Goal: Task Accomplishment & Management: Complete application form

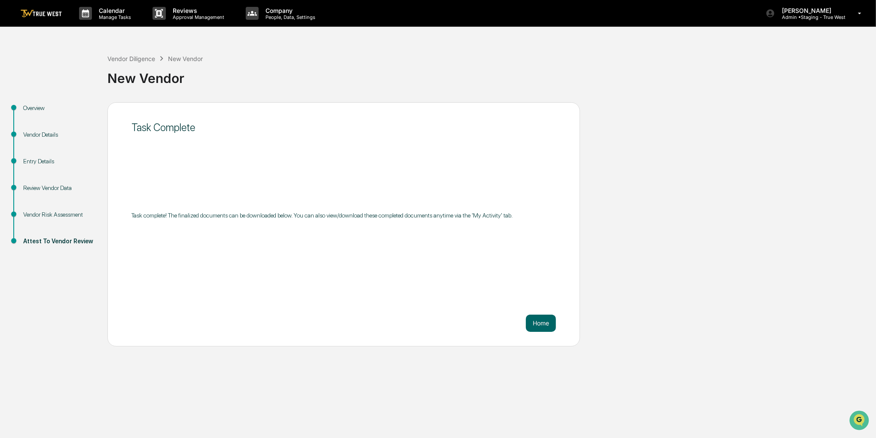
click at [156, 55] on div "Vendor Diligence New Vendor" at bounding box center [154, 58] width 95 height 9
click at [151, 61] on div "Vendor Diligence" at bounding box center [131, 58] width 48 height 7
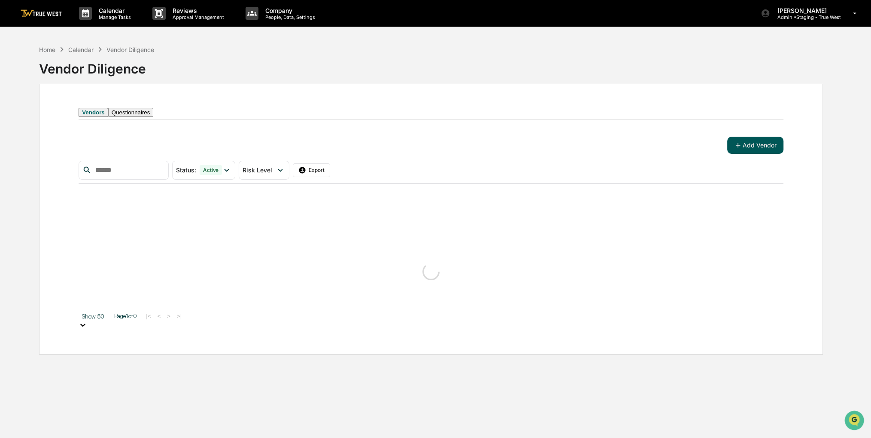
click at [717, 154] on button "Add Vendor" at bounding box center [756, 145] width 56 height 17
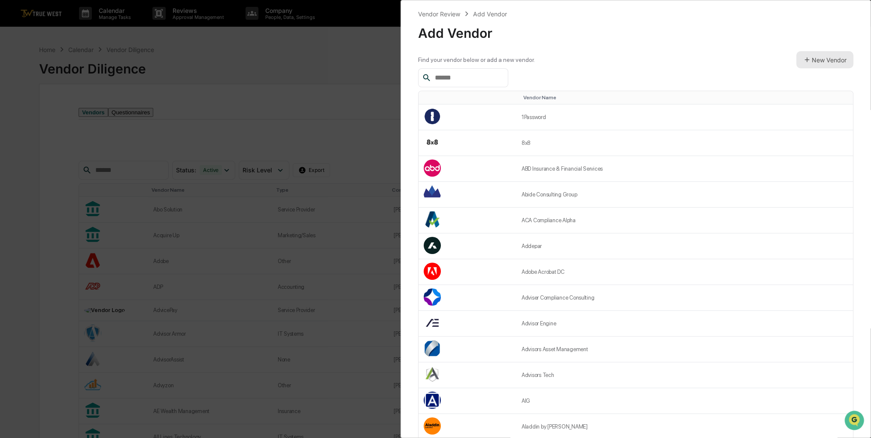
click at [717, 56] on button "New Vendor" at bounding box center [825, 59] width 57 height 17
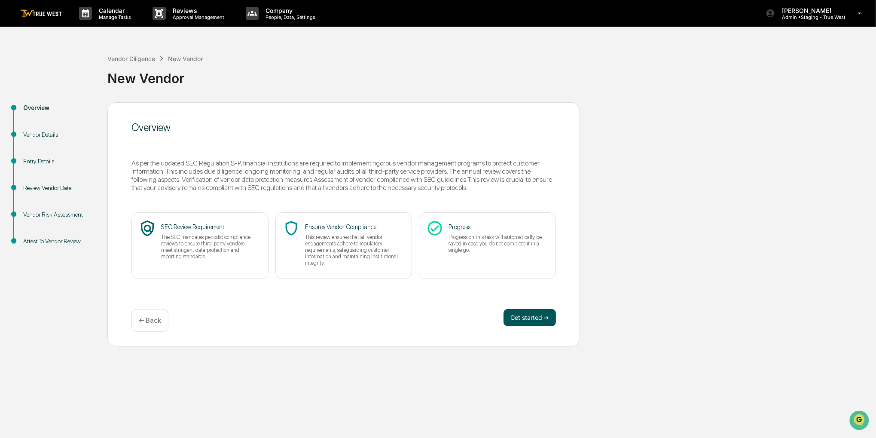
click at [521, 320] on button "Get started ➔" at bounding box center [529, 317] width 52 height 17
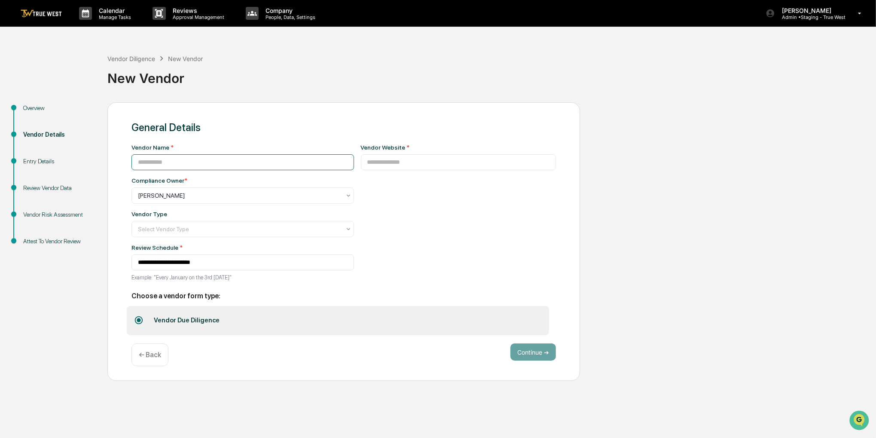
click at [306, 159] on input at bounding box center [242, 162] width 222 height 16
paste input "**********"
type input "**********"
click at [390, 162] on input at bounding box center [458, 162] width 195 height 16
paste input "**********"
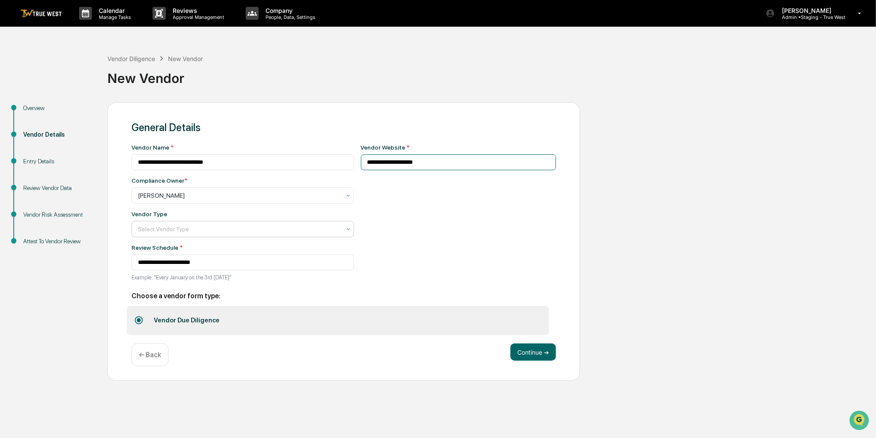
type input "**********"
click at [270, 235] on div "Select Vendor Type" at bounding box center [242, 229] width 222 height 16
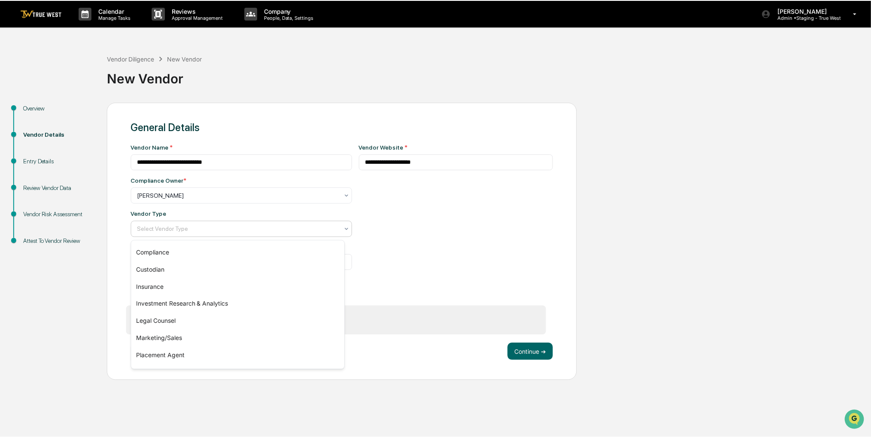
scroll to position [98, 0]
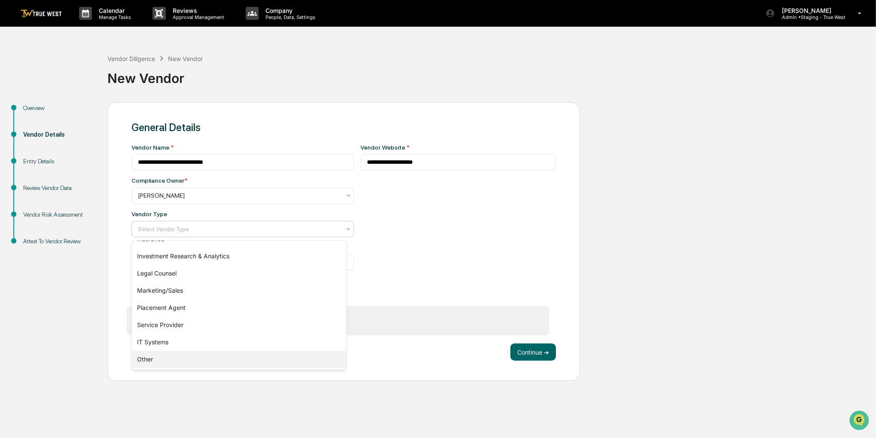
click at [219, 361] on div "Other" at bounding box center [239, 358] width 214 height 17
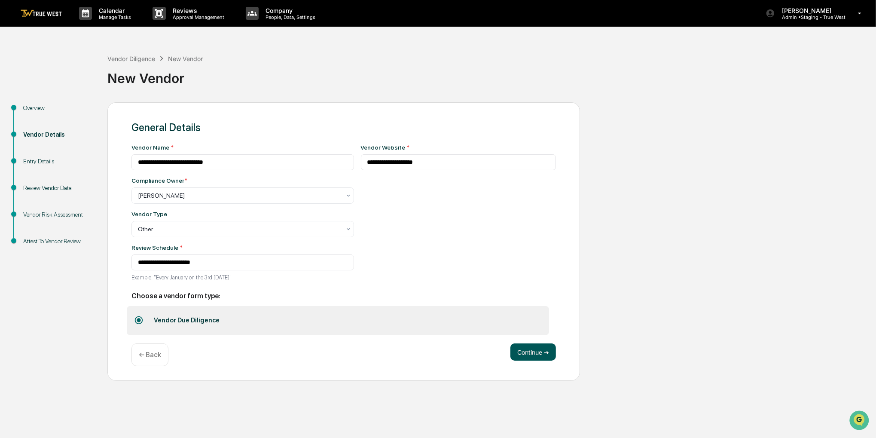
click at [524, 356] on button "Continue ➔" at bounding box center [533, 351] width 46 height 17
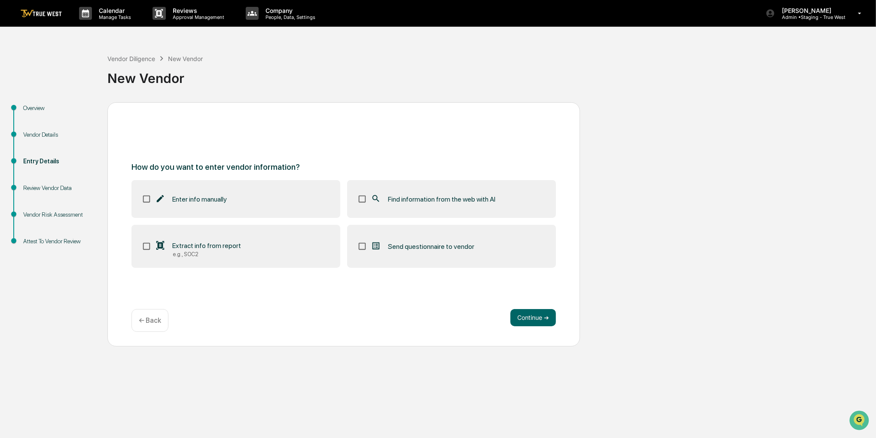
click at [516, 193] on label "Find information from the web with AI" at bounding box center [451, 199] width 209 height 38
click at [534, 317] on button "Continue ➔" at bounding box center [533, 317] width 46 height 17
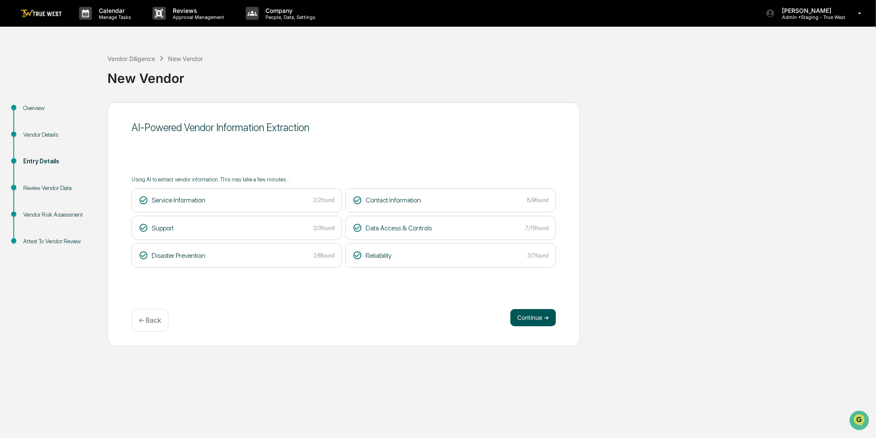
click at [534, 312] on button "Continue ➔" at bounding box center [533, 317] width 46 height 17
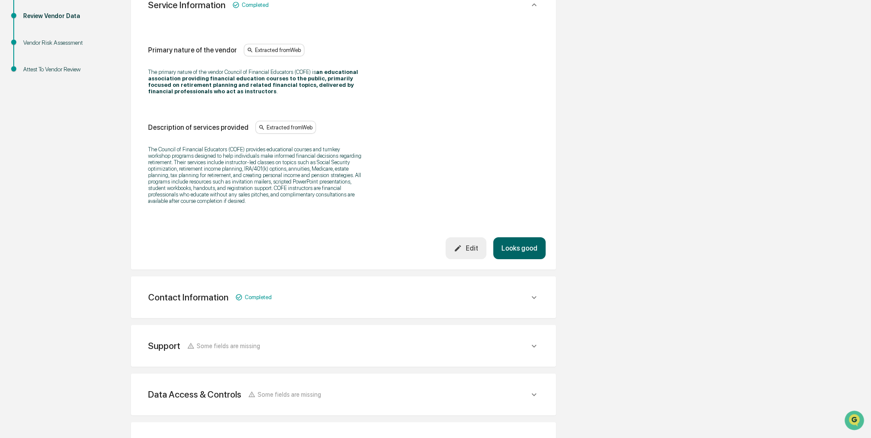
click at [534, 247] on button "Looks good" at bounding box center [519, 248] width 52 height 22
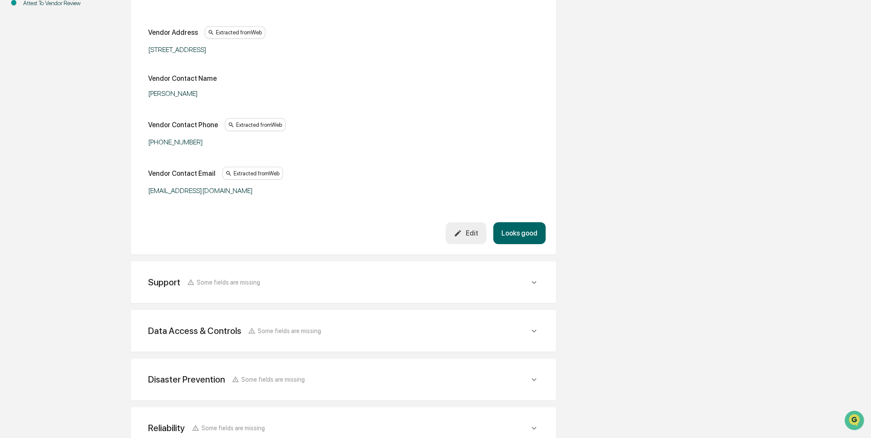
click at [519, 238] on button "Looks good" at bounding box center [519, 233] width 52 height 22
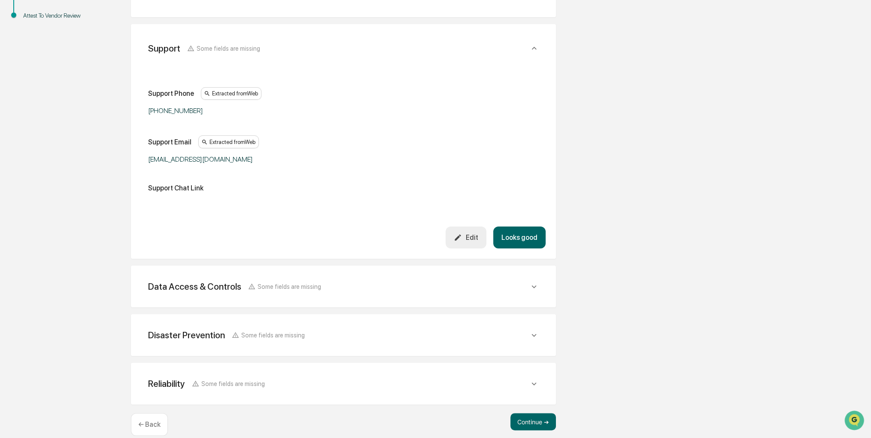
scroll to position [237, 0]
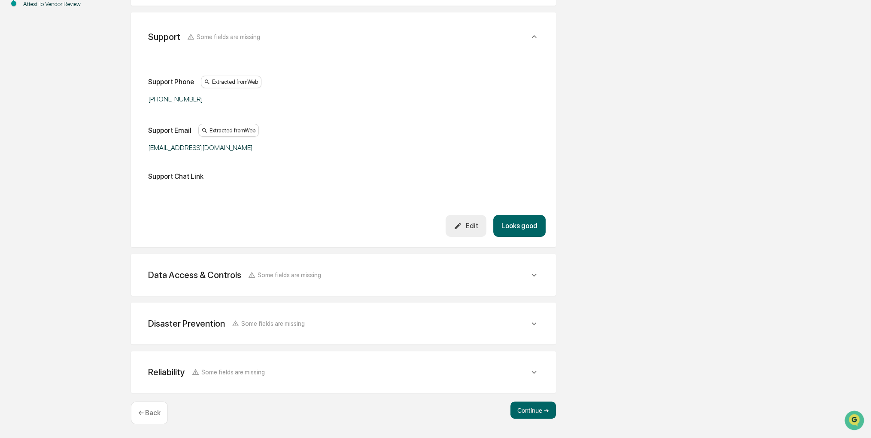
click at [519, 227] on button "Looks good" at bounding box center [519, 226] width 52 height 22
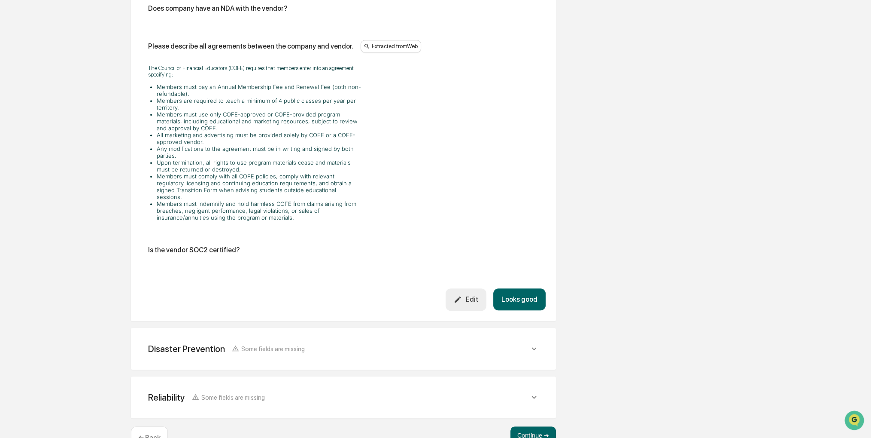
click at [526, 293] on button "Looks good" at bounding box center [519, 299] width 52 height 22
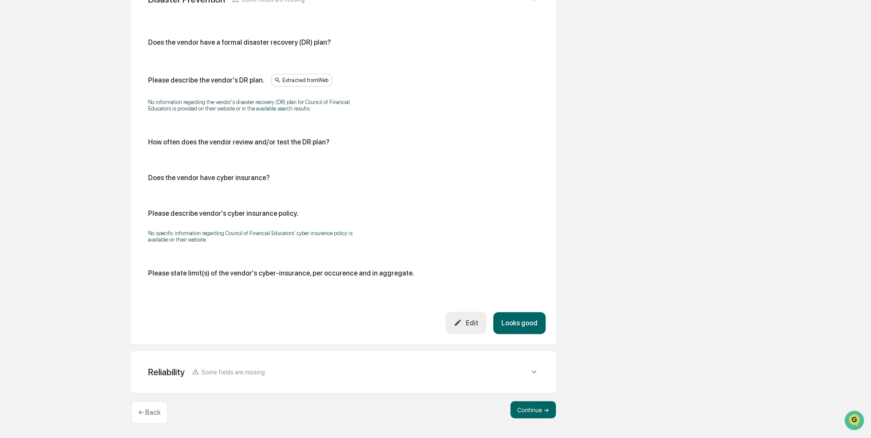
scroll to position [297, 0]
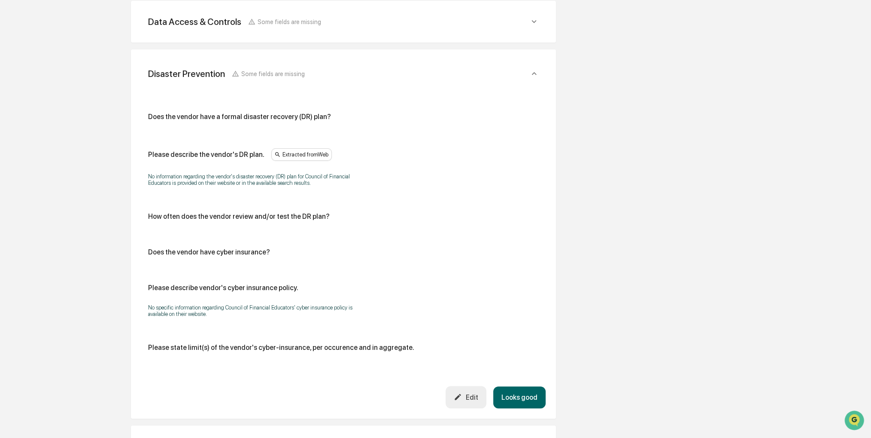
click at [536, 391] on button "Looks good" at bounding box center [519, 397] width 52 height 22
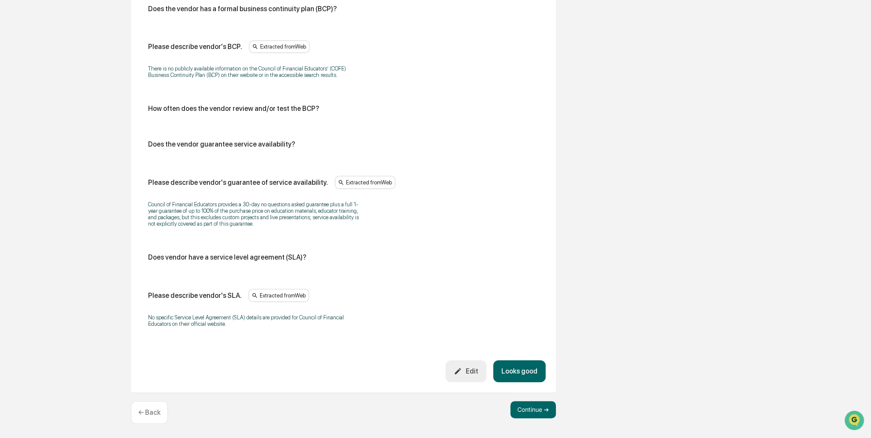
click at [533, 364] on button "Looks good" at bounding box center [519, 371] width 52 height 22
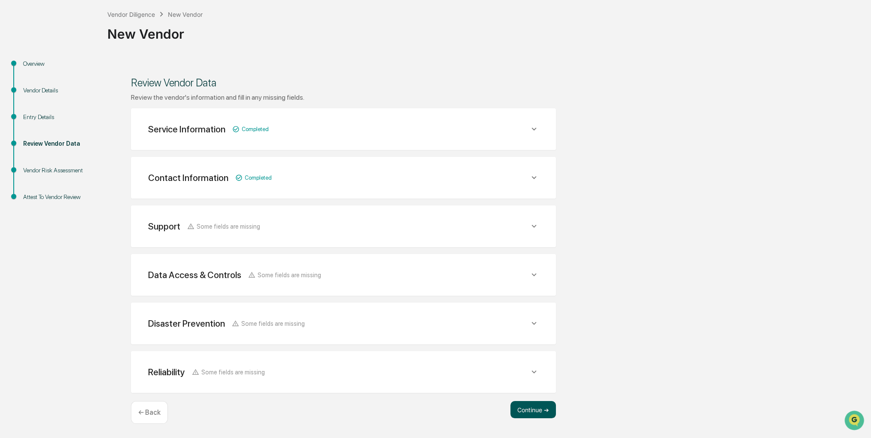
scroll to position [43, 0]
click at [531, 409] on button "Continue ➔" at bounding box center [534, 410] width 46 height 17
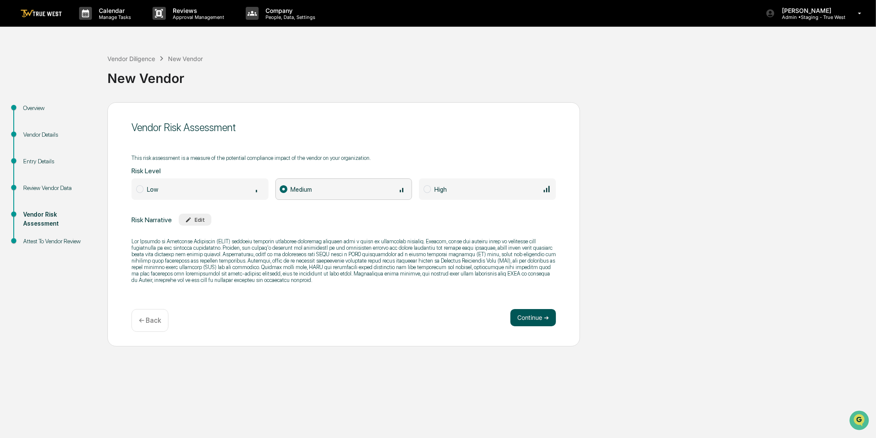
click at [518, 319] on button "Continue ➔" at bounding box center [533, 317] width 46 height 17
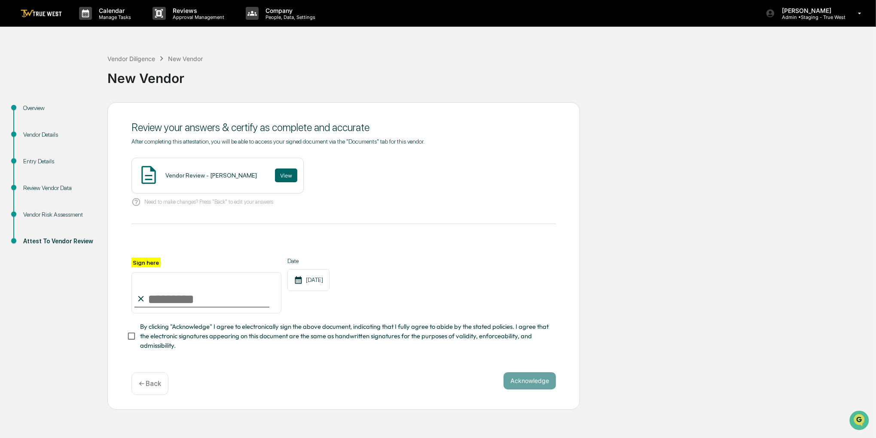
click at [143, 303] on icon at bounding box center [140, 298] width 9 height 9
click at [166, 298] on input "Sign here" at bounding box center [206, 292] width 150 height 41
type input "**********"
click at [188, 341] on span "By clicking "Acknowledge" I agree to electronically sign the above document, in…" at bounding box center [344, 336] width 409 height 29
click at [265, 183] on div "Vendor Review - Sigrid Alegria View" at bounding box center [217, 176] width 172 height 36
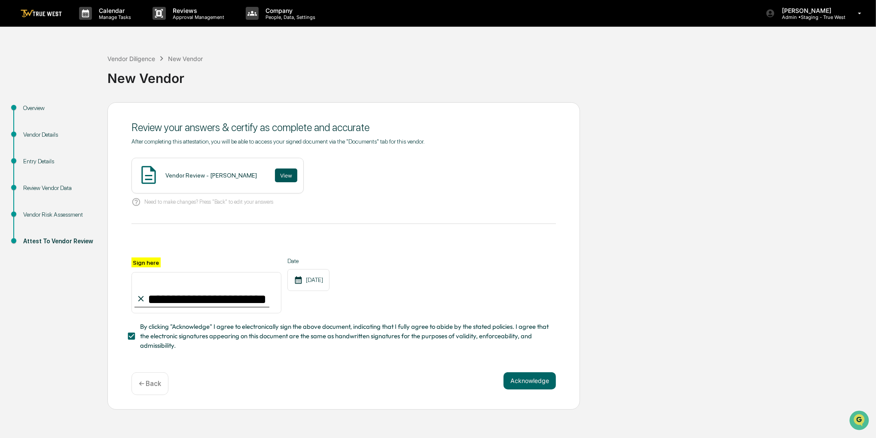
click at [275, 180] on button "View" at bounding box center [286, 175] width 22 height 14
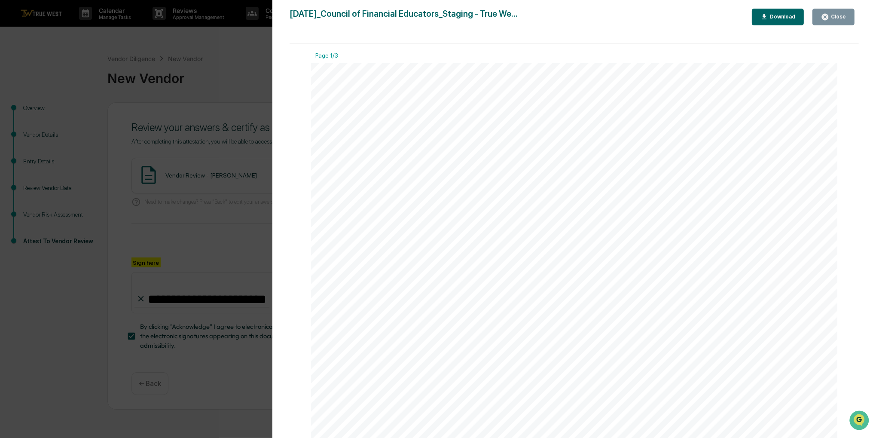
click at [830, 24] on button "Close" at bounding box center [833, 17] width 42 height 17
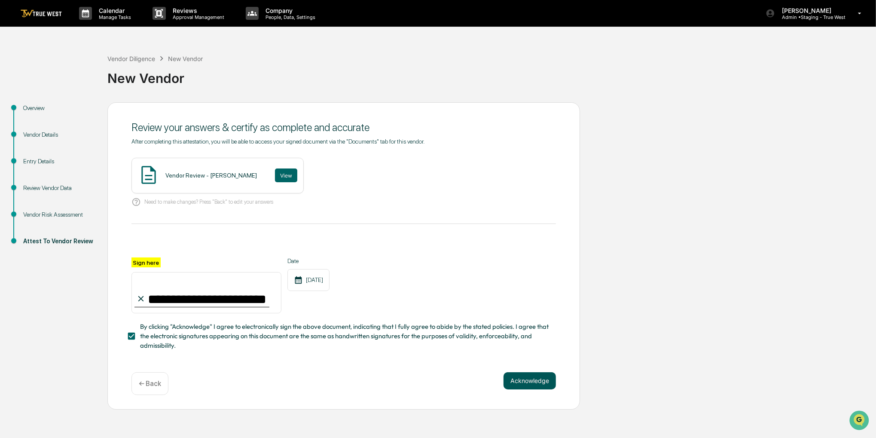
click at [534, 379] on button "Acknowledge" at bounding box center [529, 380] width 52 height 17
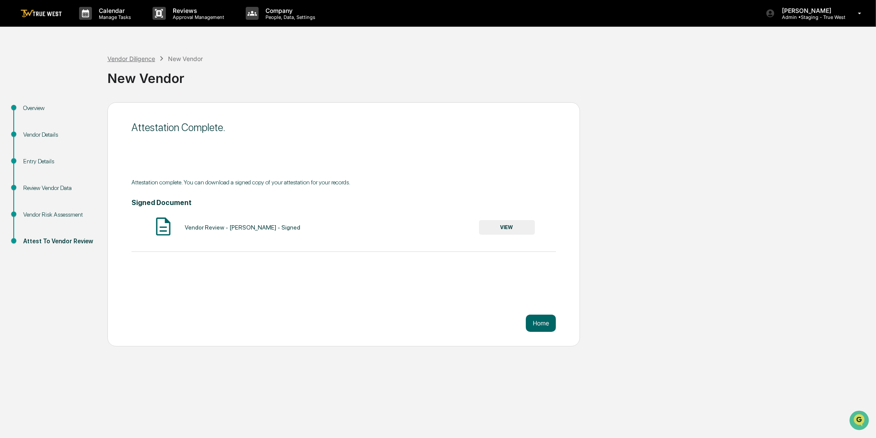
click at [144, 59] on div "Vendor Diligence" at bounding box center [131, 58] width 48 height 7
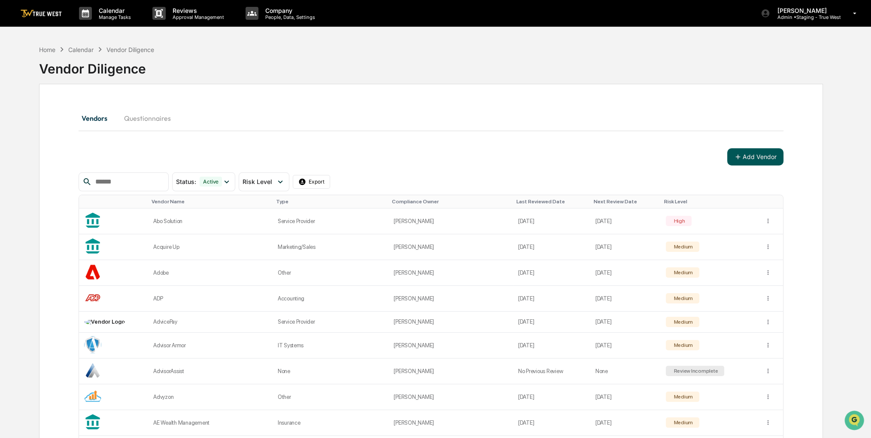
click at [755, 155] on button "Add Vendor" at bounding box center [756, 156] width 56 height 17
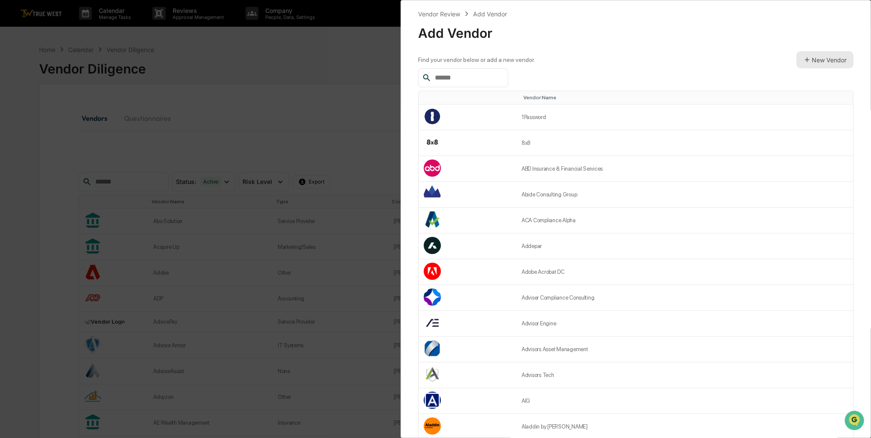
click at [840, 67] on button "New Vendor" at bounding box center [825, 59] width 57 height 17
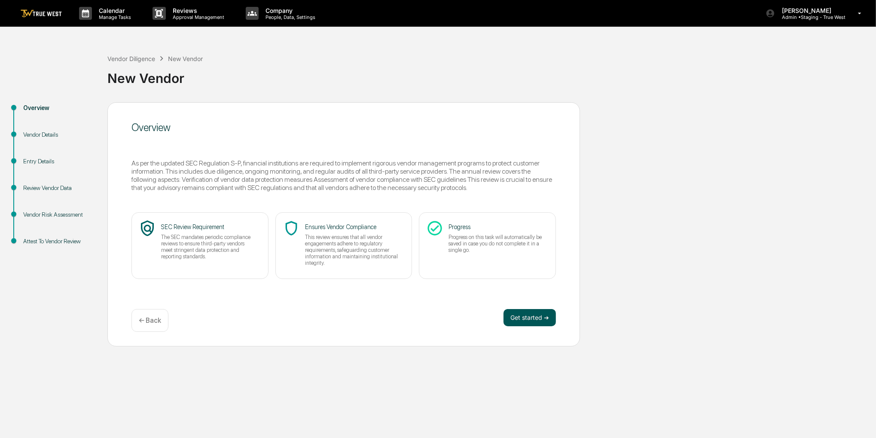
click at [544, 321] on button "Get started ➔" at bounding box center [529, 317] width 52 height 17
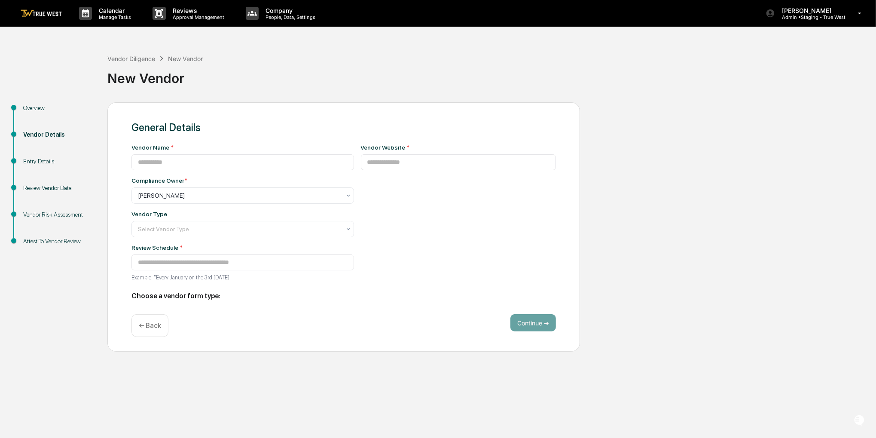
type input "**********"
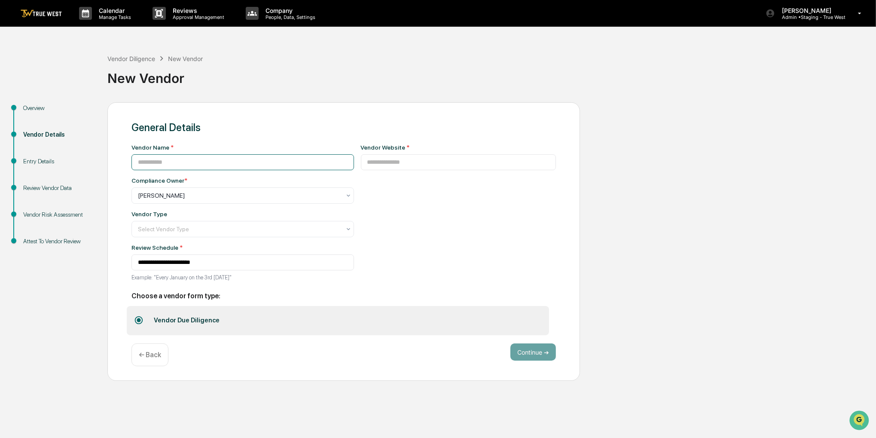
click at [321, 167] on input at bounding box center [242, 162] width 222 height 16
paste input "**********"
type input "**********"
click at [455, 164] on input at bounding box center [458, 162] width 195 height 16
paste input "**********"
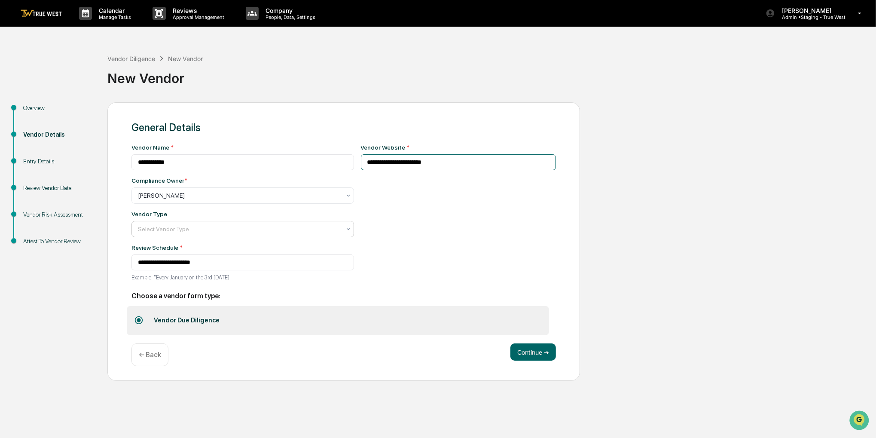
type input "**********"
click at [276, 227] on div at bounding box center [239, 229] width 203 height 9
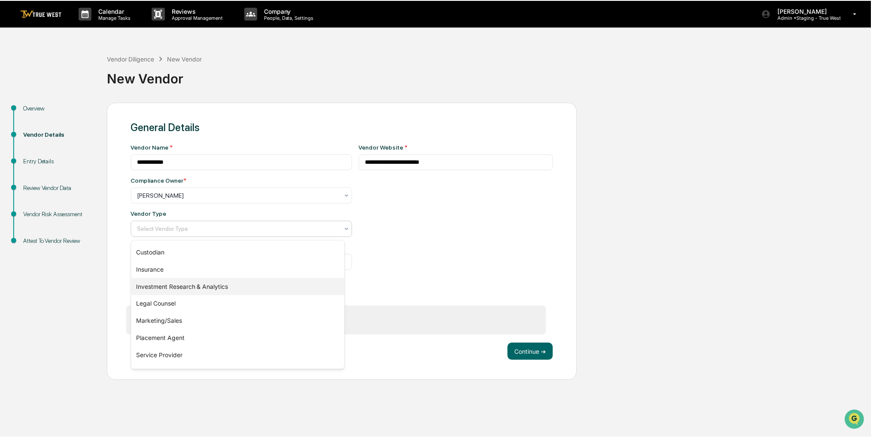
scroll to position [98, 0]
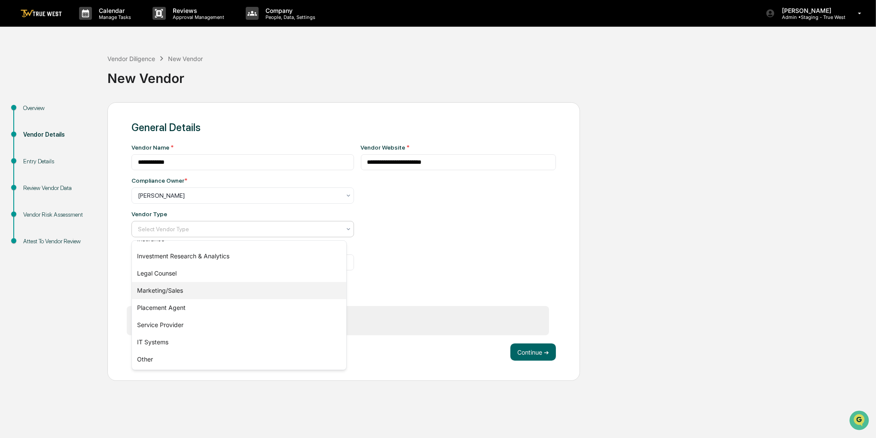
click at [195, 288] on div "Marketing/Sales" at bounding box center [239, 290] width 214 height 17
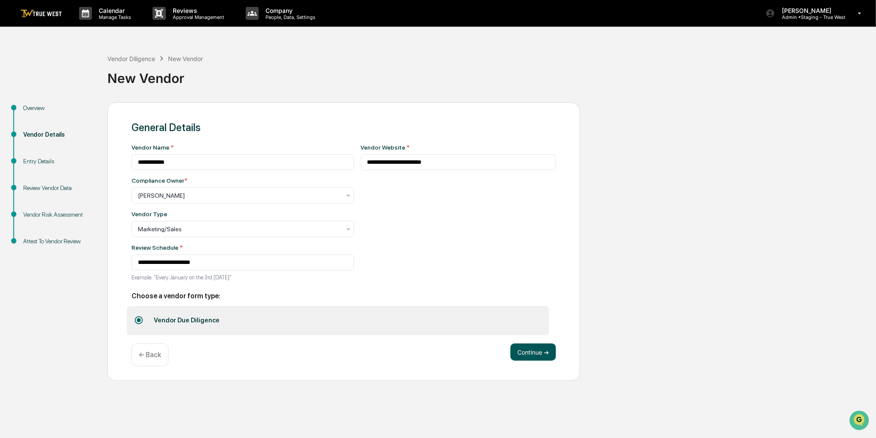
click at [521, 357] on button "Continue ➔" at bounding box center [533, 351] width 46 height 17
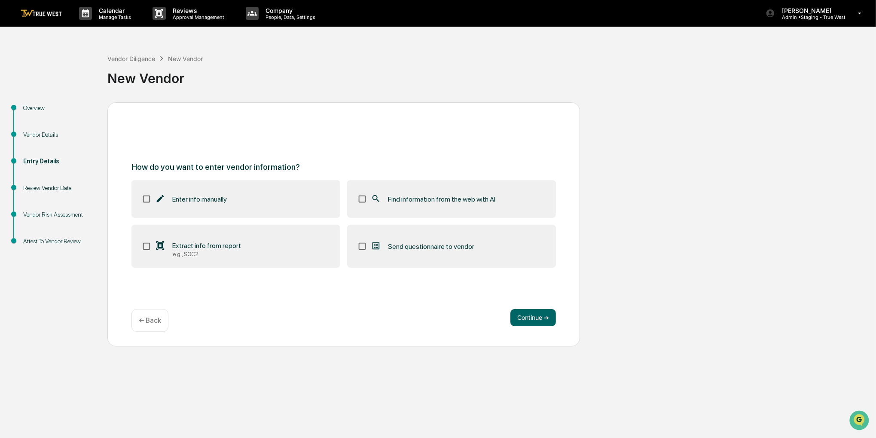
click at [513, 205] on label "Find information from the web with AI" at bounding box center [451, 199] width 209 height 38
click at [546, 315] on button "Continue ➔" at bounding box center [533, 317] width 46 height 17
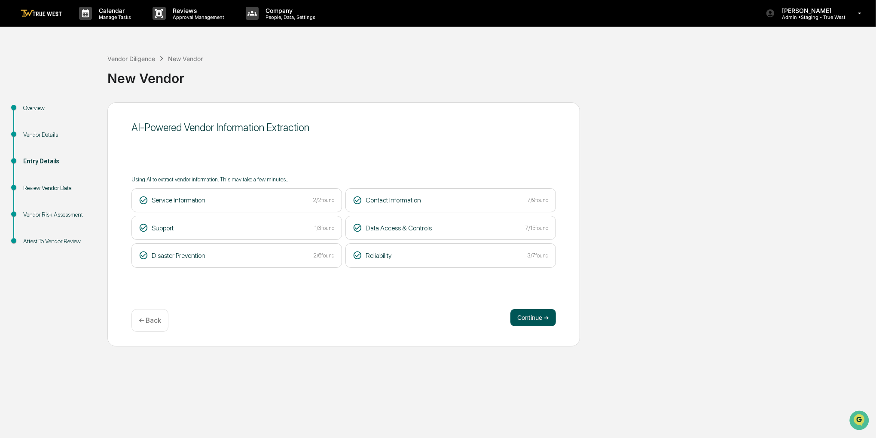
click at [534, 314] on button "Continue ➔" at bounding box center [533, 317] width 46 height 17
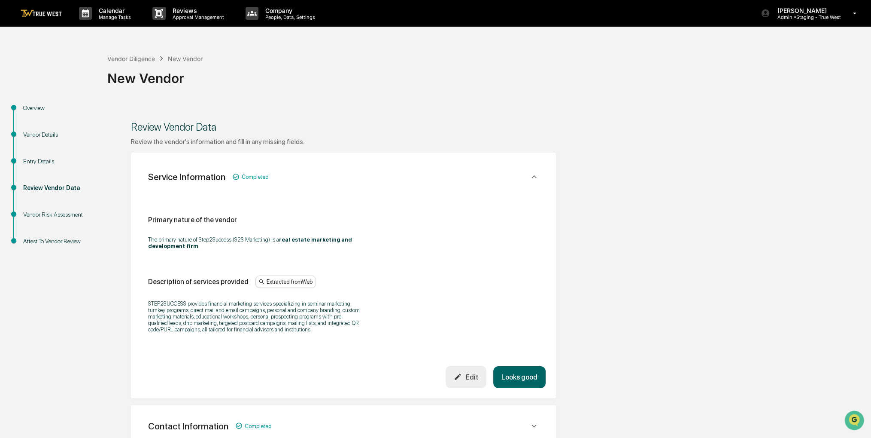
click at [523, 384] on button "Looks good" at bounding box center [519, 377] width 52 height 22
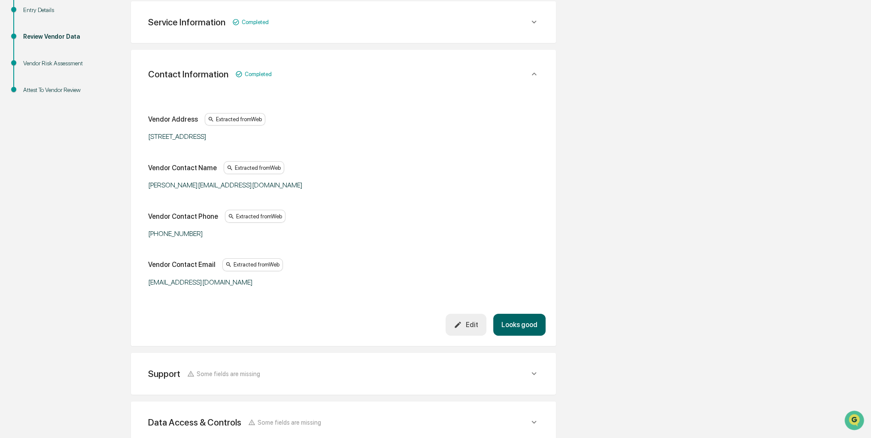
scroll to position [152, 0]
click at [531, 331] on button "Looks good" at bounding box center [519, 324] width 52 height 22
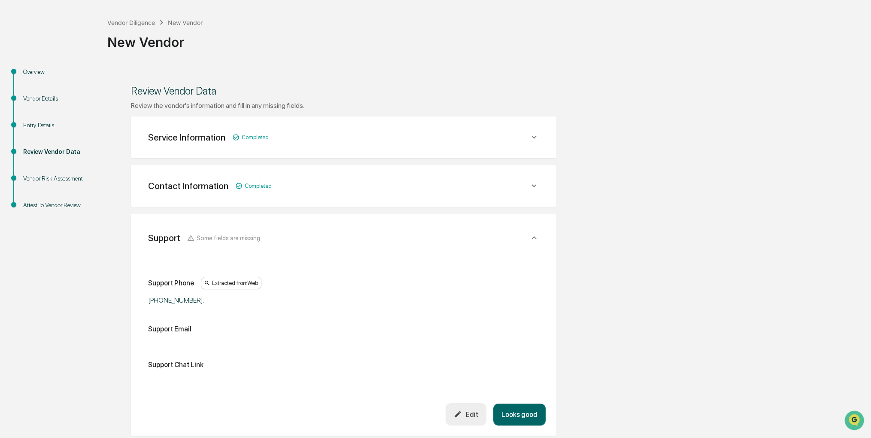
scroll to position [29, 0]
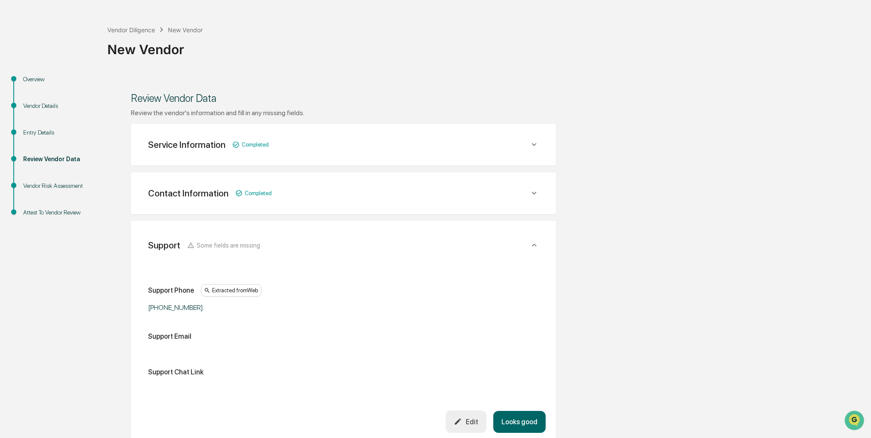
click at [531, 192] on icon at bounding box center [534, 192] width 9 height 9
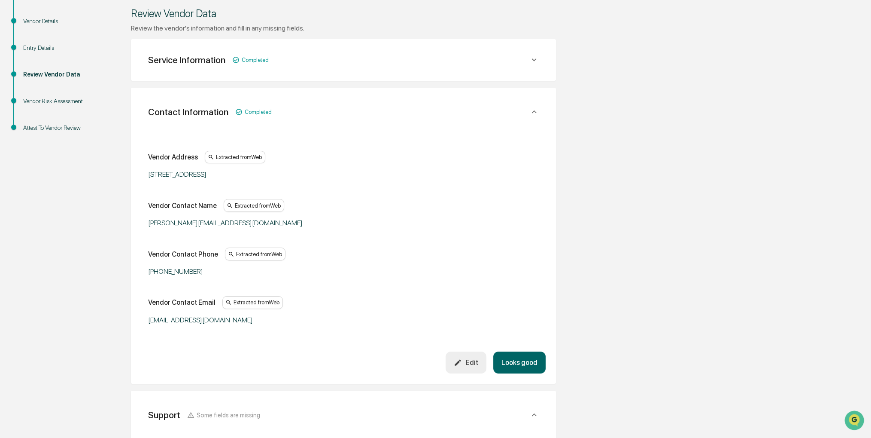
scroll to position [115, 0]
drag, startPoint x: 248, startPoint y: 319, endPoint x: 147, endPoint y: 320, distance: 100.9
click at [147, 320] on div "Vendor Address Extracted from Web 12561 Ulmerton Road, Largo, FL 33774 Vendor C…" at bounding box center [343, 237] width 405 height 225
copy div "info@step2successmarketing.com"
click at [524, 362] on button "Looks good" at bounding box center [519, 361] width 52 height 22
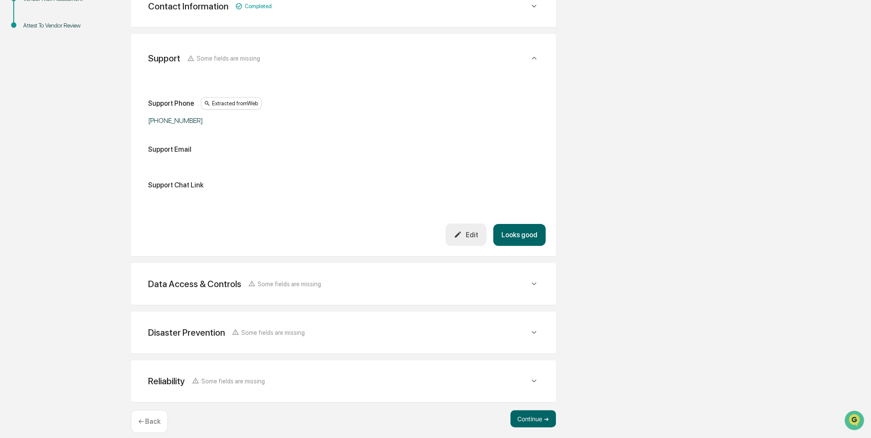
scroll to position [224, 0]
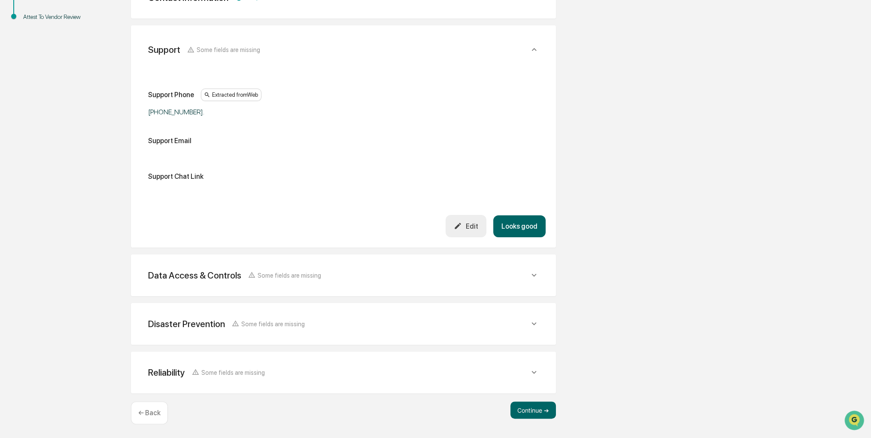
click at [462, 227] on icon "button" at bounding box center [458, 226] width 8 height 8
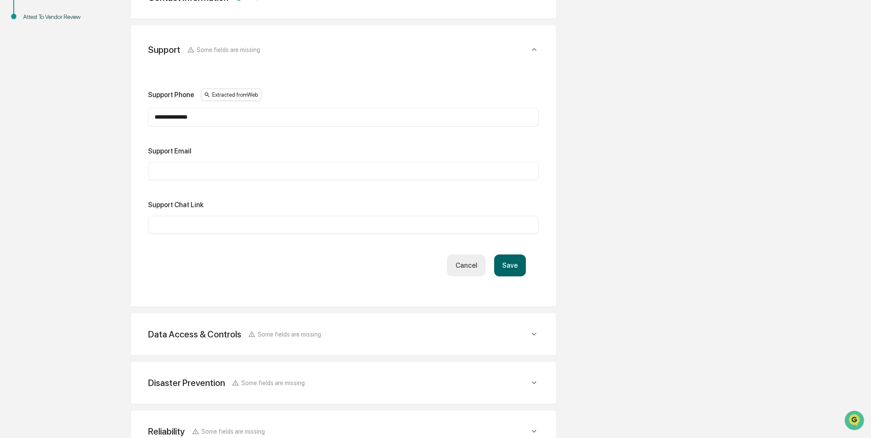
click at [232, 174] on input "text" at bounding box center [344, 171] width 378 height 9
paste input "**********"
type input "**********"
click at [503, 268] on button "Save" at bounding box center [510, 265] width 32 height 22
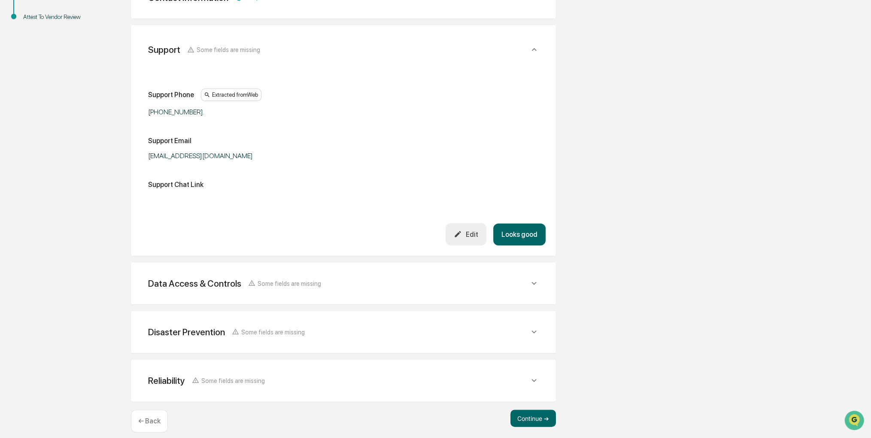
click at [507, 235] on button "Looks good" at bounding box center [519, 234] width 52 height 22
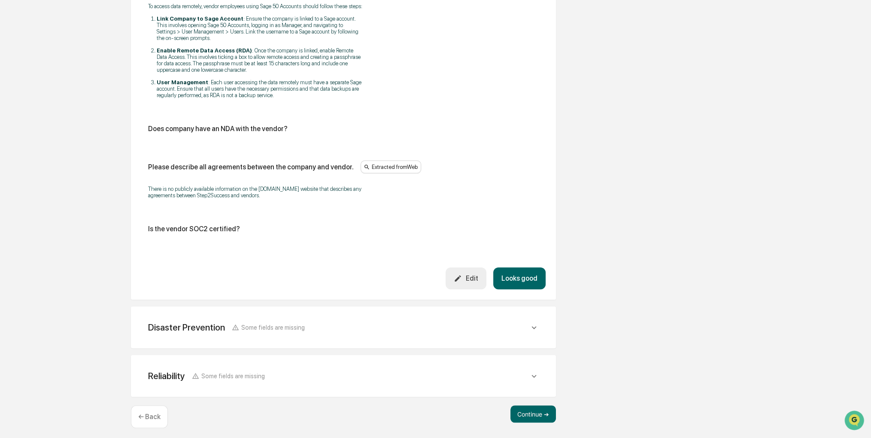
scroll to position [959, 0]
click at [522, 280] on button "Looks good" at bounding box center [519, 278] width 52 height 22
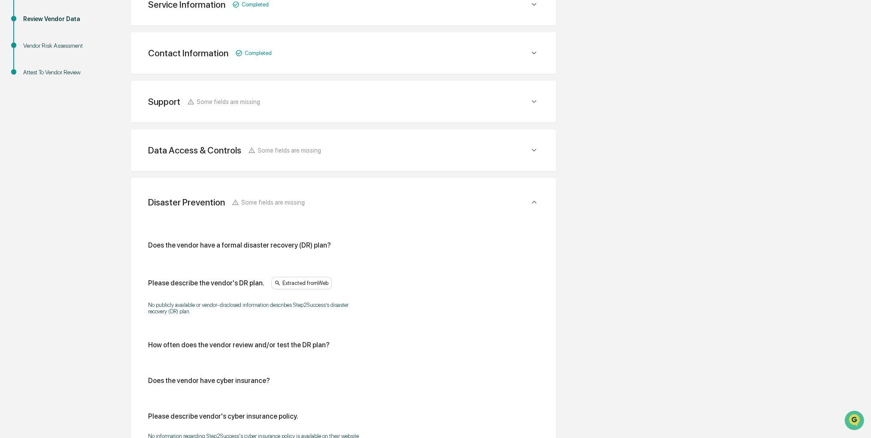
scroll to position [168, 0]
click at [521, 163] on div "Data Access & Controls Some fields are missing Does/will the vendor have access…" at bounding box center [343, 151] width 425 height 42
click at [530, 149] on icon at bounding box center [534, 150] width 9 height 9
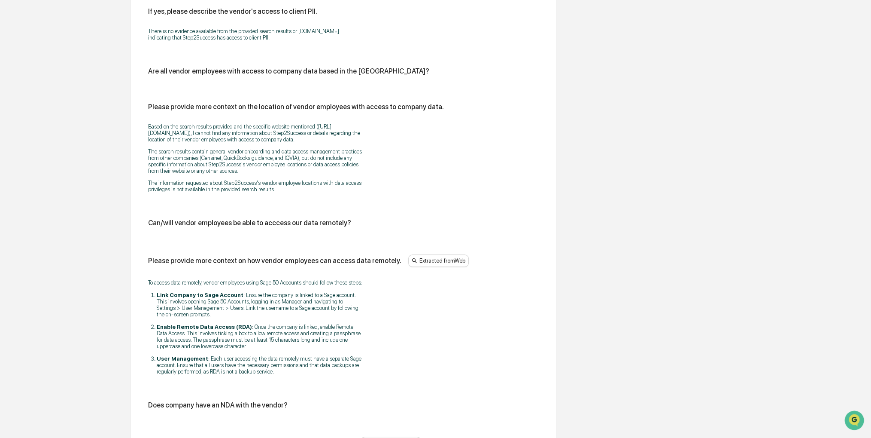
scroll to position [856, 0]
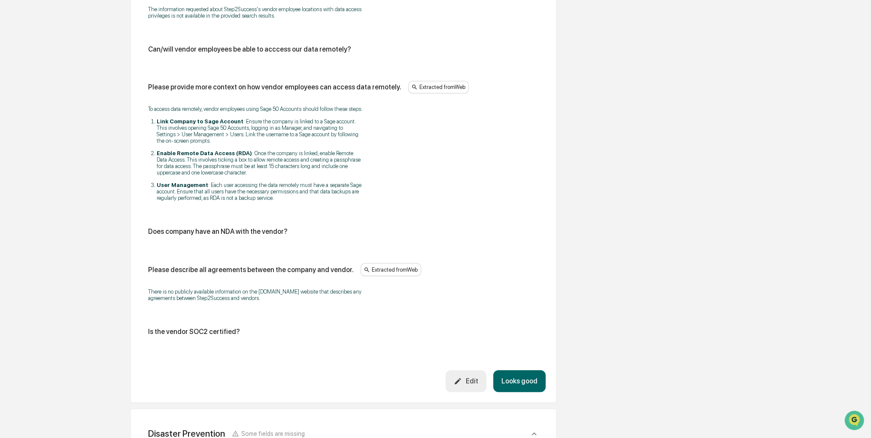
click at [472, 383] on button "Edit" at bounding box center [466, 381] width 41 height 22
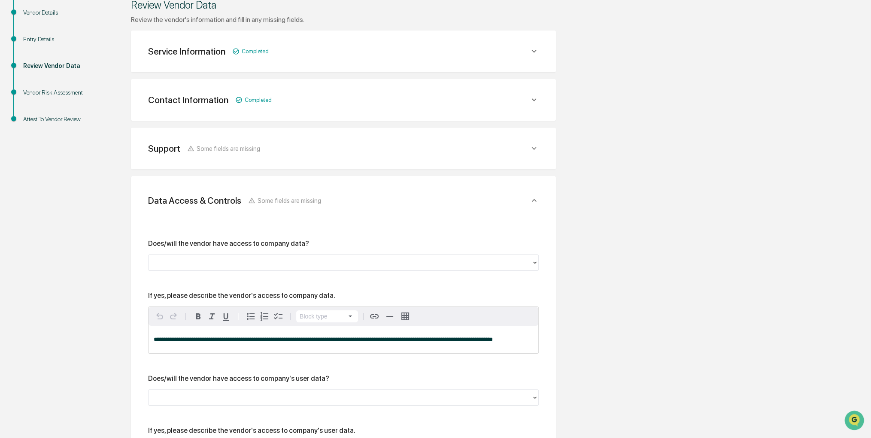
scroll to position [168, 0]
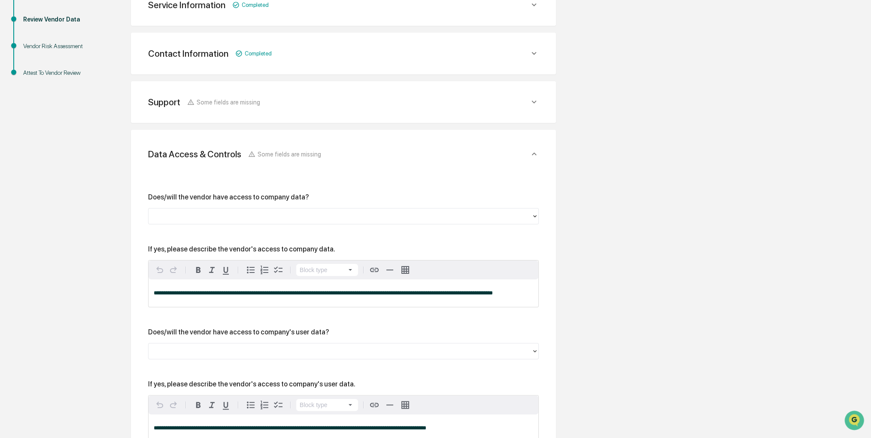
click at [262, 214] on div at bounding box center [340, 216] width 375 height 10
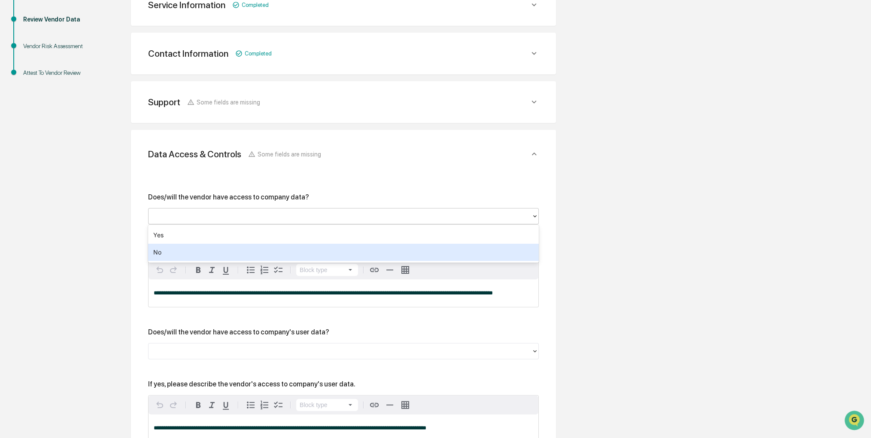
click at [220, 256] on div "No" at bounding box center [343, 252] width 391 height 17
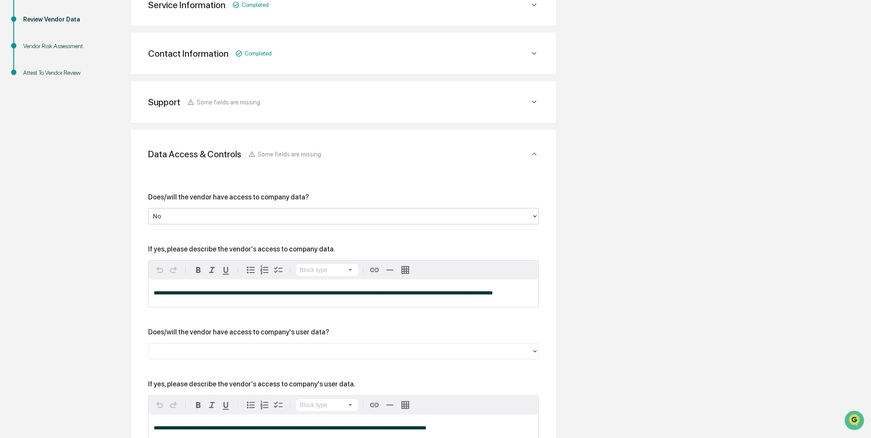
scroll to position [254, 0]
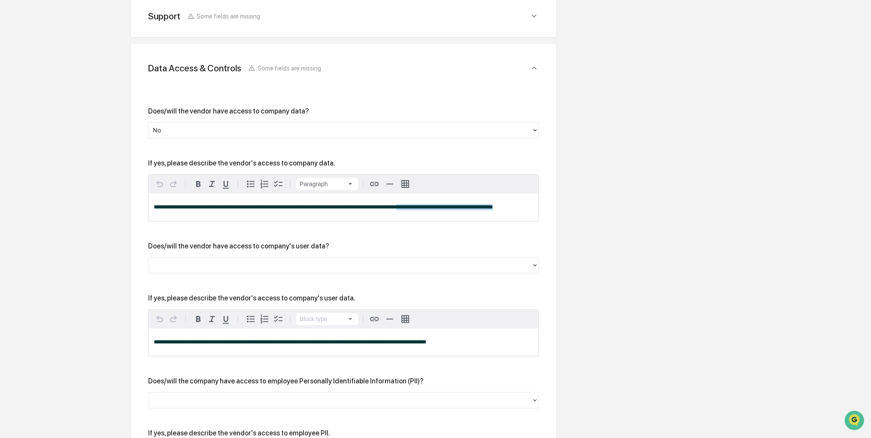
drag, startPoint x: 519, startPoint y: 207, endPoint x: 414, endPoint y: 213, distance: 104.5
click at [414, 213] on div "**********" at bounding box center [344, 206] width 390 height 27
drag, startPoint x: 410, startPoint y: 229, endPoint x: 395, endPoint y: 230, distance: 14.6
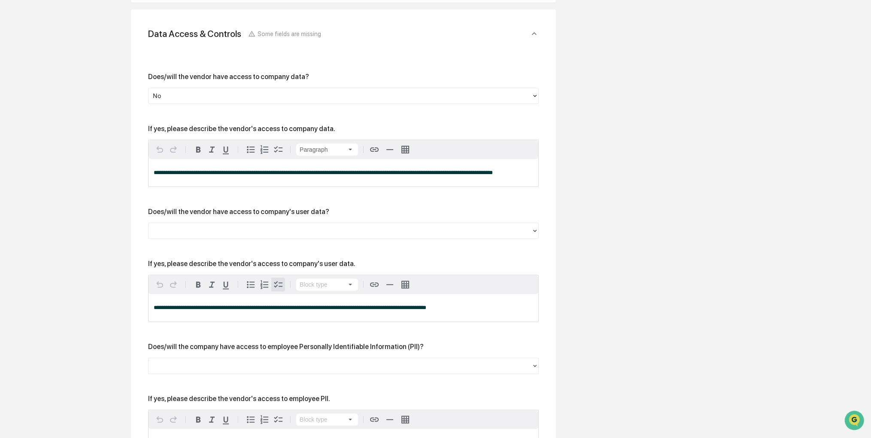
scroll to position [340, 0]
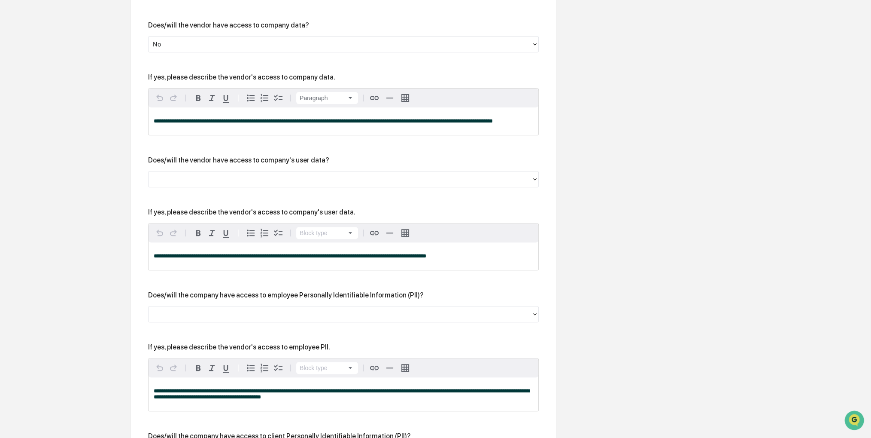
click at [271, 180] on div at bounding box center [340, 179] width 375 height 10
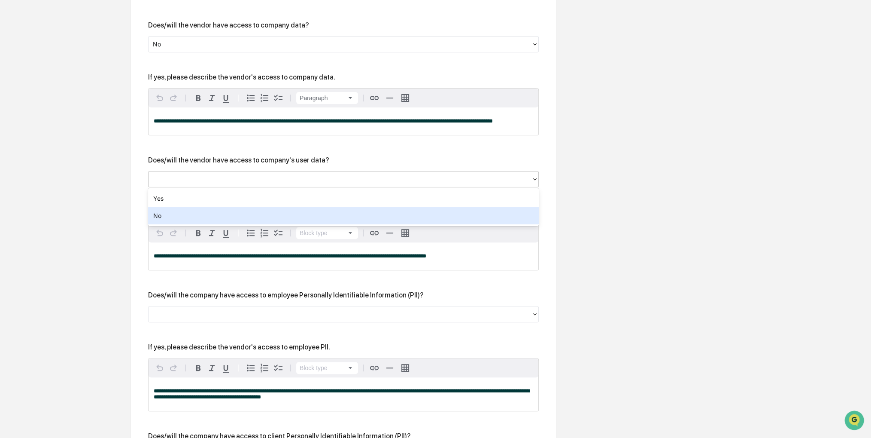
click at [219, 215] on div "No" at bounding box center [343, 215] width 391 height 17
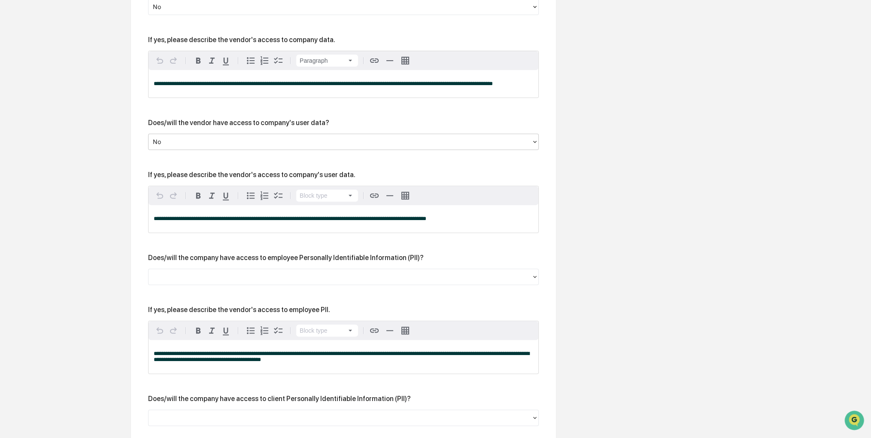
scroll to position [426, 0]
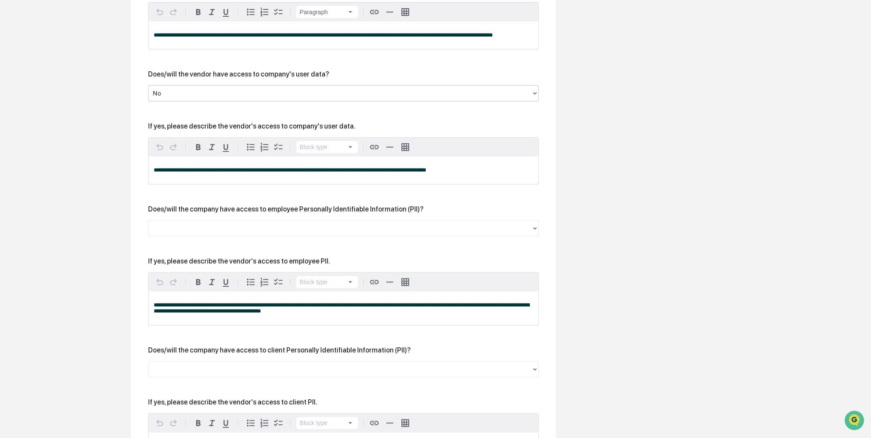
click at [236, 231] on div at bounding box center [340, 228] width 375 height 10
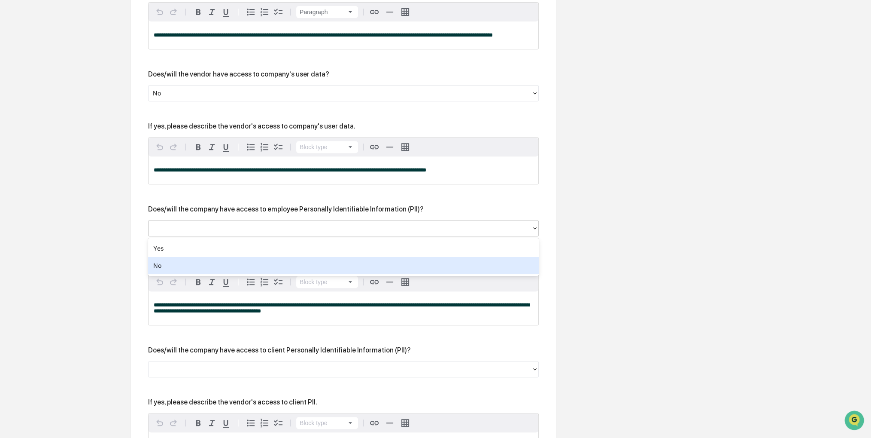
click at [231, 262] on div "No" at bounding box center [343, 265] width 391 height 17
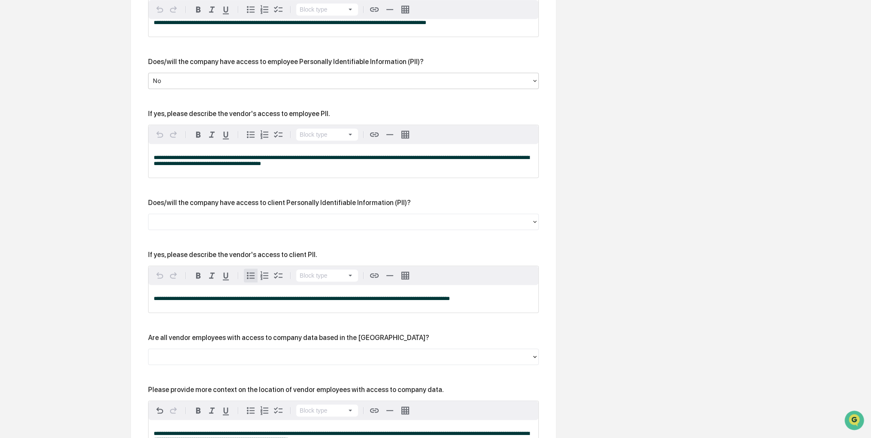
scroll to position [598, 0]
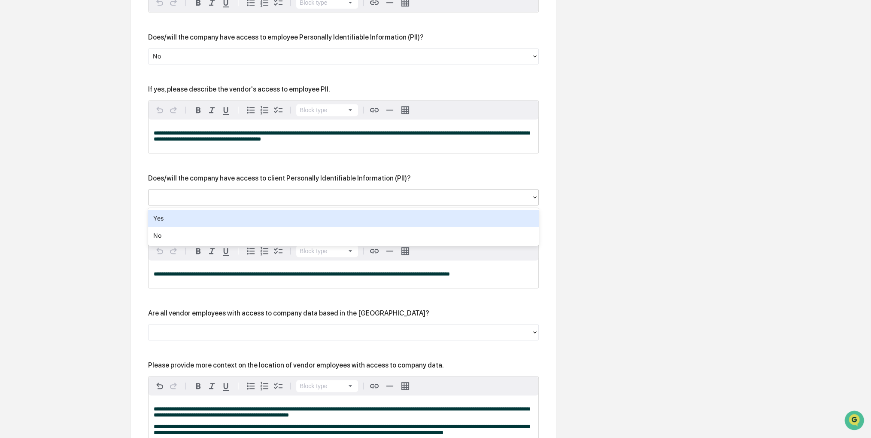
click at [283, 196] on div at bounding box center [340, 197] width 375 height 10
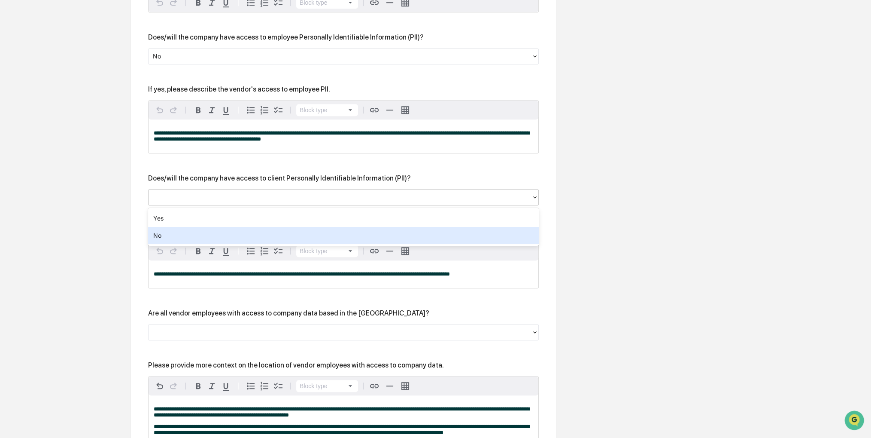
click at [251, 233] on div "No" at bounding box center [343, 235] width 391 height 17
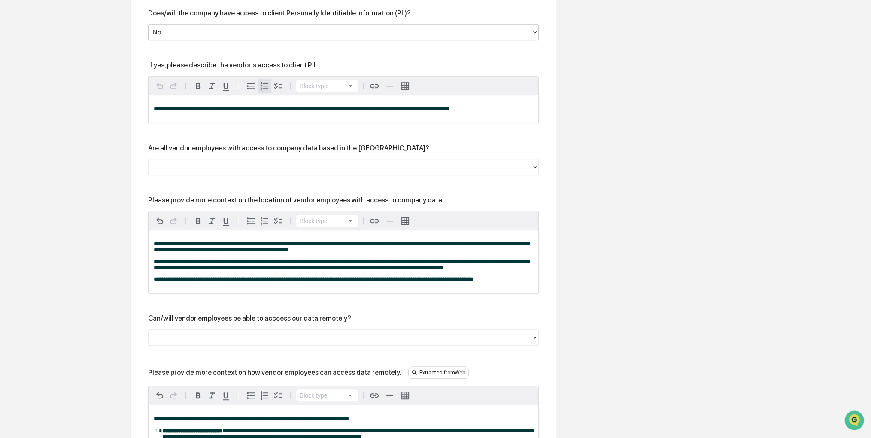
scroll to position [770, 0]
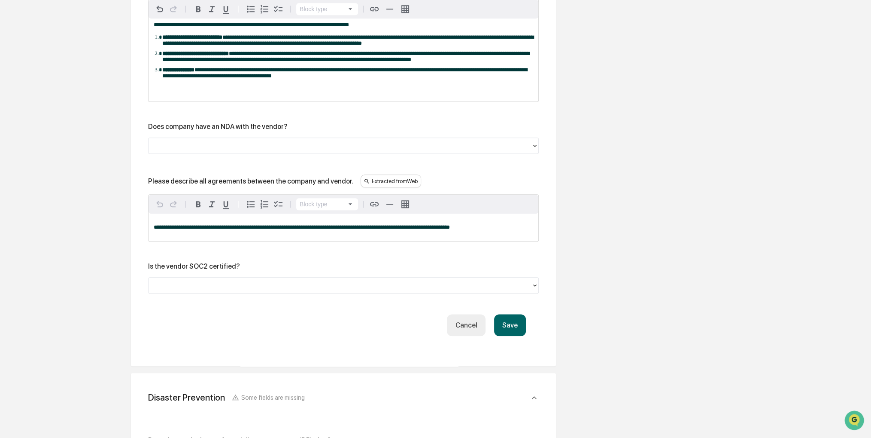
click at [519, 333] on button "Save" at bounding box center [510, 325] width 32 height 22
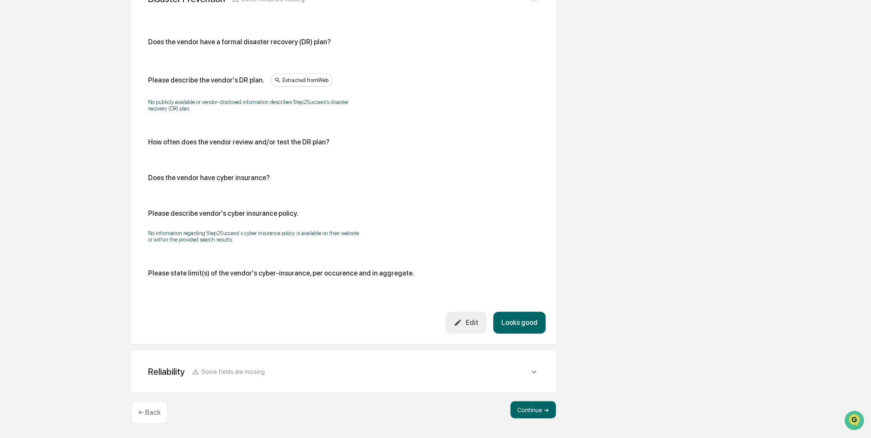
scroll to position [1156, 0]
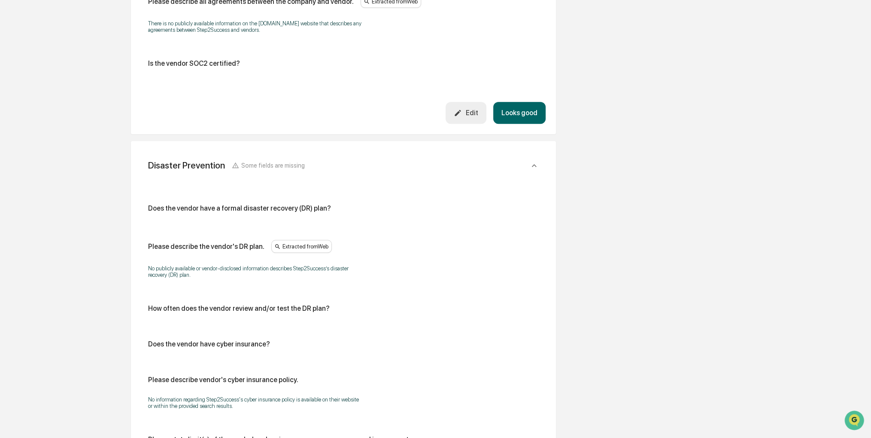
click at [517, 123] on button "Looks good" at bounding box center [519, 113] width 52 height 22
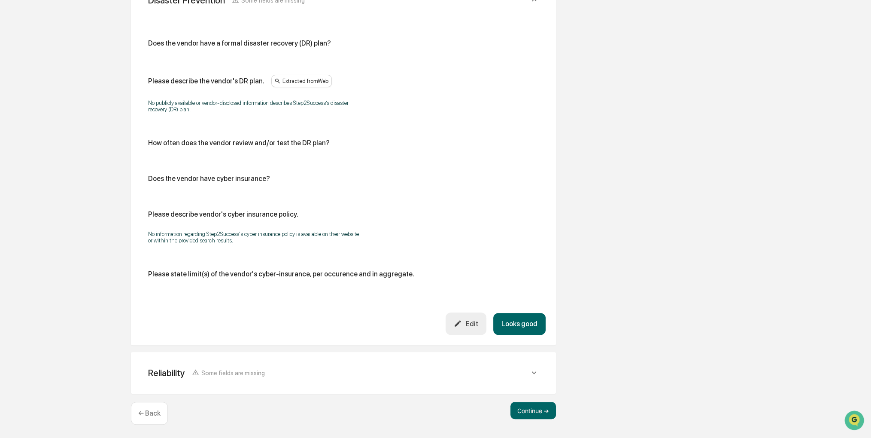
scroll to position [371, 0]
click at [522, 321] on button "Looks good" at bounding box center [519, 323] width 52 height 22
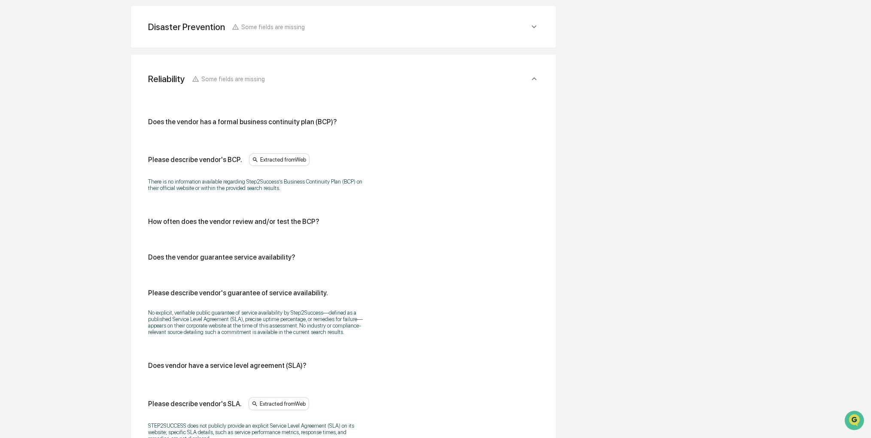
scroll to position [351, 0]
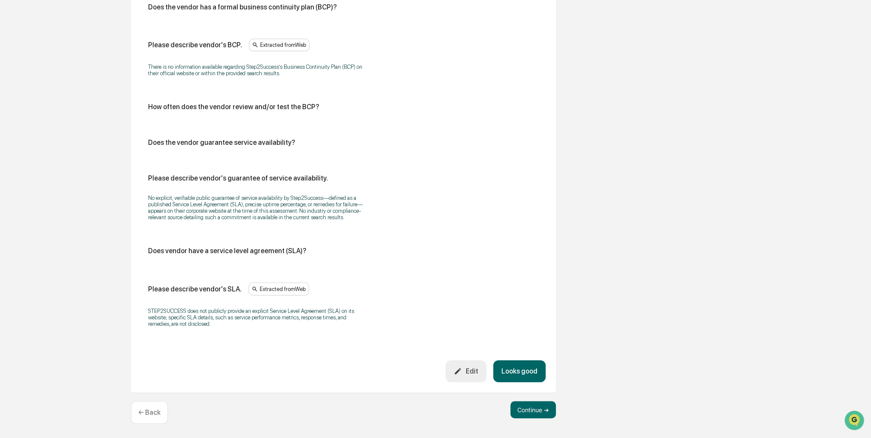
click at [519, 369] on button "Looks good" at bounding box center [519, 371] width 52 height 22
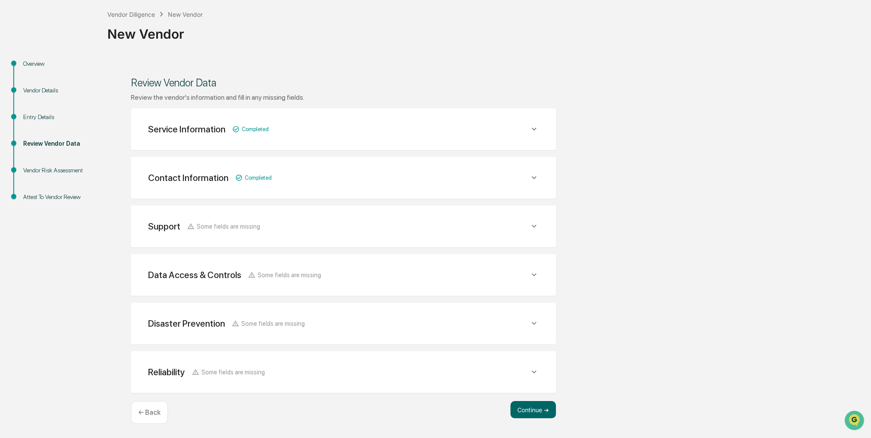
scroll to position [43, 0]
click at [523, 411] on button "Continue ➔" at bounding box center [534, 410] width 46 height 17
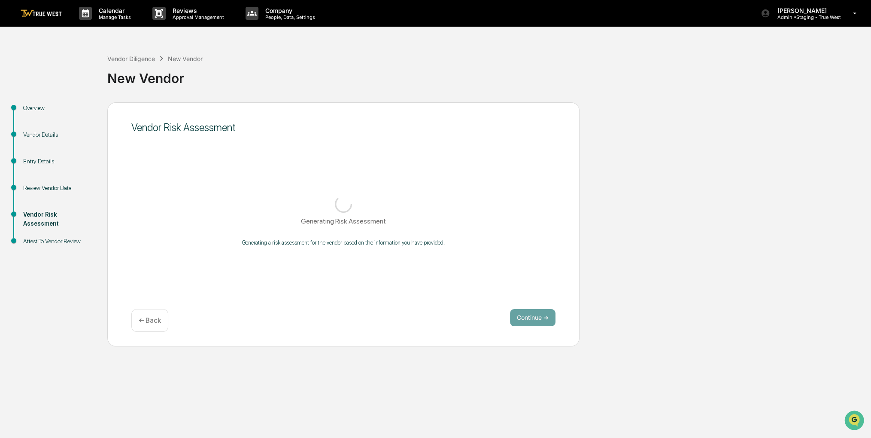
scroll to position [0, 0]
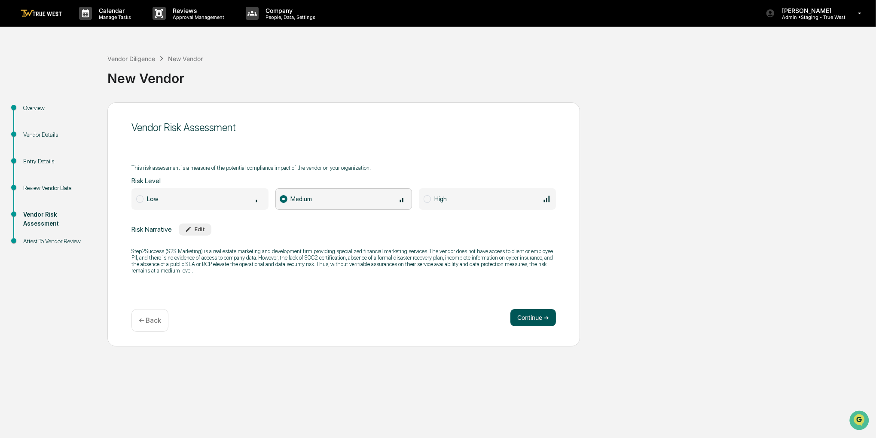
click at [545, 317] on button "Continue ➔" at bounding box center [533, 317] width 46 height 17
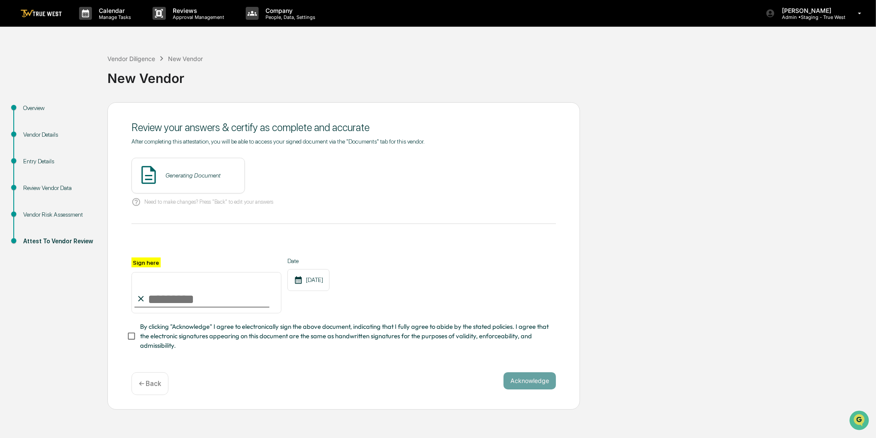
click at [245, 288] on input "Sign here" at bounding box center [206, 292] width 150 height 41
type input "**********"
click at [222, 339] on span "By clicking "Acknowledge" I agree to electronically sign the above document, in…" at bounding box center [344, 336] width 409 height 29
click at [275, 178] on button "View" at bounding box center [286, 175] width 22 height 14
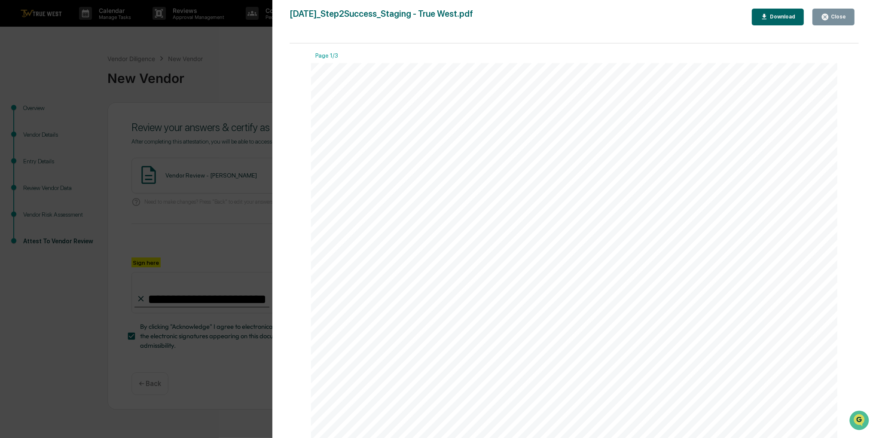
click at [841, 14] on div "Close" at bounding box center [837, 17] width 17 height 6
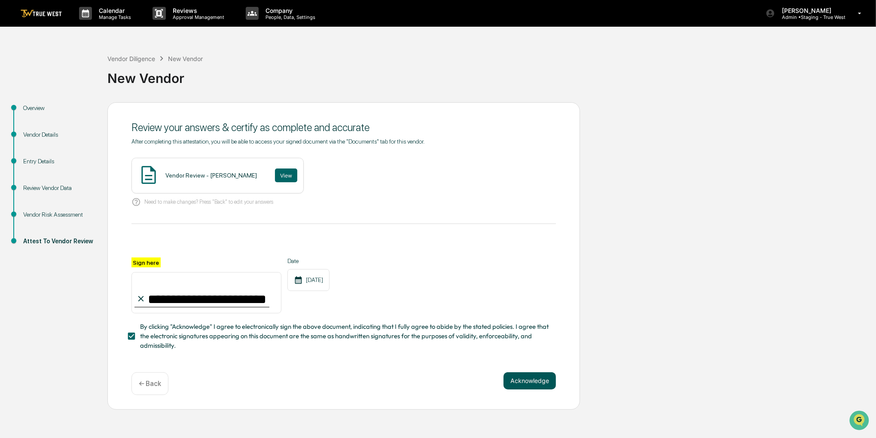
click at [545, 381] on button "Acknowledge" at bounding box center [529, 380] width 52 height 17
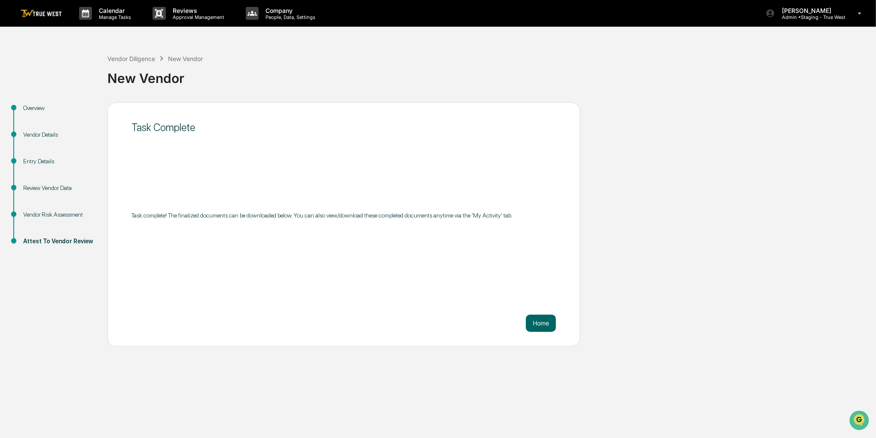
click at [137, 52] on div "Vendor Diligence New Vendor New Vendor" at bounding box center [489, 71] width 764 height 61
click at [139, 56] on div "Vendor Diligence" at bounding box center [131, 58] width 48 height 7
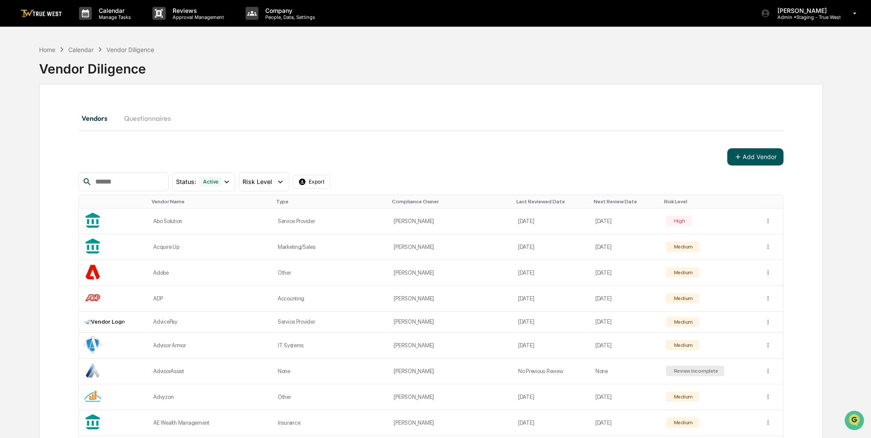
click at [749, 160] on button "Add Vendor" at bounding box center [756, 156] width 56 height 17
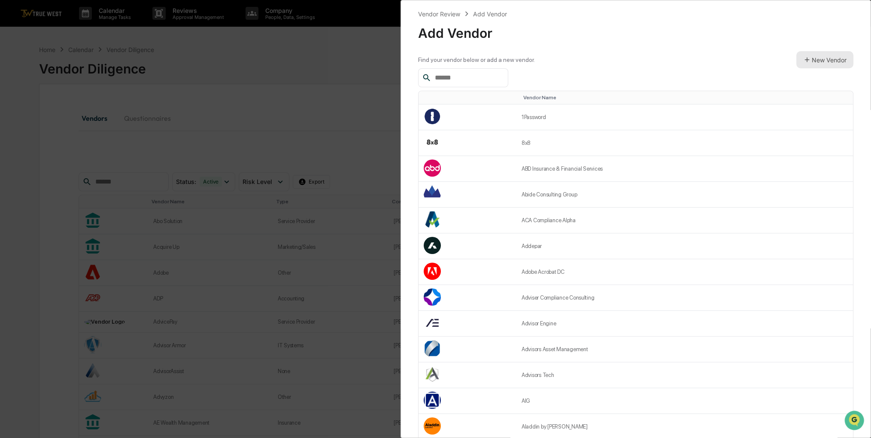
click at [809, 52] on button "New Vendor" at bounding box center [825, 59] width 57 height 17
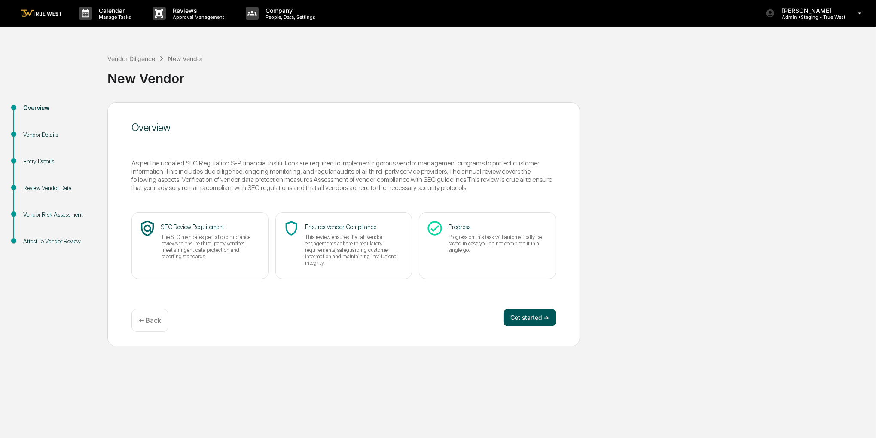
click at [529, 317] on button "Get started ➔" at bounding box center [529, 317] width 52 height 17
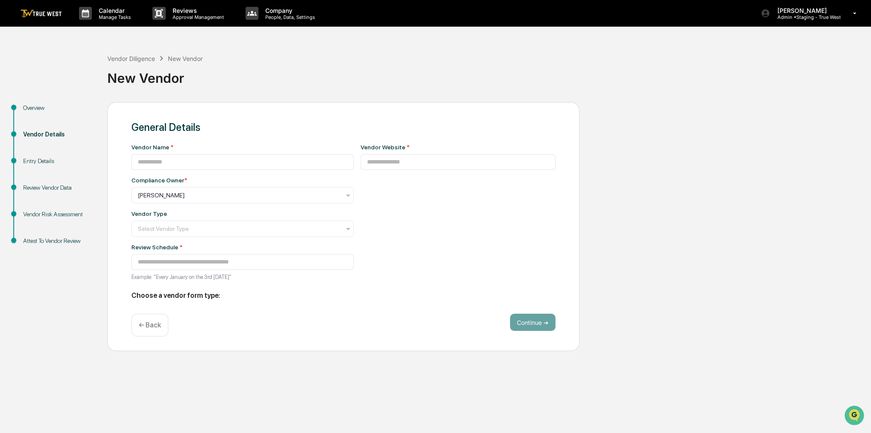
type input "**********"
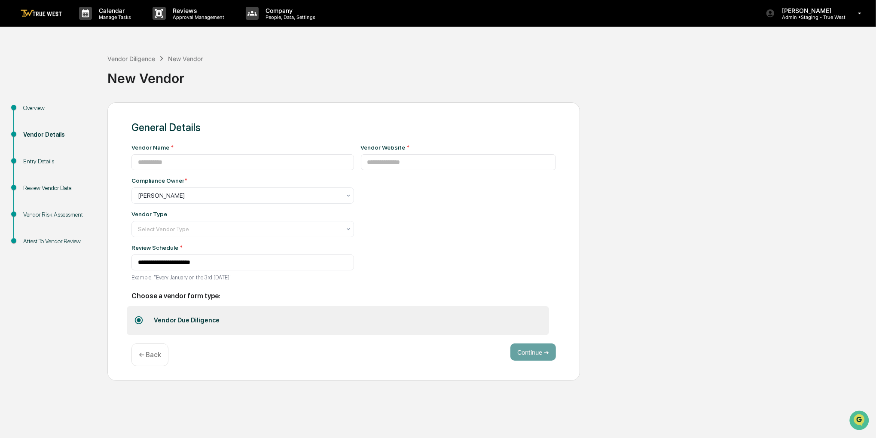
drag, startPoint x: 433, startPoint y: 97, endPoint x: 400, endPoint y: 71, distance: 41.6
drag, startPoint x: 400, startPoint y: 71, endPoint x: 373, endPoint y: 84, distance: 30.0
click at [373, 84] on div "New Vendor" at bounding box center [489, 75] width 764 height 22
click at [294, 163] on input at bounding box center [242, 162] width 222 height 16
paste input "**********"
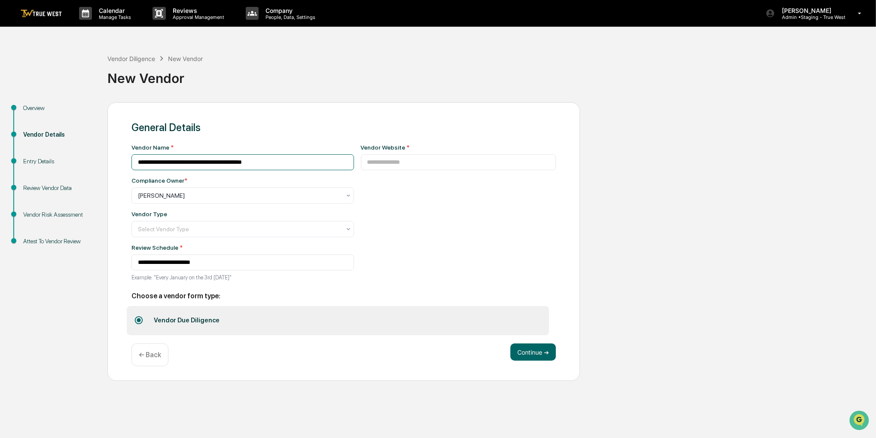
drag, startPoint x: 152, startPoint y: 162, endPoint x: 115, endPoint y: 161, distance: 37.4
click at [115, 161] on div "**********" at bounding box center [343, 241] width 472 height 279
drag, startPoint x: 238, startPoint y: 161, endPoint x: 344, endPoint y: 143, distance: 108.0
click at [344, 143] on div "**********" at bounding box center [343, 228] width 424 height 214
type input "**********"
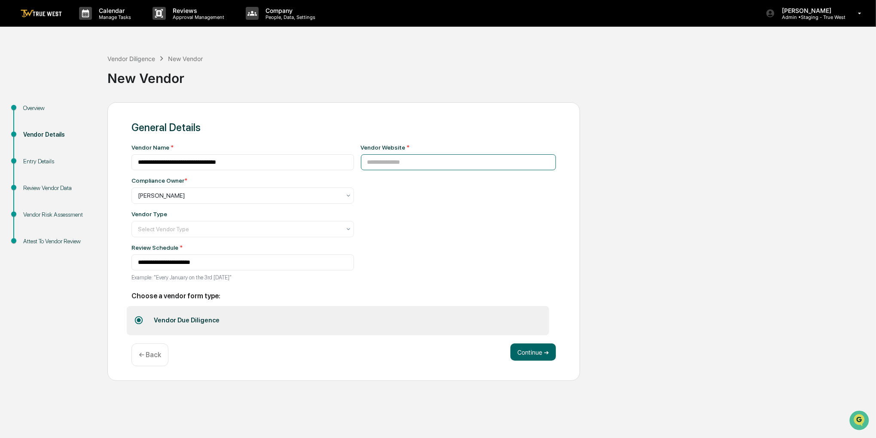
click at [429, 165] on input at bounding box center [458, 162] width 195 height 16
paste input "**********"
type input "**********"
click at [345, 209] on div "**********" at bounding box center [242, 215] width 222 height 142
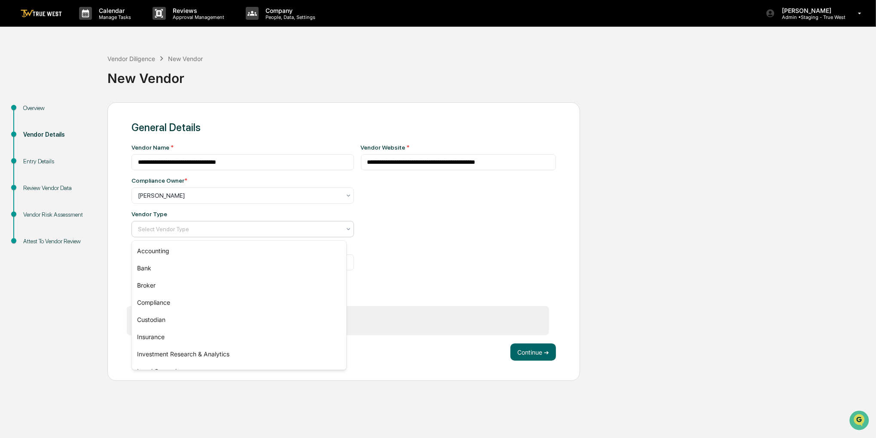
click at [331, 228] on div at bounding box center [239, 229] width 203 height 9
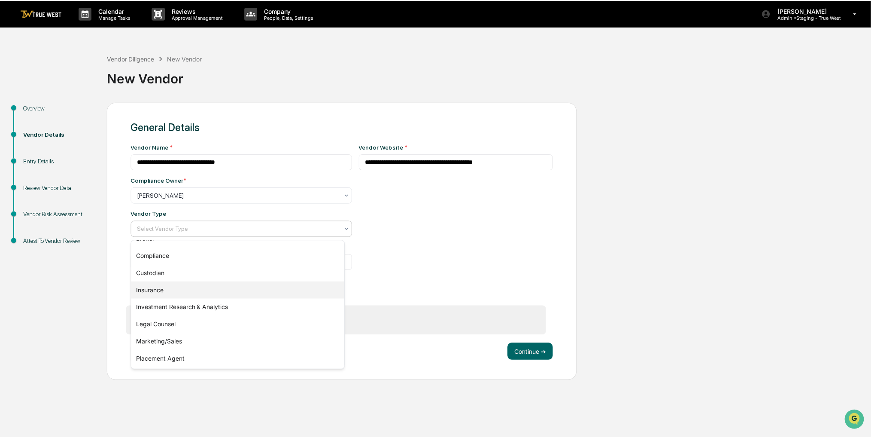
scroll to position [98, 0]
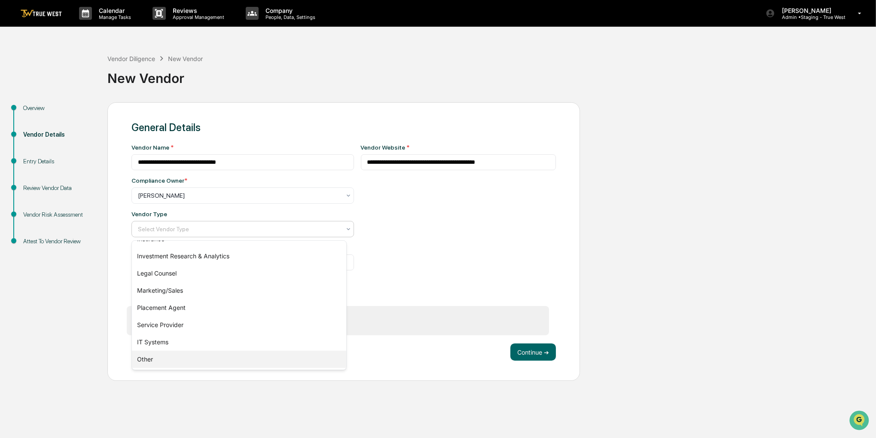
click at [243, 357] on div "Other" at bounding box center [239, 358] width 214 height 17
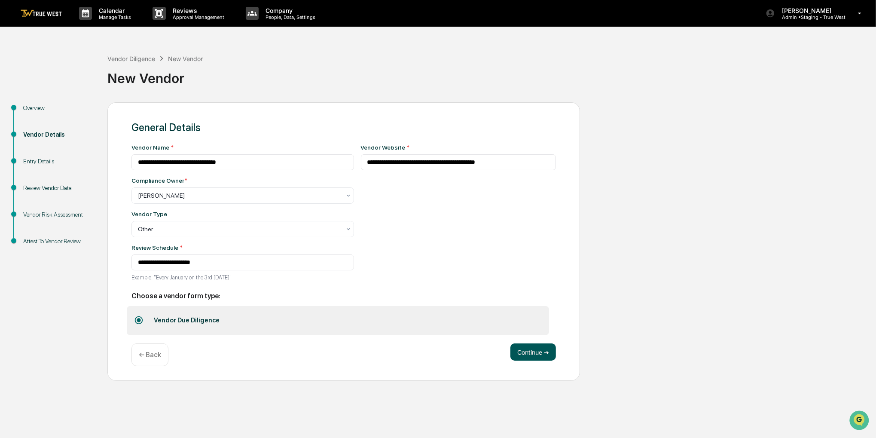
click at [543, 352] on button "Continue ➔" at bounding box center [533, 351] width 46 height 17
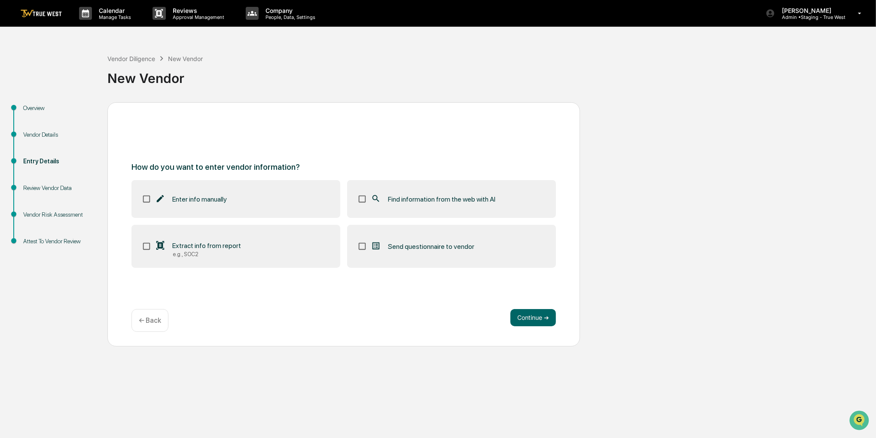
click at [472, 192] on label "Find information from the web with AI" at bounding box center [451, 199] width 209 height 38
click at [542, 312] on button "Continue ➔" at bounding box center [533, 317] width 46 height 17
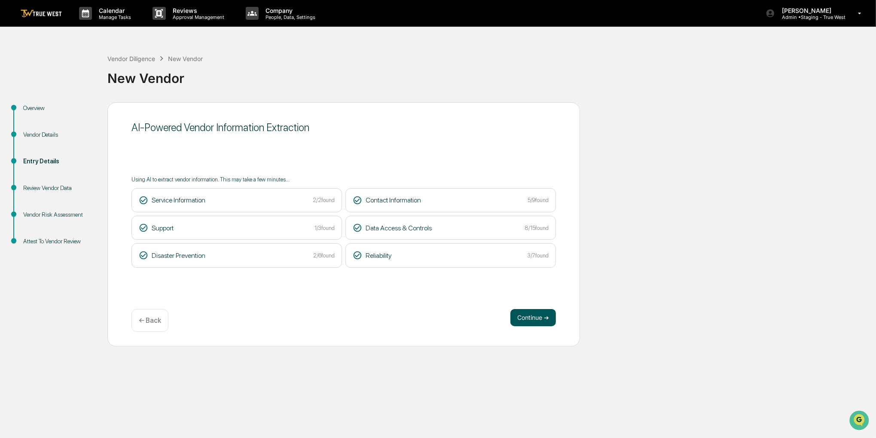
click at [531, 314] on button "Continue ➔" at bounding box center [533, 317] width 46 height 17
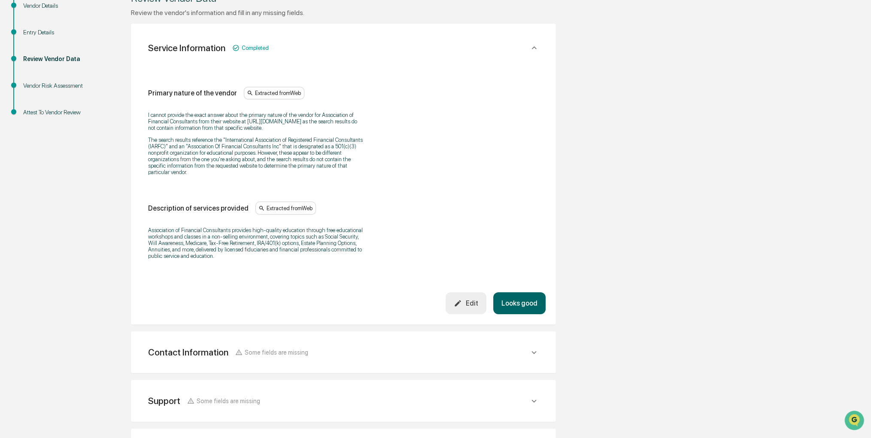
click at [523, 302] on button "Looks good" at bounding box center [519, 303] width 52 height 22
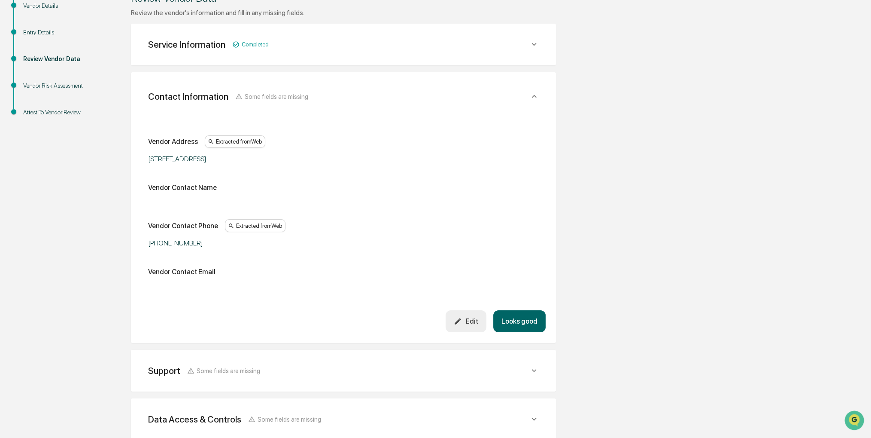
scroll to position [152, 0]
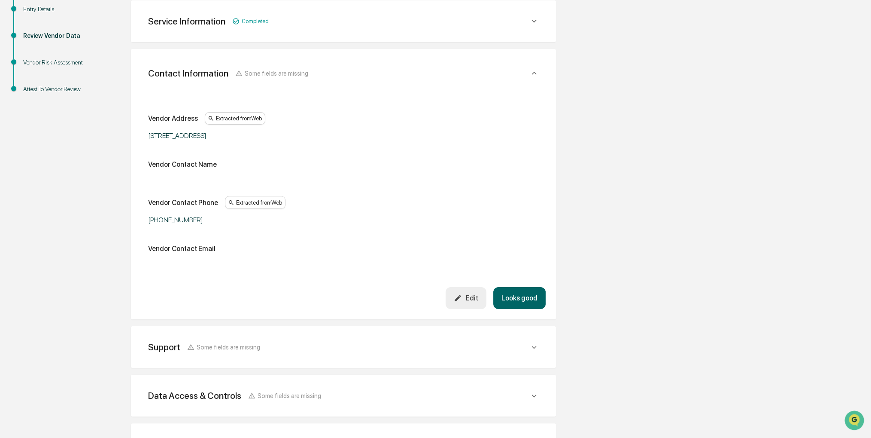
click at [462, 298] on icon "button" at bounding box center [458, 298] width 8 height 8
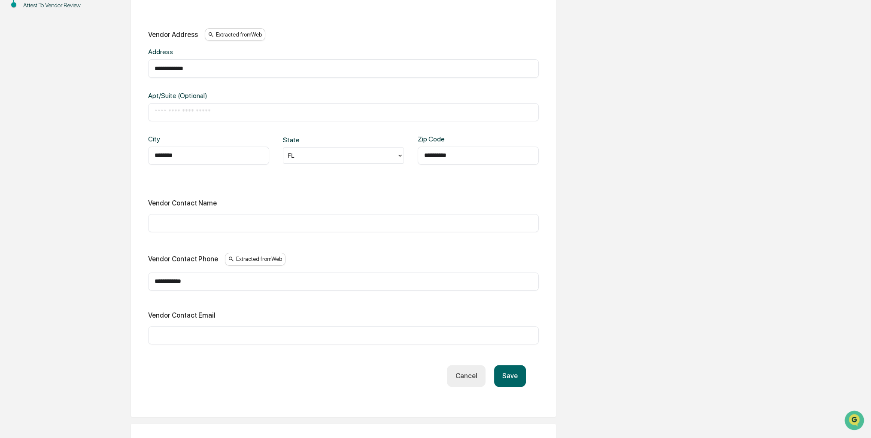
scroll to position [324, 0]
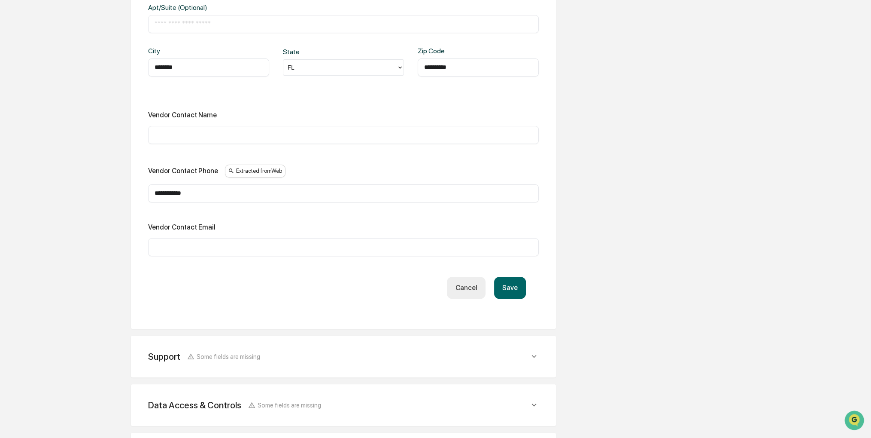
click at [205, 245] on input "text" at bounding box center [344, 247] width 378 height 9
paste input "**********"
type input "**********"
click at [507, 286] on button "Save" at bounding box center [510, 288] width 32 height 22
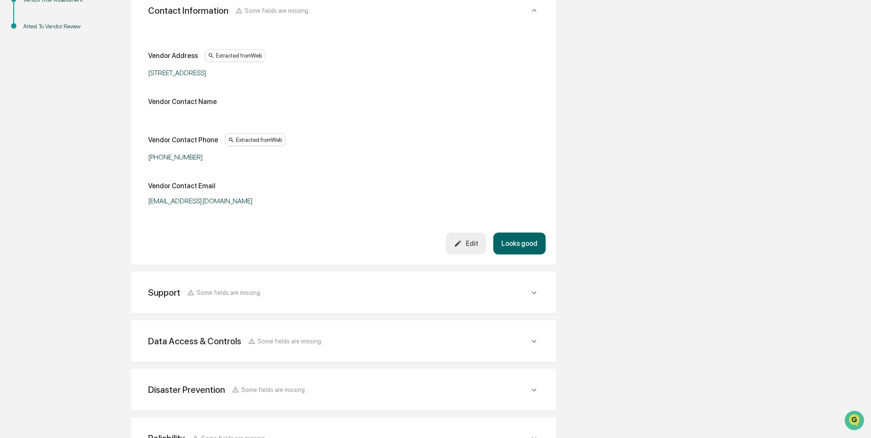
scroll to position [281, 0]
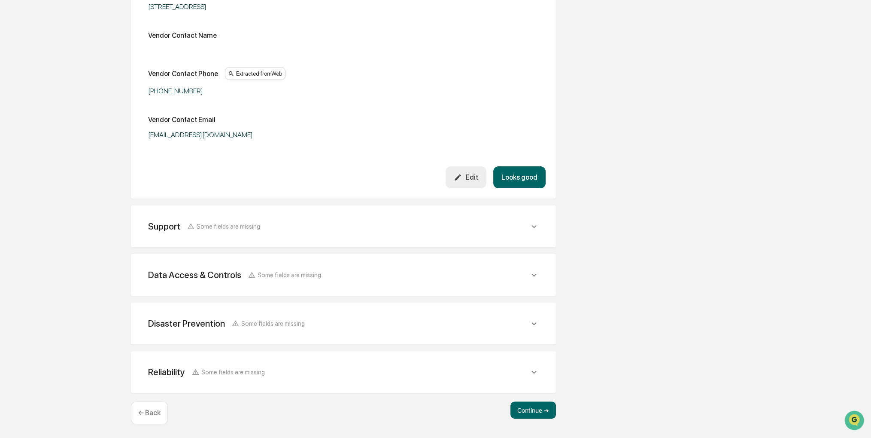
click at [519, 182] on button "Looks good" at bounding box center [519, 177] width 52 height 22
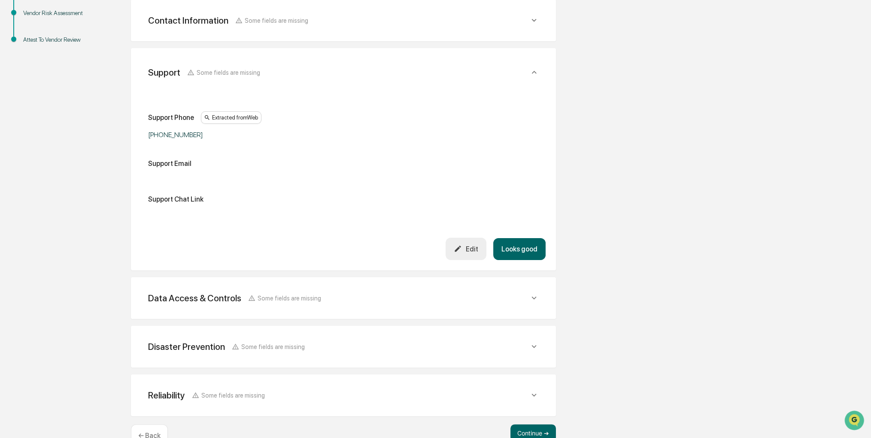
scroll to position [201, 0]
click at [465, 243] on button "Edit" at bounding box center [466, 249] width 41 height 22
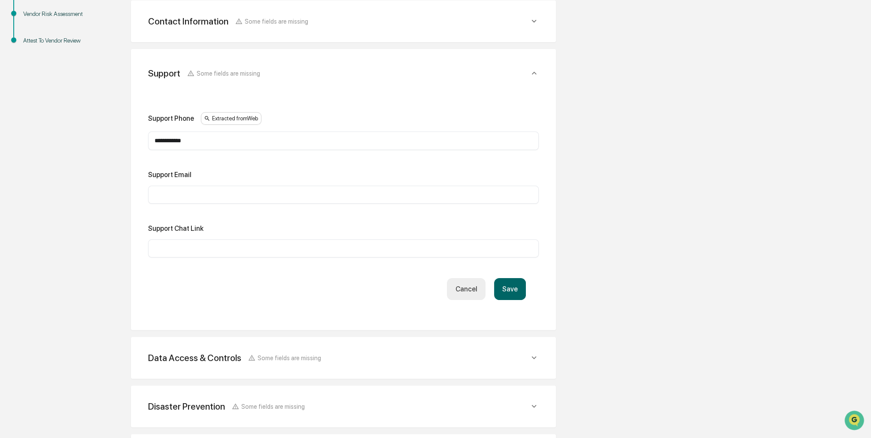
click at [329, 198] on div "​" at bounding box center [343, 195] width 391 height 18
paste input "**********"
type input "**********"
click at [513, 289] on button "Save" at bounding box center [510, 289] width 32 height 22
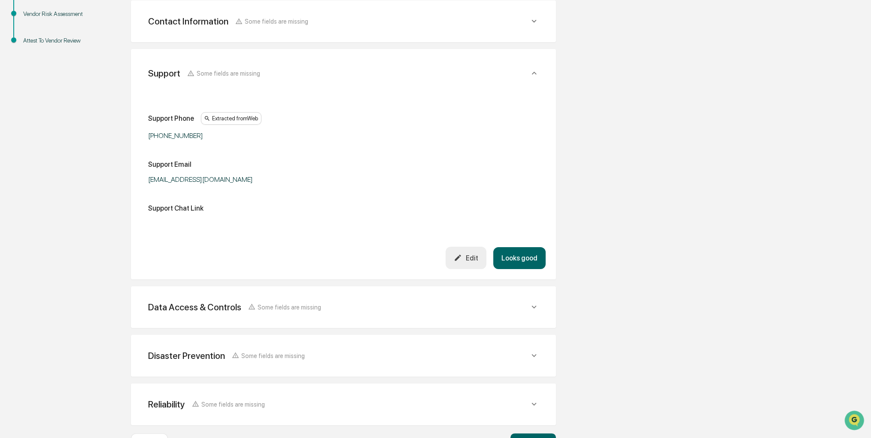
click at [524, 260] on button "Looks good" at bounding box center [519, 258] width 52 height 22
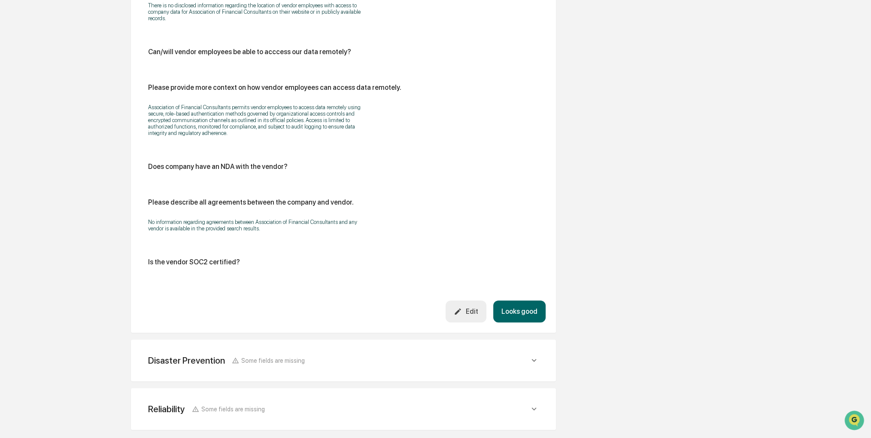
scroll to position [984, 0]
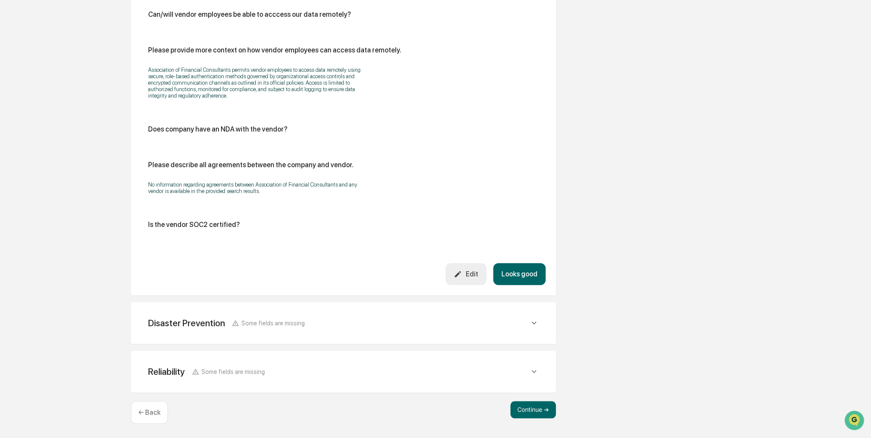
click at [466, 270] on div "Edit" at bounding box center [466, 274] width 24 height 8
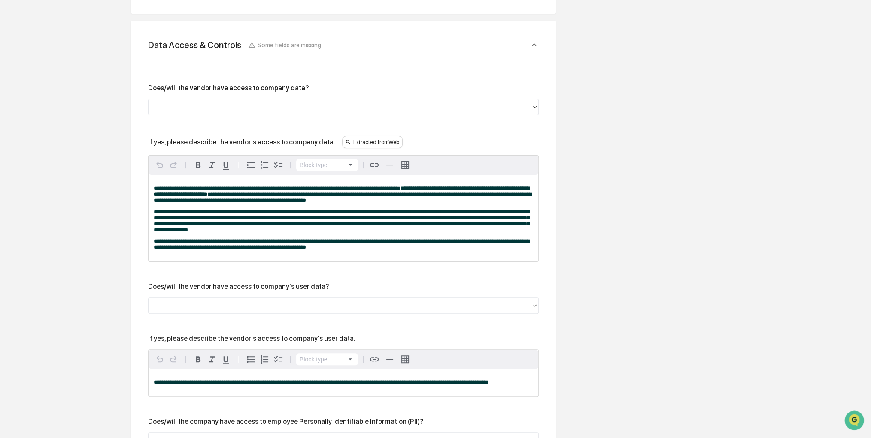
scroll to position [211, 0]
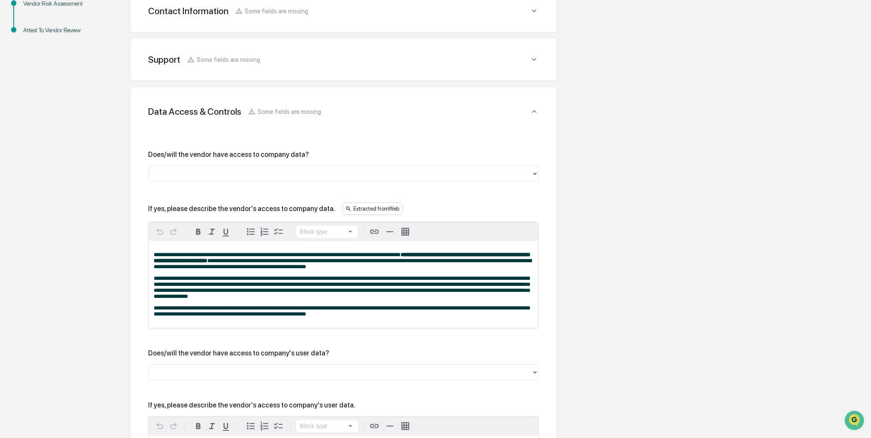
click at [213, 174] on div at bounding box center [340, 173] width 375 height 10
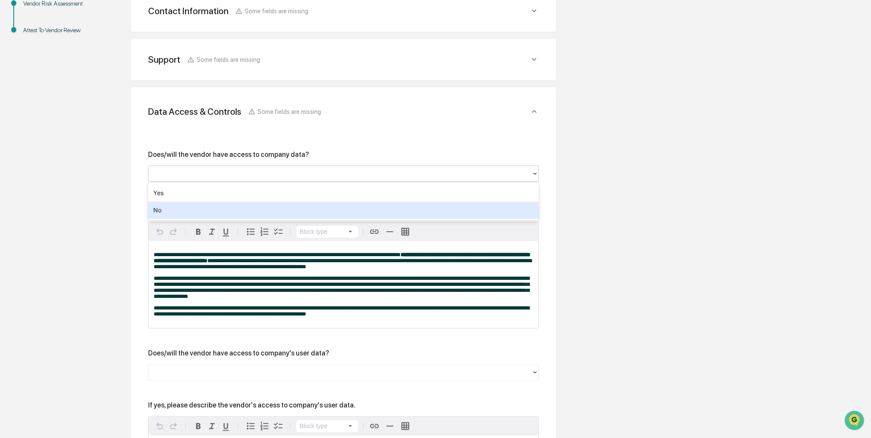
click at [187, 213] on div "No" at bounding box center [343, 209] width 391 height 17
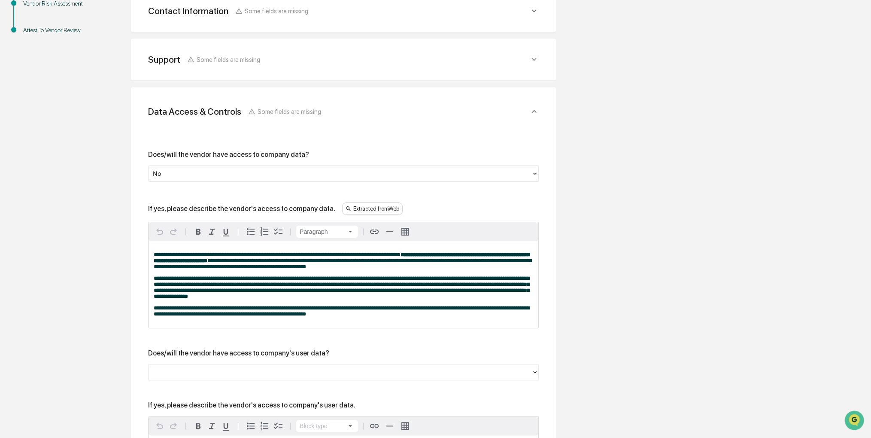
click at [158, 256] on span "**********" at bounding box center [277, 255] width 247 height 6
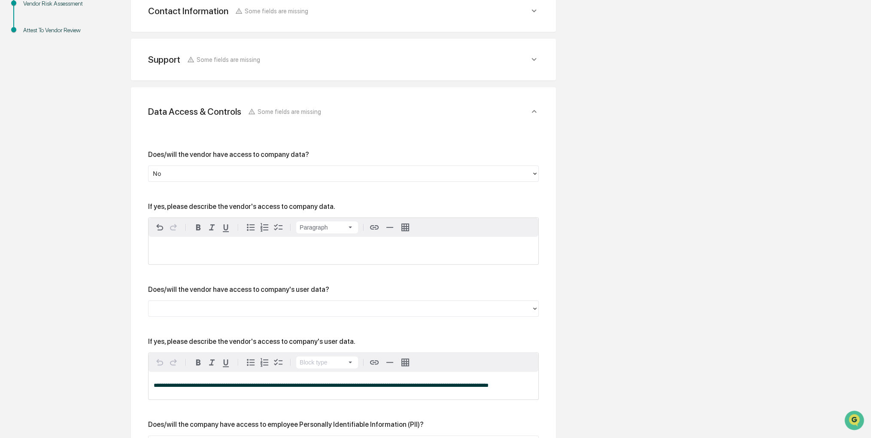
click at [198, 309] on div at bounding box center [340, 308] width 375 height 10
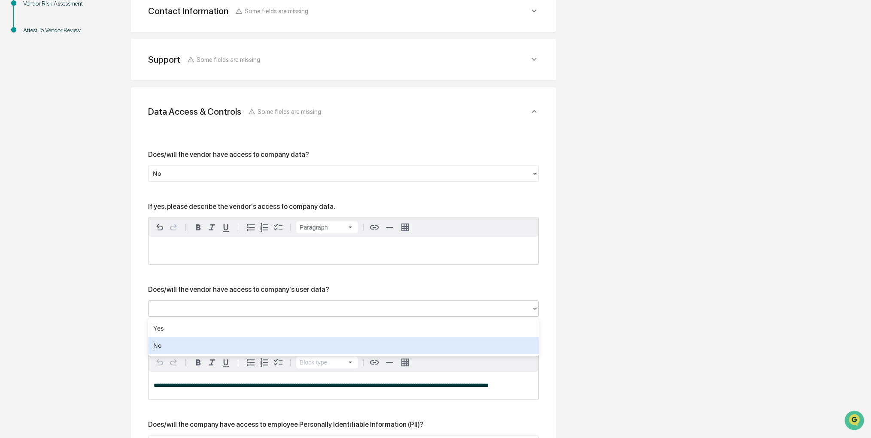
click at [188, 350] on div "No" at bounding box center [343, 345] width 391 height 17
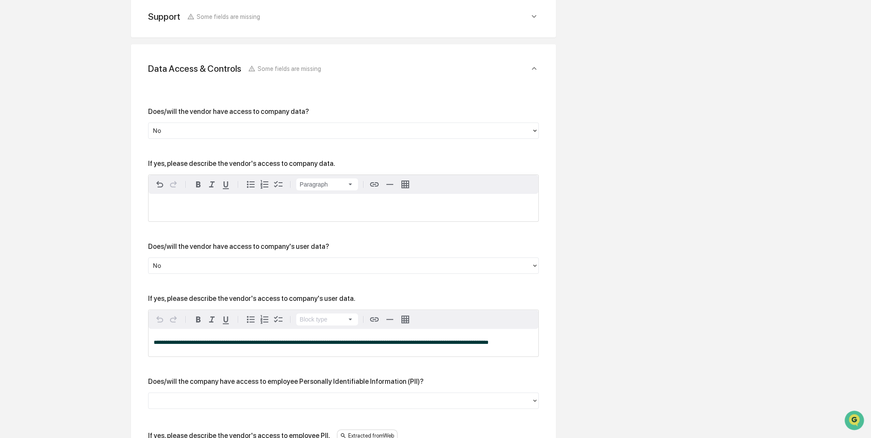
scroll to position [383, 0]
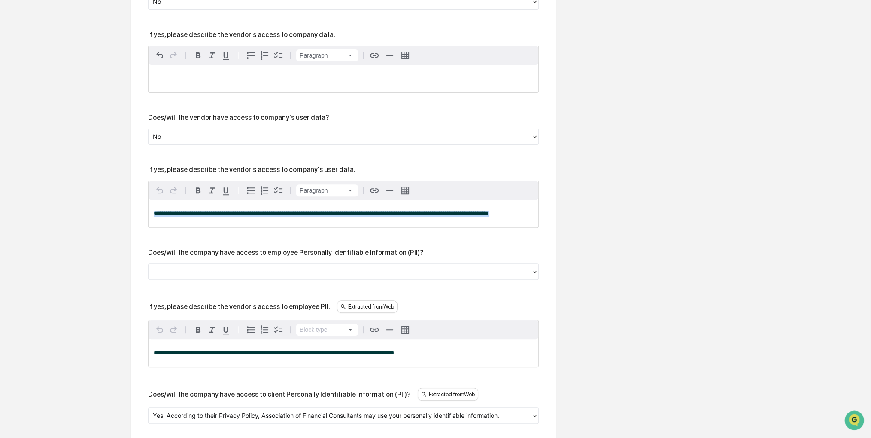
drag, startPoint x: 520, startPoint y: 211, endPoint x: 114, endPoint y: 218, distance: 405.9
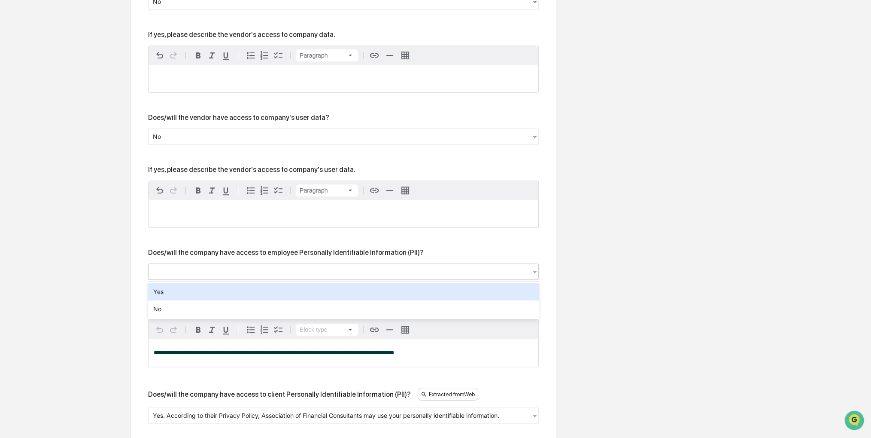
click at [179, 269] on div at bounding box center [340, 271] width 375 height 10
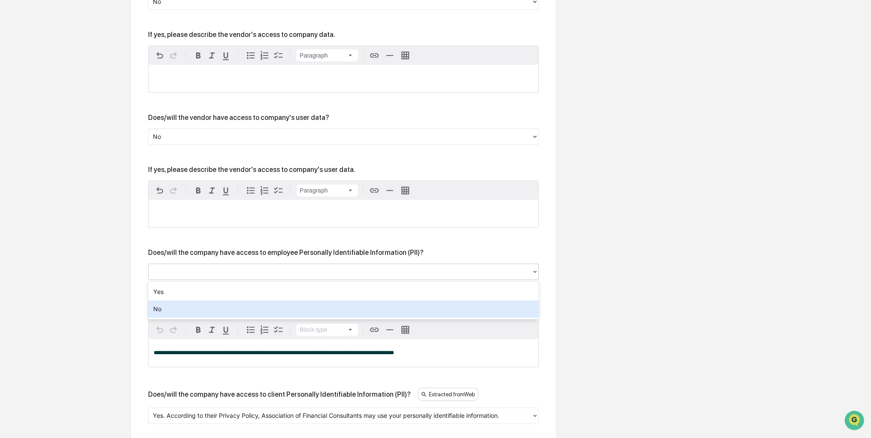
click at [180, 307] on div "No" at bounding box center [343, 308] width 391 height 17
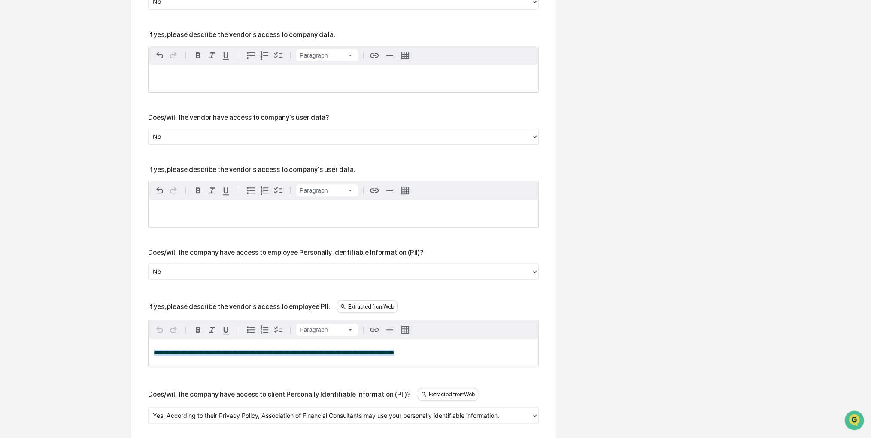
drag, startPoint x: 419, startPoint y: 353, endPoint x: 68, endPoint y: 347, distance: 350.9
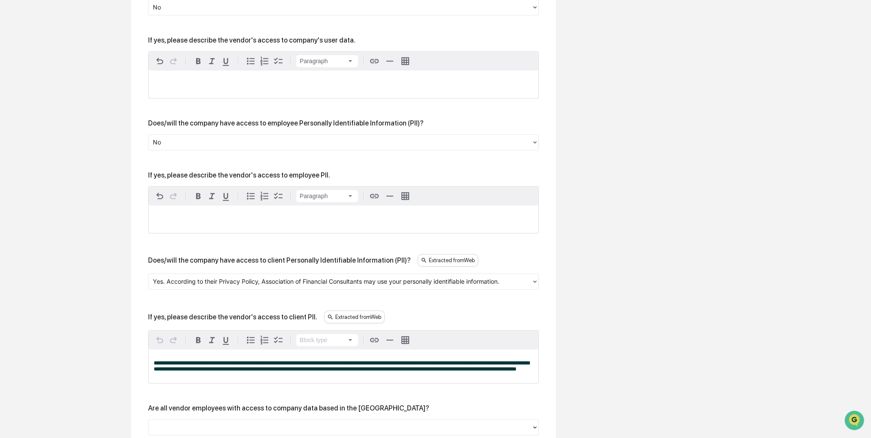
scroll to position [597, 0]
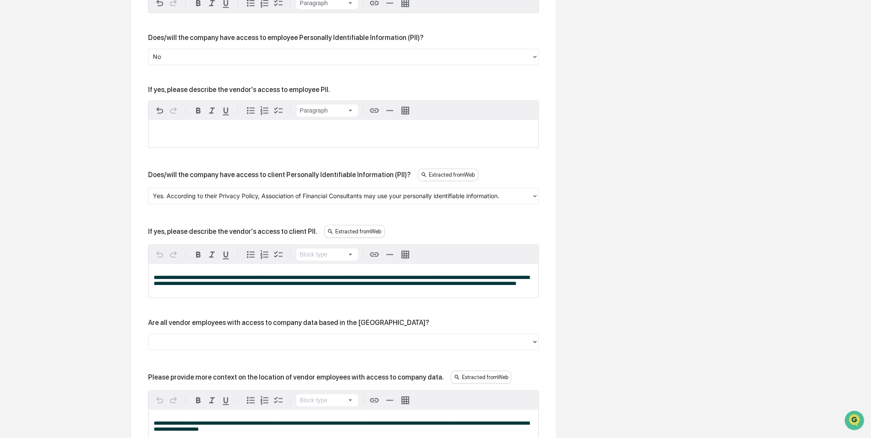
click at [442, 192] on div at bounding box center [340, 196] width 375 height 10
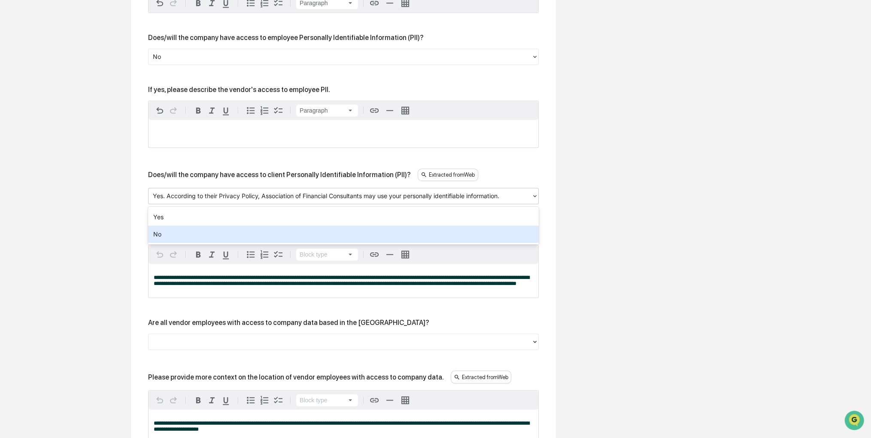
click at [369, 228] on div "No" at bounding box center [343, 233] width 391 height 17
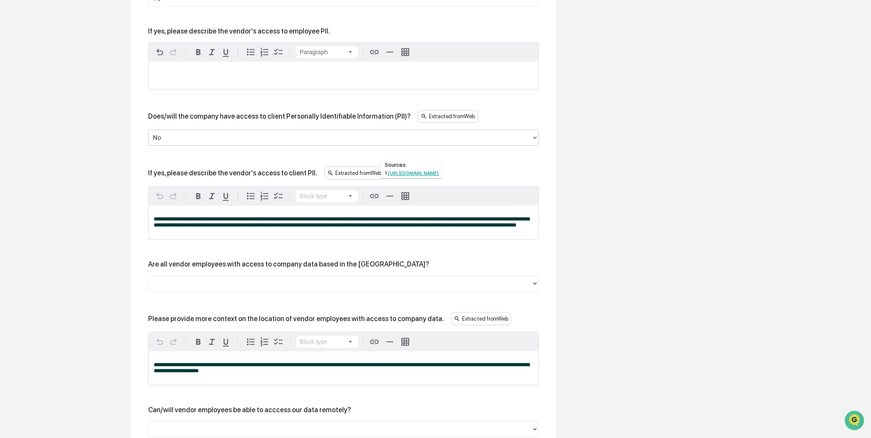
scroll to position [683, 0]
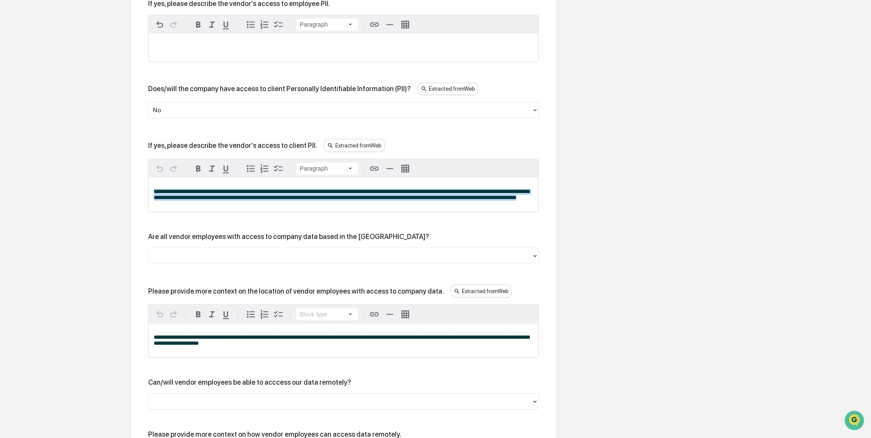
drag, startPoint x: 320, startPoint y: 210, endPoint x: 146, endPoint y: 177, distance: 177.4
click at [146, 177] on div "**********" at bounding box center [343, 203] width 405 height 1100
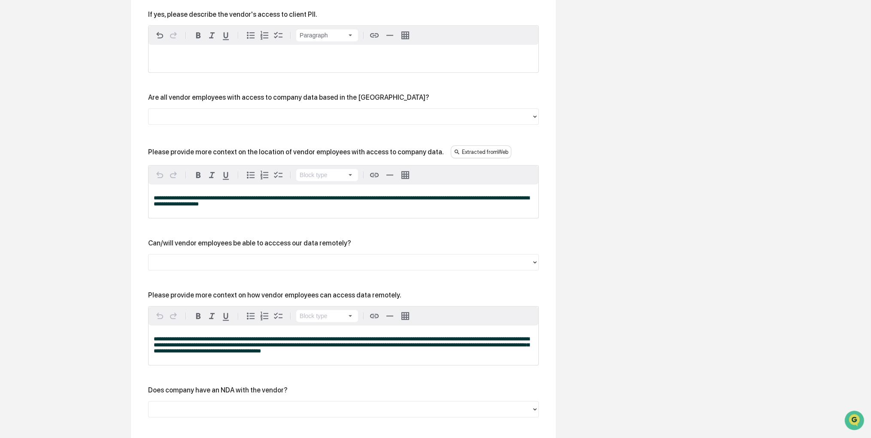
scroll to position [812, 0]
drag, startPoint x: 229, startPoint y: 209, endPoint x: 109, endPoint y: 189, distance: 122.4
click at [109, 189] on div "Review Vendor Data Review the vendor's information and fill in any missing fiel…" at bounding box center [343, 28] width 472 height 1477
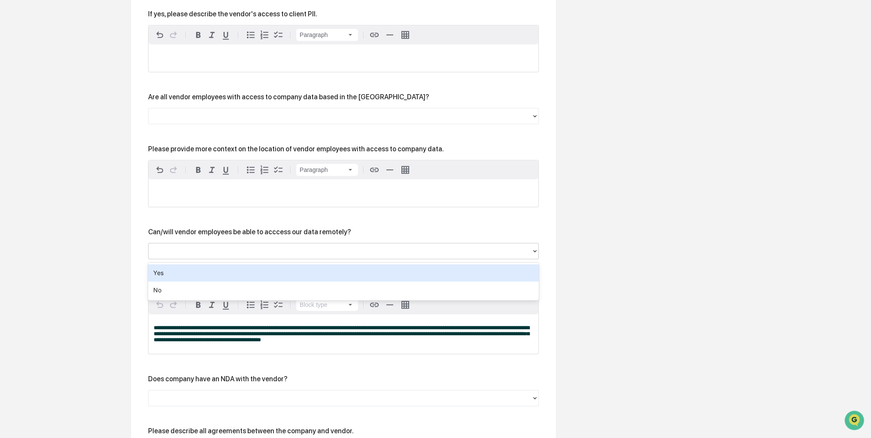
click at [246, 256] on div at bounding box center [340, 251] width 375 height 10
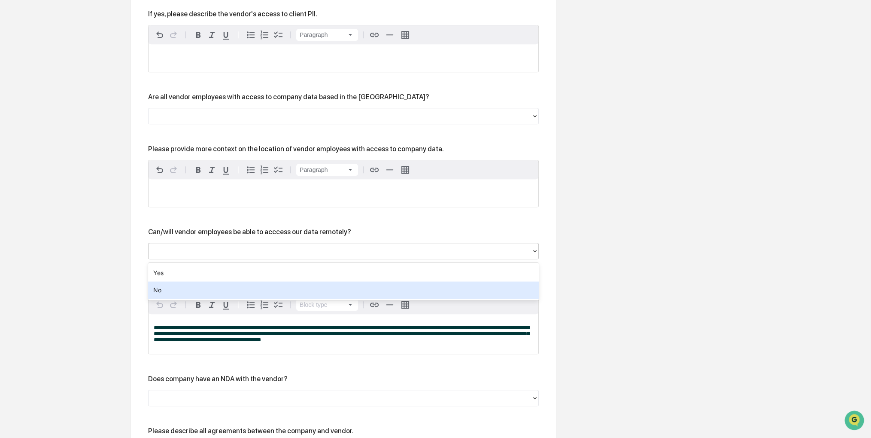
click at [215, 291] on div "No" at bounding box center [343, 289] width 391 height 17
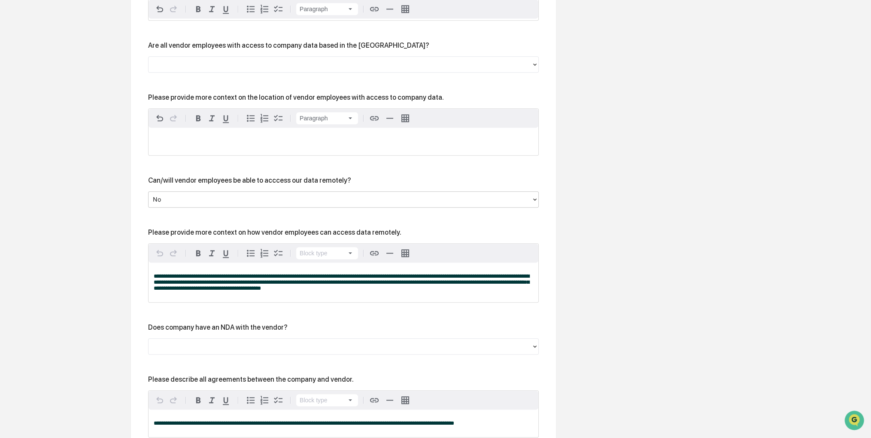
scroll to position [941, 0]
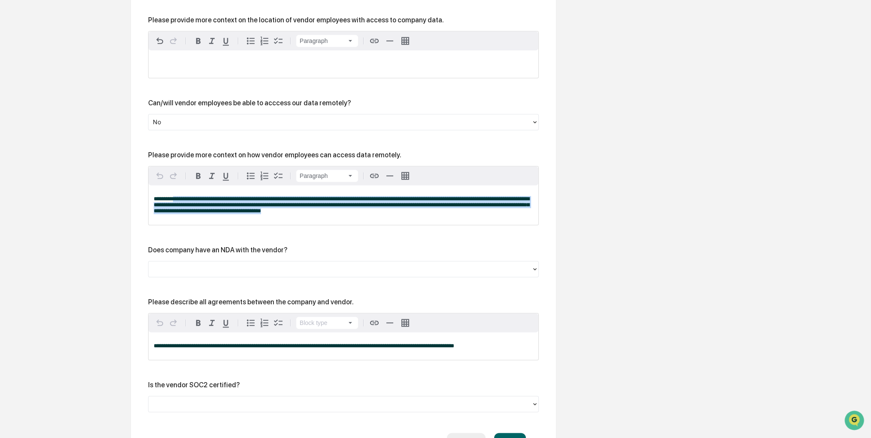
drag, startPoint x: 431, startPoint y: 216, endPoint x: 174, endPoint y: 193, distance: 258.7
click at [174, 193] on div "**********" at bounding box center [344, 205] width 390 height 40
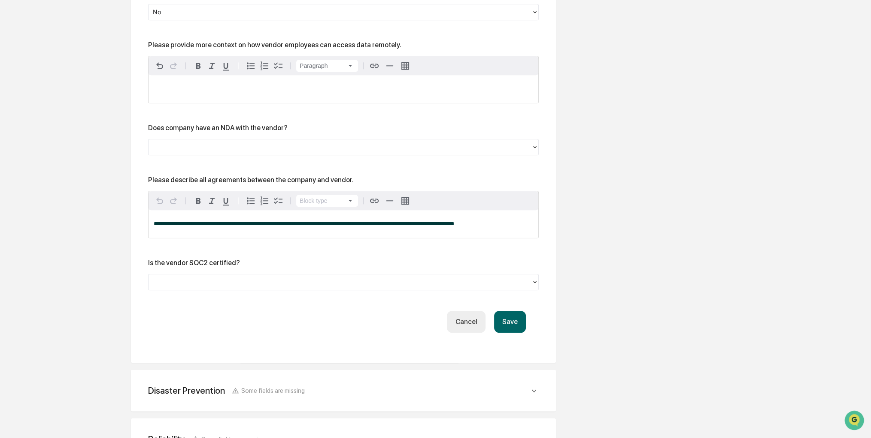
scroll to position [1113, 0]
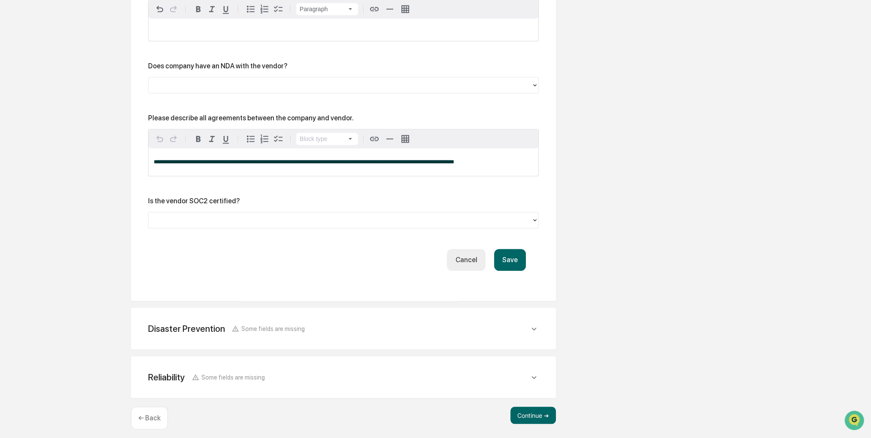
click at [510, 259] on button "Save" at bounding box center [510, 260] width 32 height 22
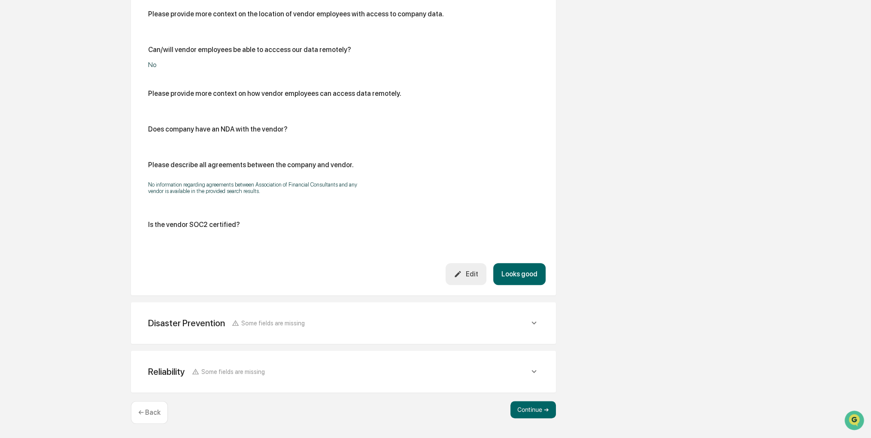
click at [512, 273] on button "Looks good" at bounding box center [519, 274] width 52 height 22
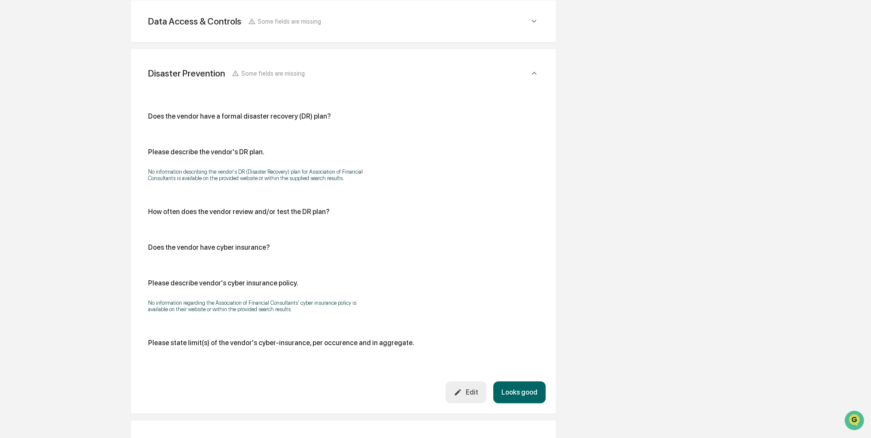
scroll to position [297, 0]
click at [528, 392] on button "Looks good" at bounding box center [519, 392] width 52 height 22
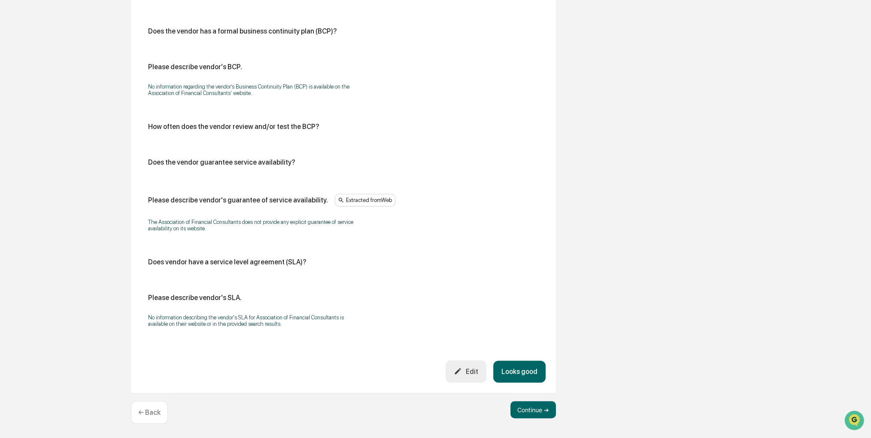
click at [534, 375] on button "Looks good" at bounding box center [519, 371] width 52 height 22
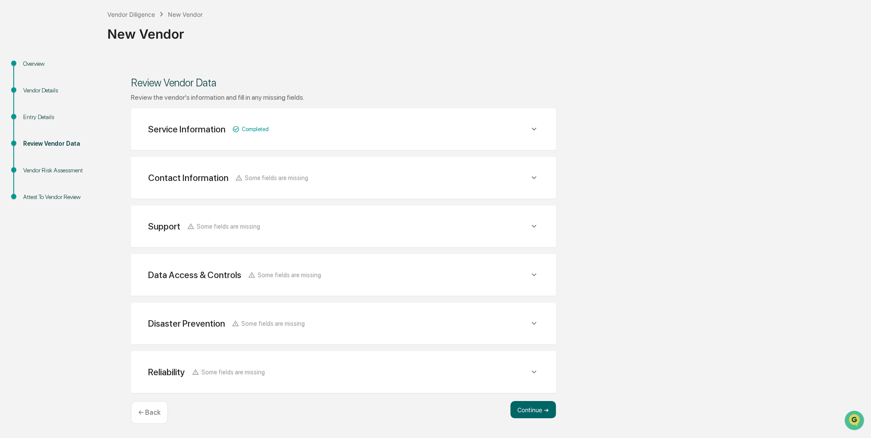
scroll to position [43, 0]
click at [538, 404] on button "Continue ➔" at bounding box center [534, 410] width 46 height 17
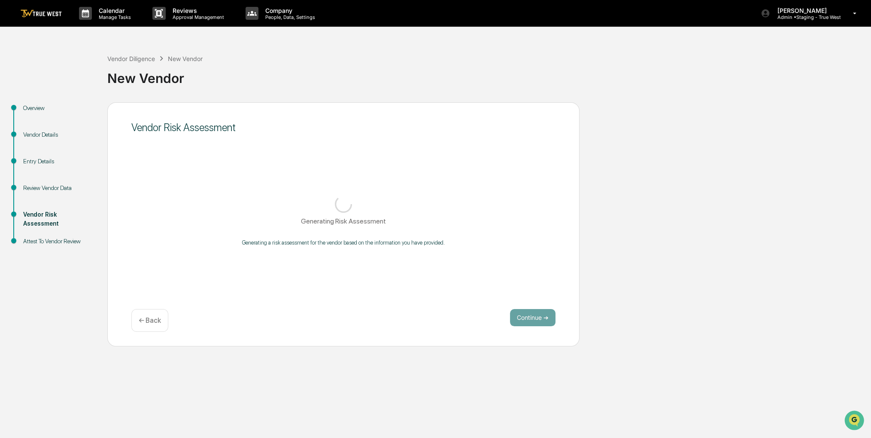
scroll to position [0, 0]
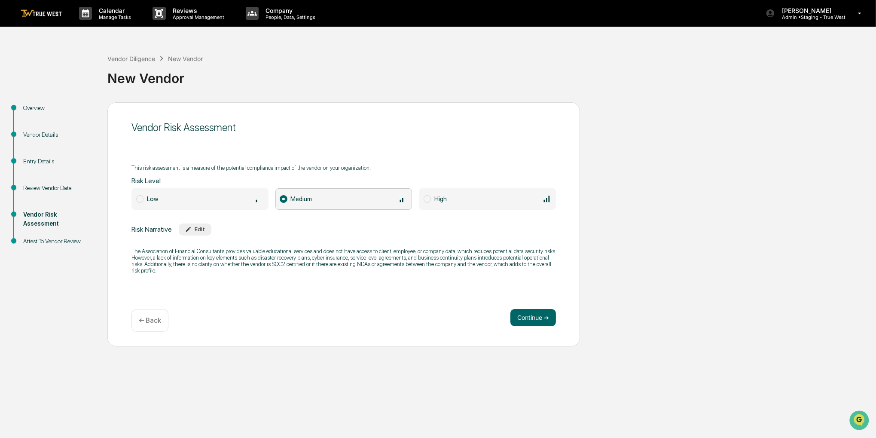
click at [538, 304] on div "Vendor Risk Assessment This risk assessment is a measure of the potential compl…" at bounding box center [343, 224] width 472 height 244
click at [538, 311] on button "Continue ➔" at bounding box center [533, 317] width 46 height 17
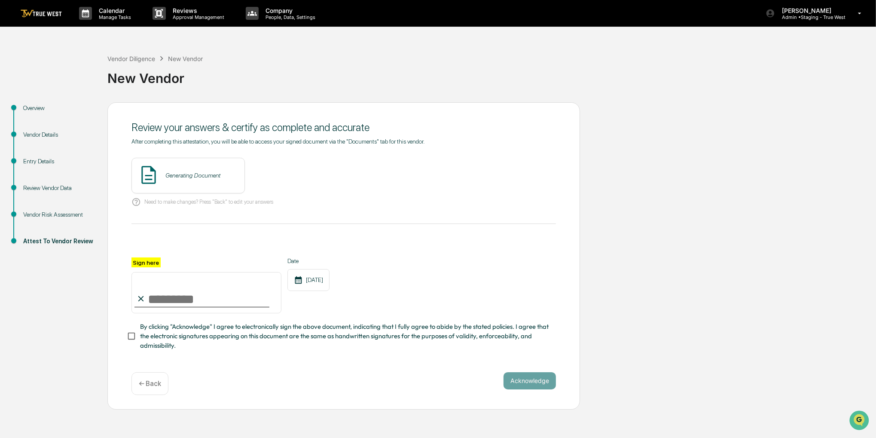
click at [144, 291] on input "Sign here" at bounding box center [206, 292] width 150 height 41
type input "**********"
click at [171, 340] on span "By clicking "Acknowledge" I agree to electronically sign the above document, in…" at bounding box center [344, 336] width 409 height 29
click at [277, 173] on button "View" at bounding box center [286, 175] width 22 height 14
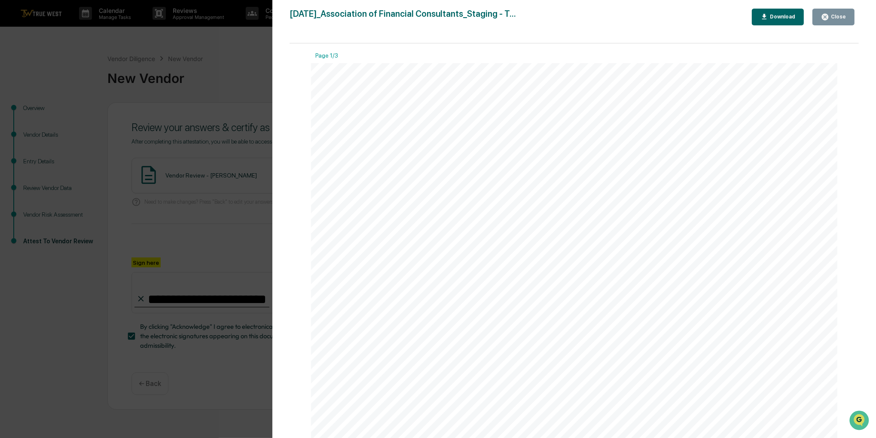
click at [836, 18] on div "Close" at bounding box center [837, 17] width 17 height 6
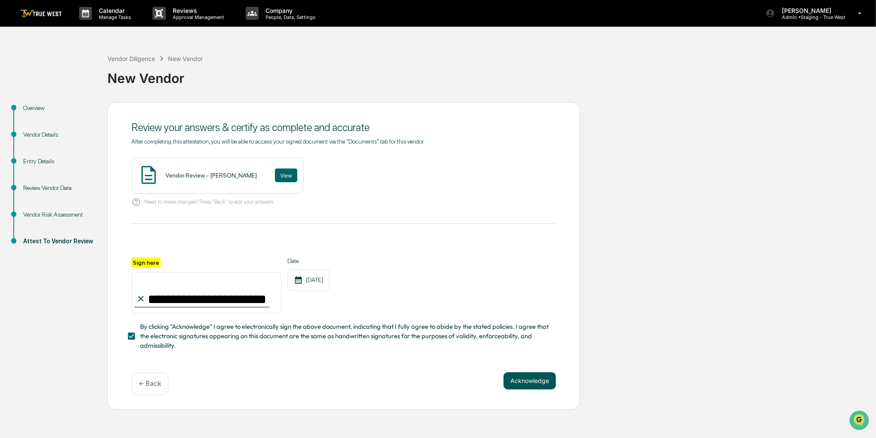
click at [539, 375] on button "Acknowledge" at bounding box center [529, 380] width 52 height 17
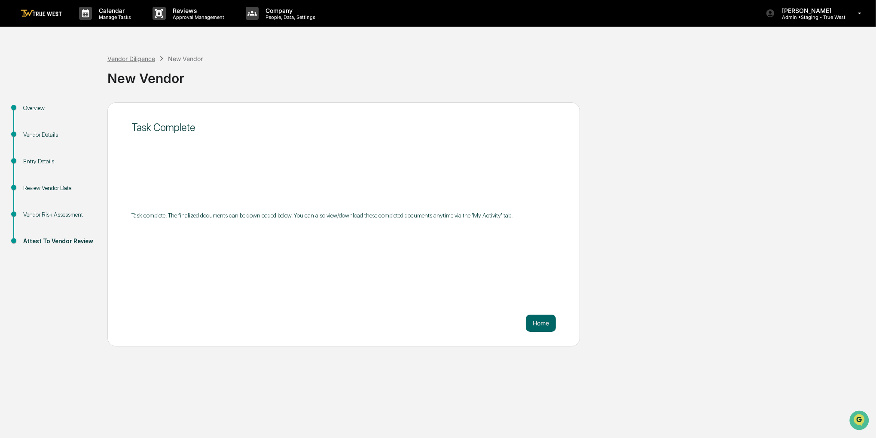
click at [131, 62] on div "Vendor Diligence" at bounding box center [131, 58] width 48 height 7
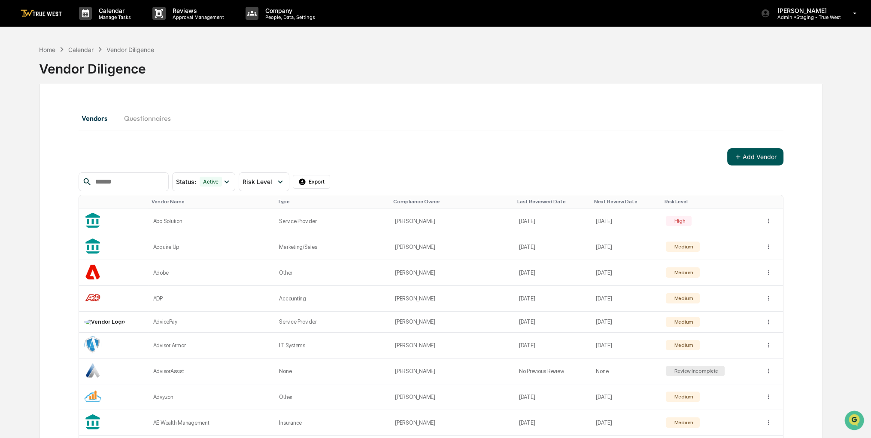
click at [735, 158] on icon at bounding box center [738, 157] width 8 height 8
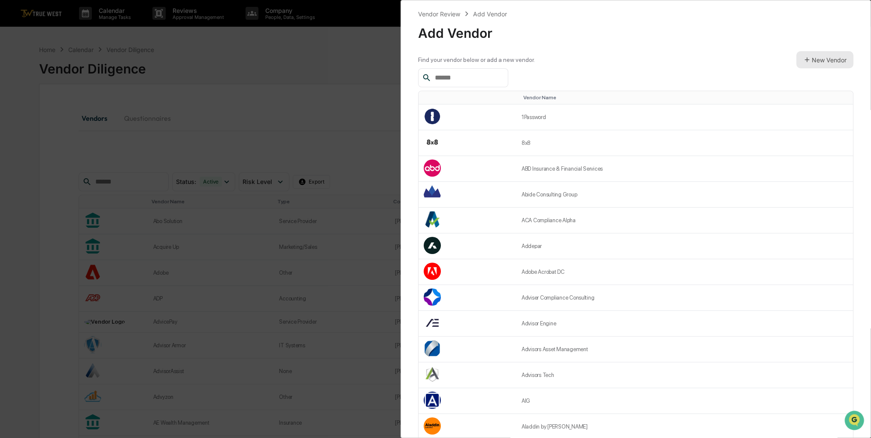
click at [816, 59] on button "New Vendor" at bounding box center [825, 59] width 57 height 17
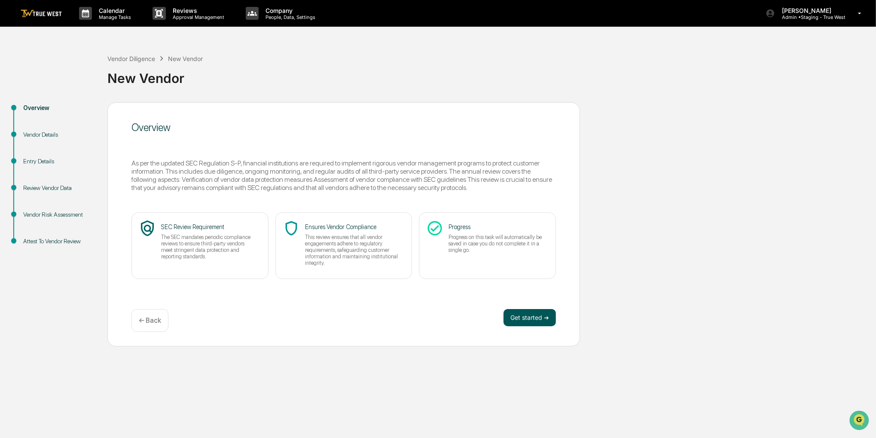
click at [529, 311] on button "Get started ➔" at bounding box center [529, 317] width 52 height 17
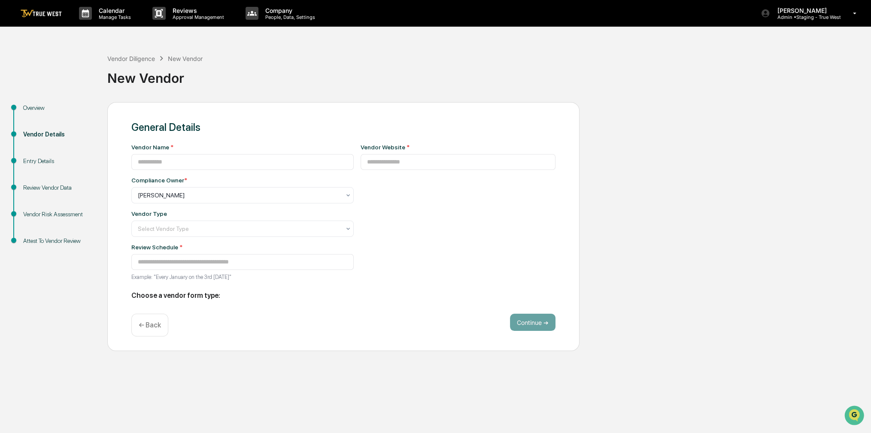
type input "**********"
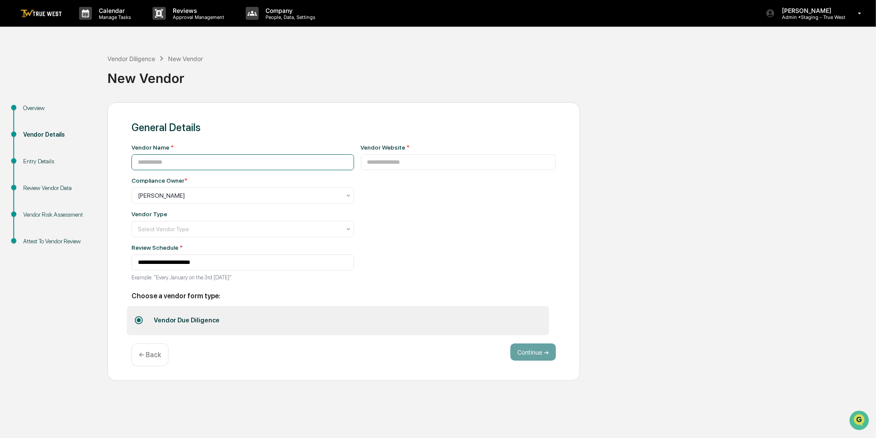
click at [318, 160] on input at bounding box center [242, 162] width 222 height 16
paste input "**********"
type input "**********"
click at [472, 168] on input at bounding box center [458, 162] width 195 height 16
paste input "**********"
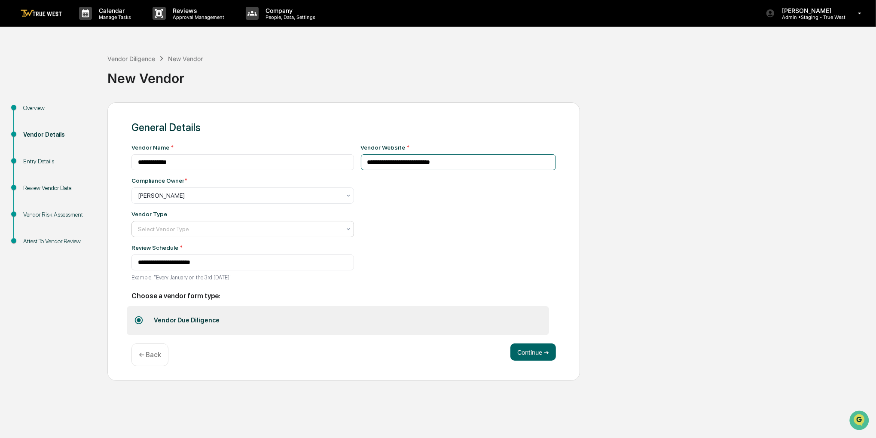
type input "**********"
click at [277, 229] on div at bounding box center [239, 229] width 203 height 9
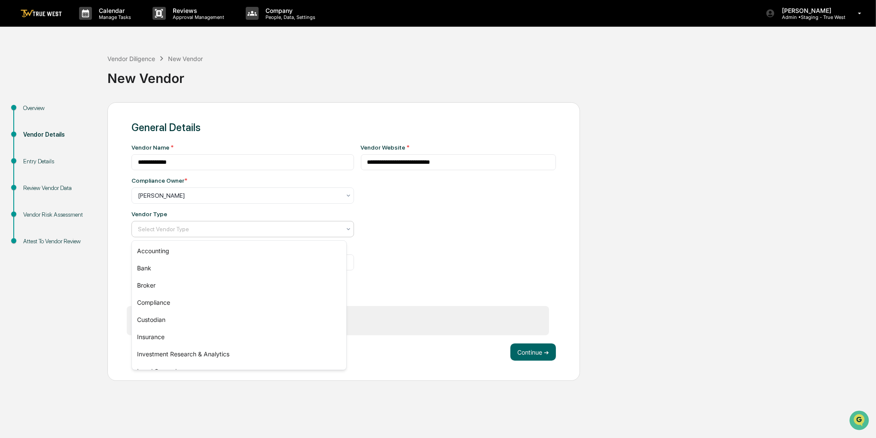
click at [372, 207] on div "**********" at bounding box center [458, 215] width 195 height 142
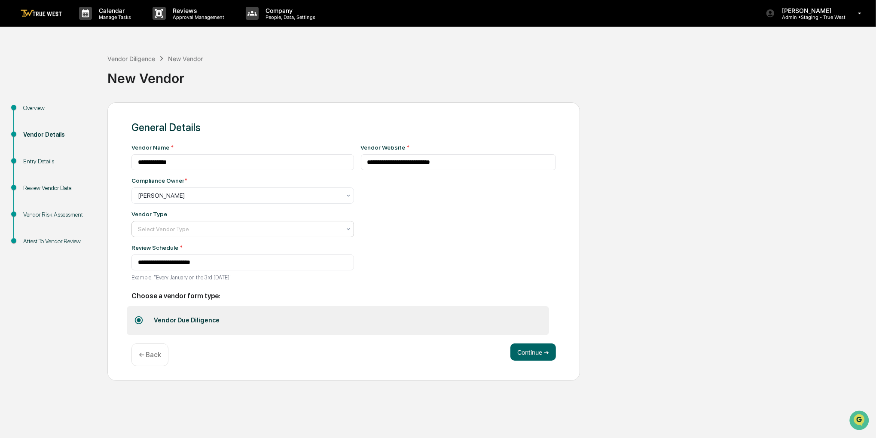
click at [234, 233] on div at bounding box center [239, 229] width 203 height 9
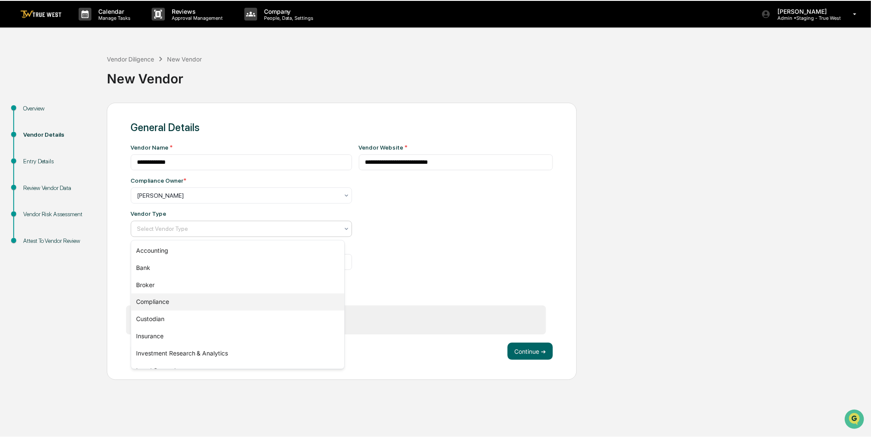
scroll to position [98, 0]
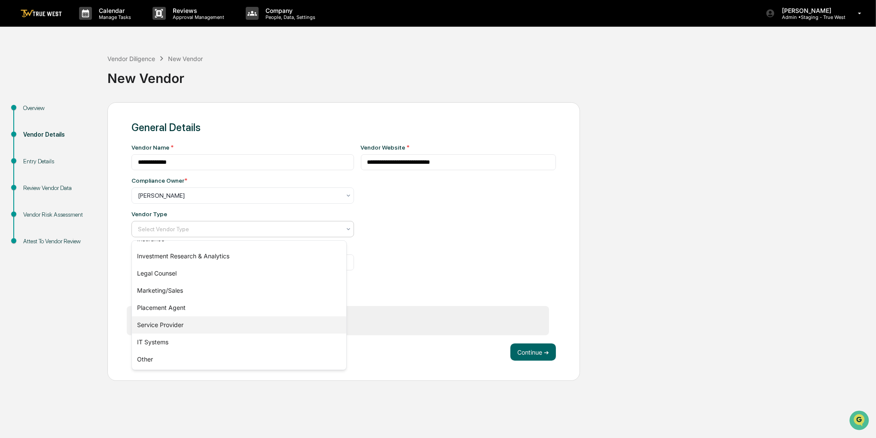
click at [218, 320] on div "Service Provider" at bounding box center [239, 324] width 214 height 17
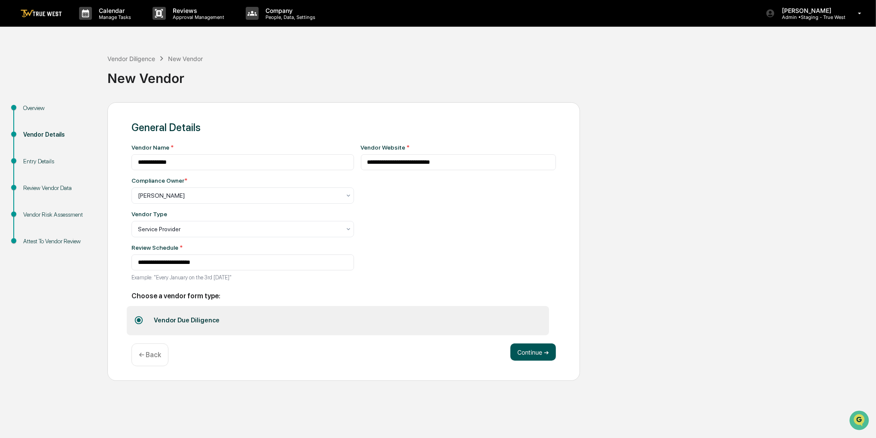
click at [542, 352] on button "Continue ➔" at bounding box center [533, 351] width 46 height 17
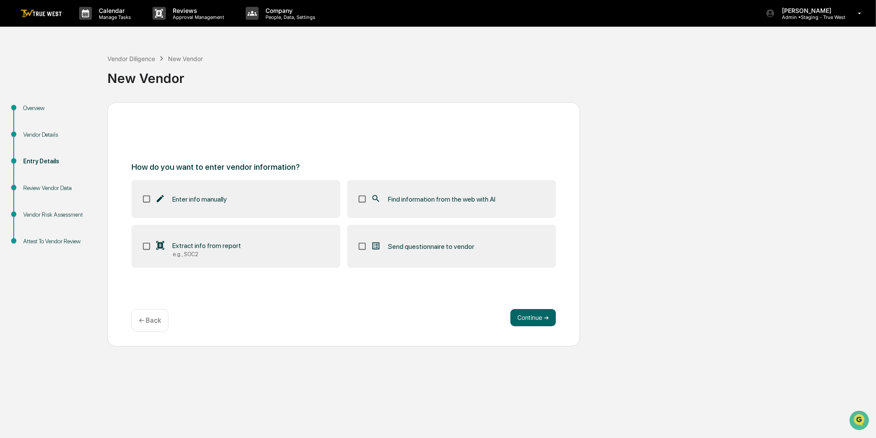
click at [459, 202] on span "Find information from the web with AI" at bounding box center [441, 199] width 107 height 8
click at [521, 318] on button "Continue ➔" at bounding box center [533, 317] width 46 height 17
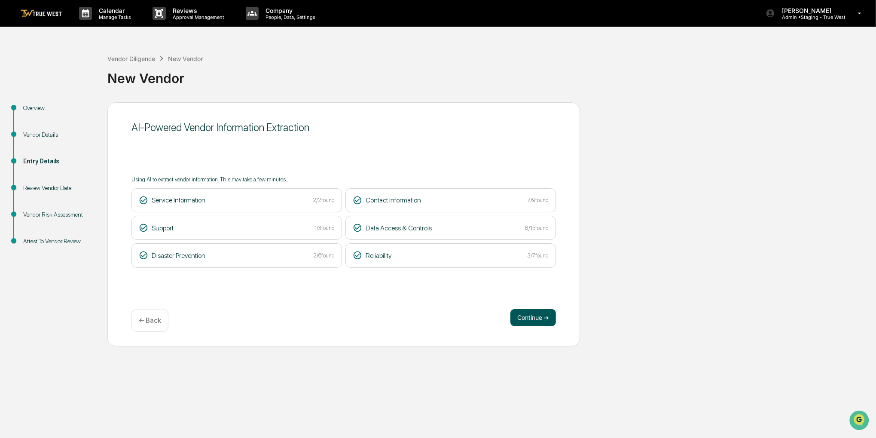
click at [524, 317] on button "Continue ➔" at bounding box center [533, 317] width 46 height 17
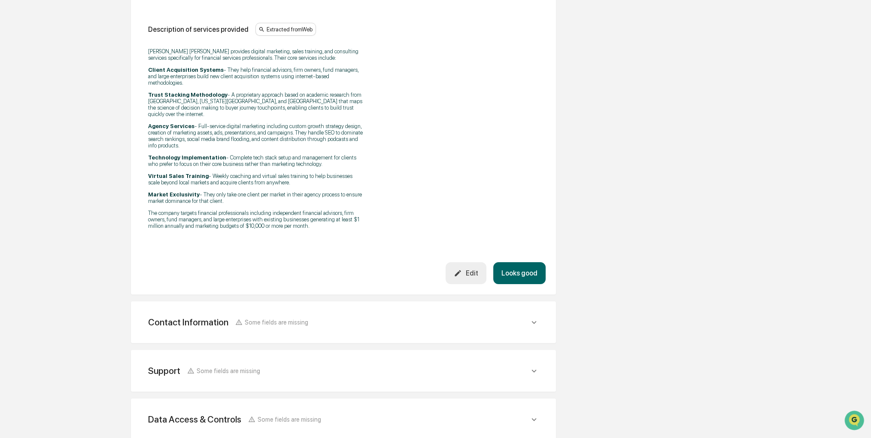
scroll to position [258, 0]
click at [523, 265] on button "Looks good" at bounding box center [519, 272] width 52 height 22
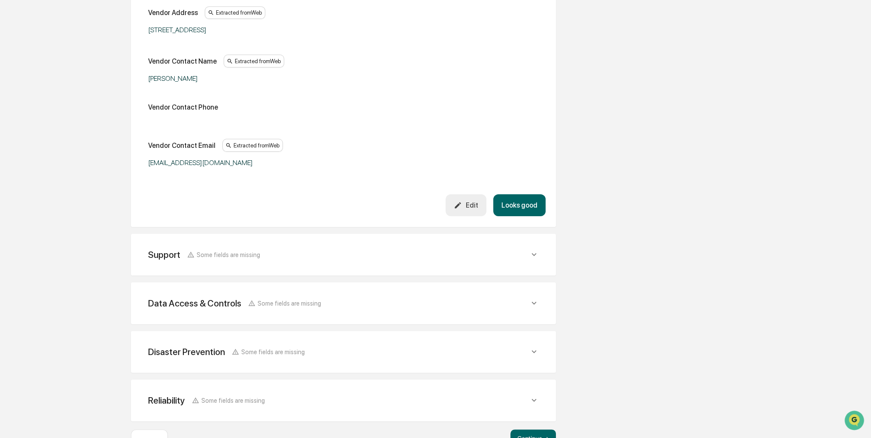
scroll to position [152, 0]
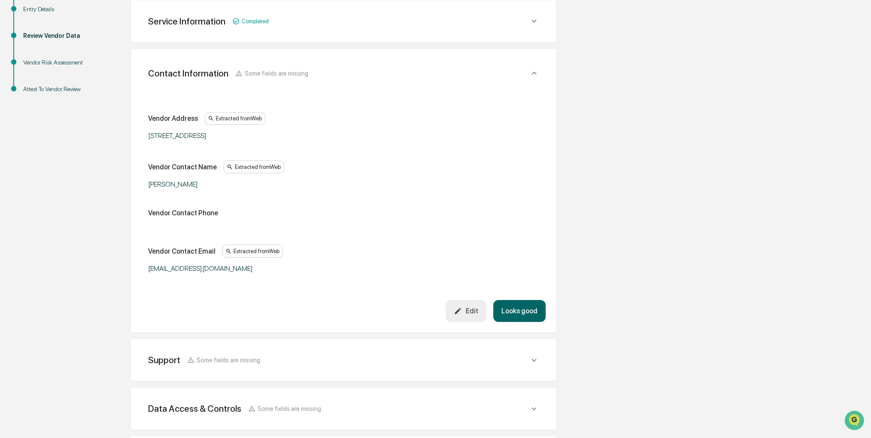
click at [522, 304] on button "Looks good" at bounding box center [519, 311] width 52 height 22
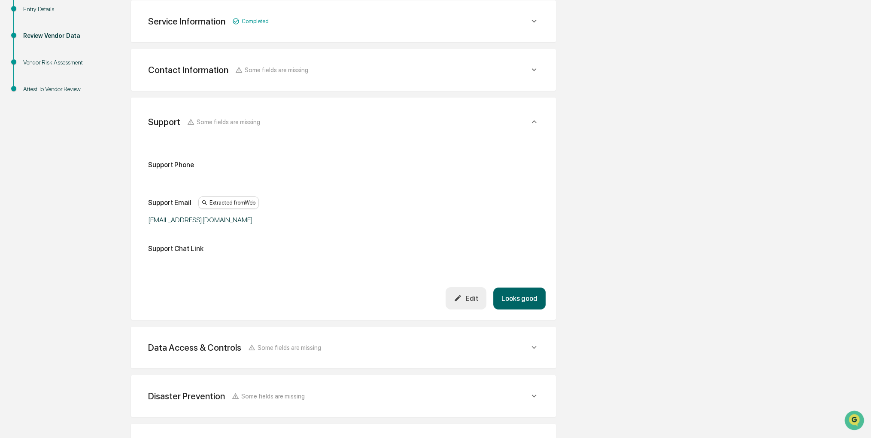
scroll to position [201, 0]
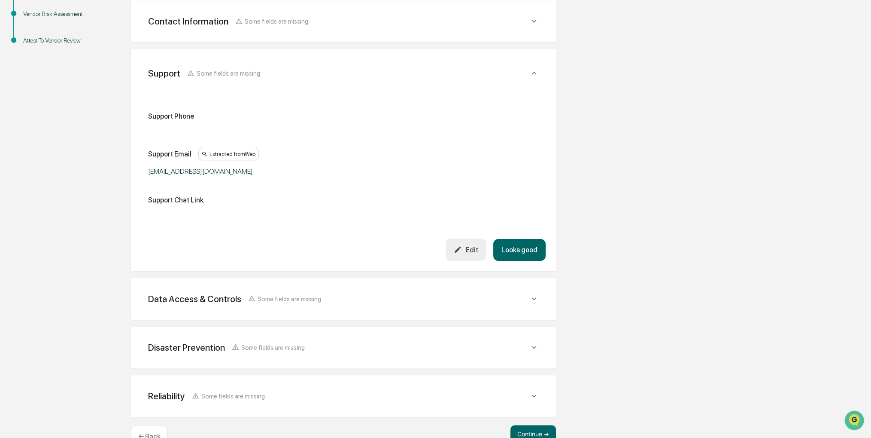
click at [467, 256] on button "Edit" at bounding box center [466, 249] width 41 height 22
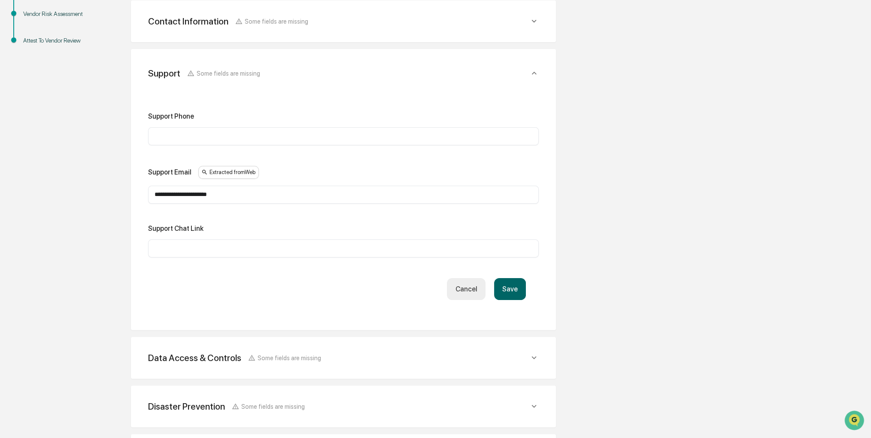
click at [448, 252] on div "​" at bounding box center [343, 248] width 391 height 18
drag, startPoint x: 445, startPoint y: 251, endPoint x: 440, endPoint y: 251, distance: 5.2
click at [444, 251] on input "text" at bounding box center [344, 248] width 378 height 9
paste input "**********"
type input "**********"
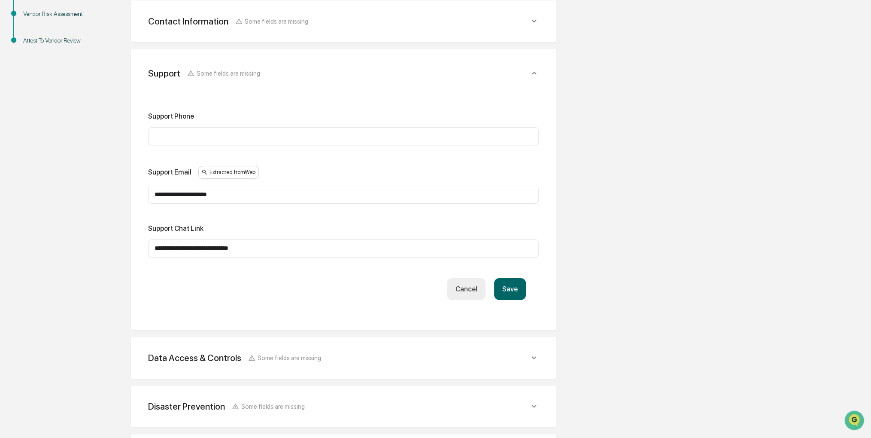
click at [502, 291] on button "Save" at bounding box center [510, 289] width 32 height 22
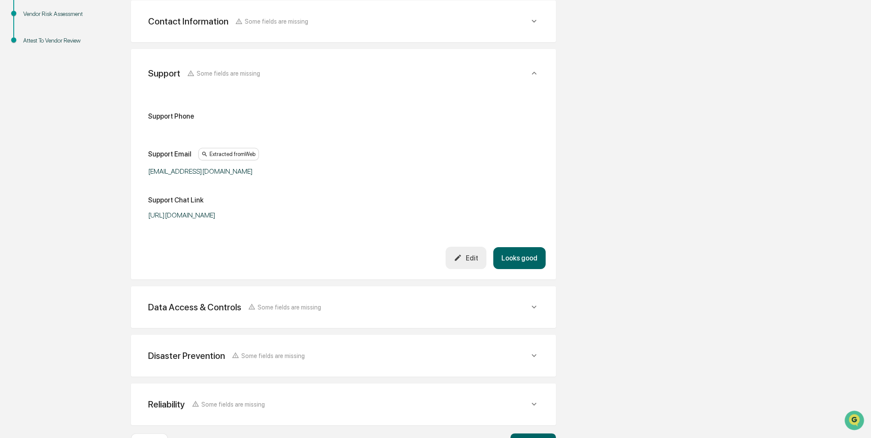
click at [506, 253] on button "Looks good" at bounding box center [519, 258] width 52 height 22
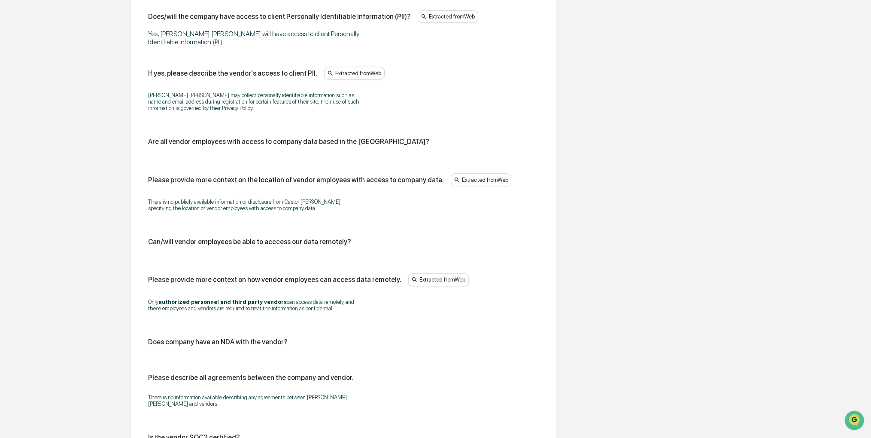
scroll to position [748, 0]
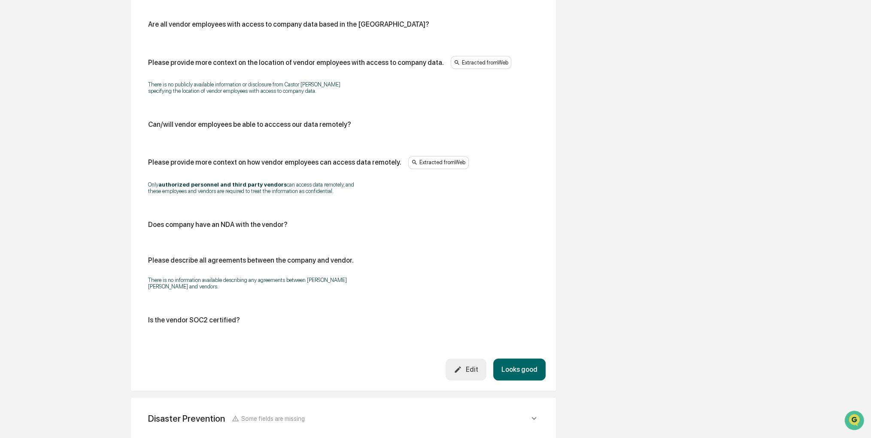
click at [470, 358] on button "Edit" at bounding box center [466, 369] width 41 height 22
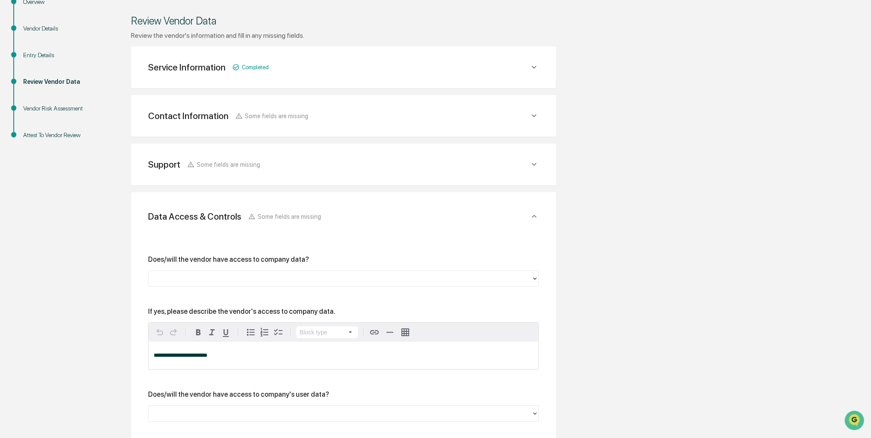
scroll to position [275, 0]
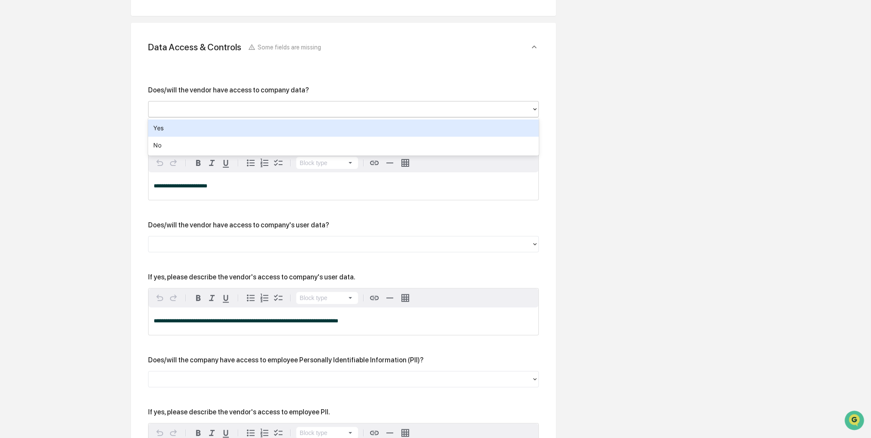
click at [235, 106] on div at bounding box center [340, 109] width 375 height 10
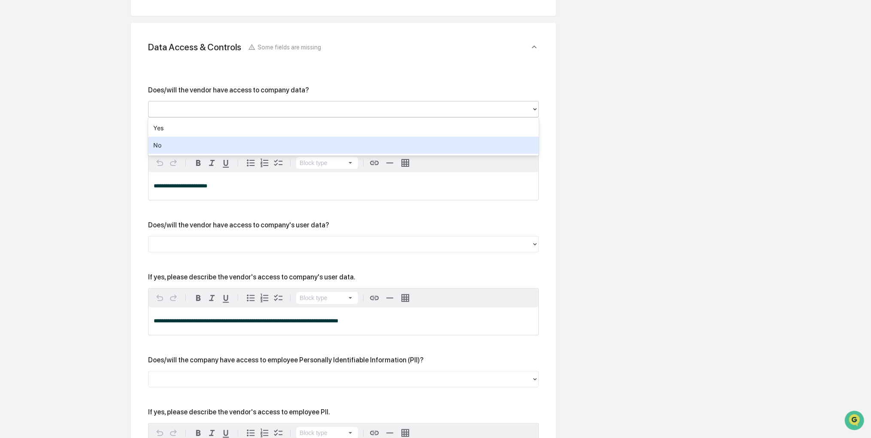
click at [206, 146] on div "No" at bounding box center [343, 145] width 391 height 17
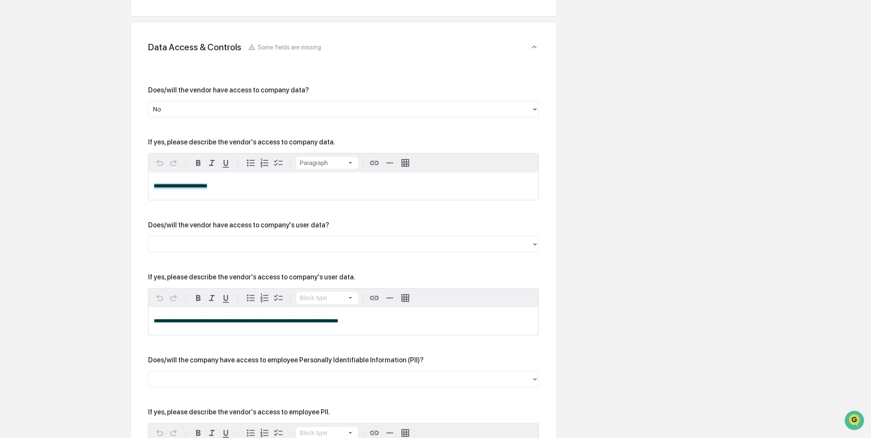
drag, startPoint x: 268, startPoint y: 189, endPoint x: 128, endPoint y: 182, distance: 139.8
click at [171, 234] on div "Does/will the vendor have access to company's user data?" at bounding box center [343, 236] width 391 height 31
click at [171, 246] on div at bounding box center [340, 244] width 375 height 10
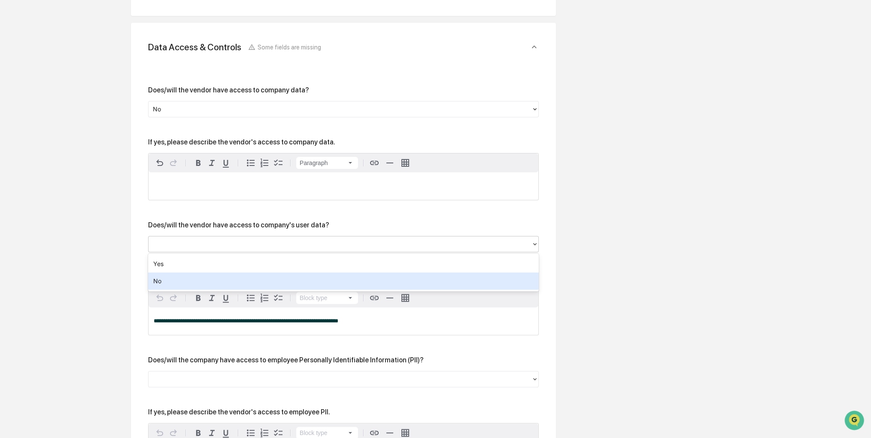
click at [175, 280] on div "No" at bounding box center [343, 280] width 391 height 17
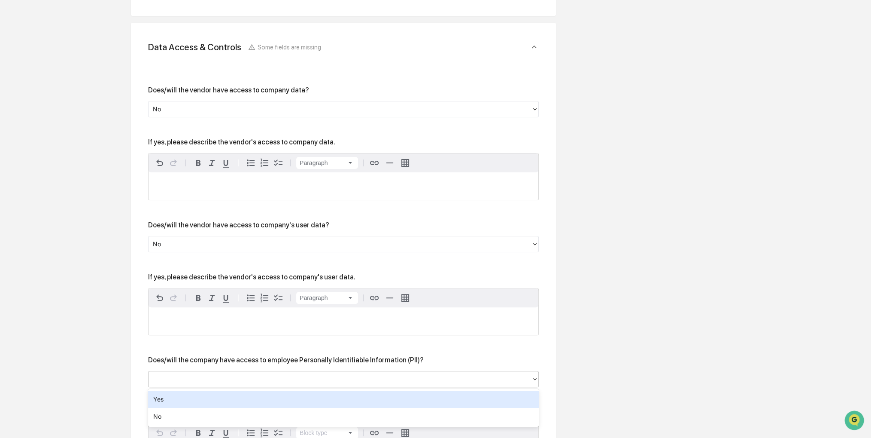
click at [399, 380] on div at bounding box center [340, 379] width 375 height 10
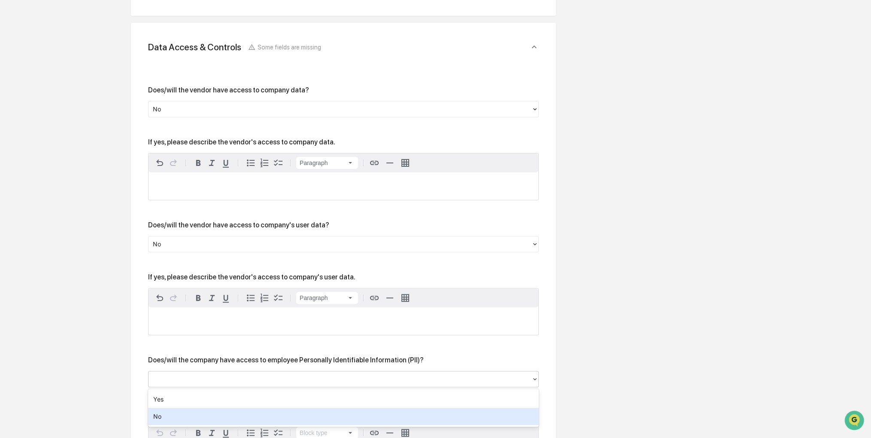
click at [325, 416] on div "No" at bounding box center [343, 416] width 391 height 17
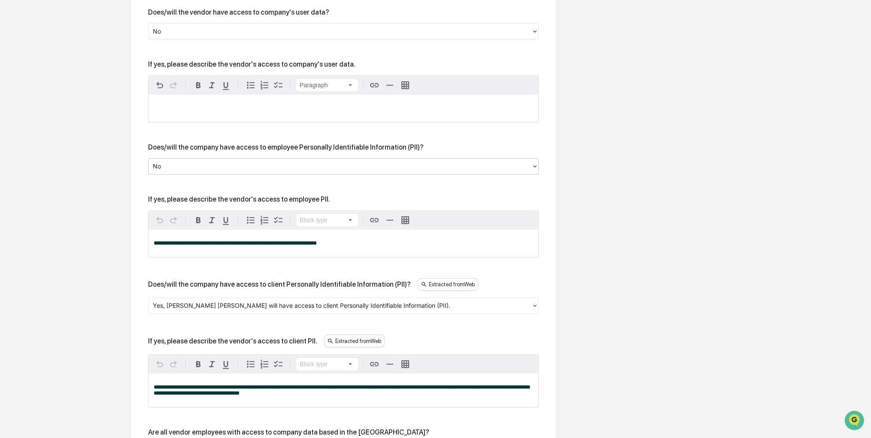
scroll to position [490, 0]
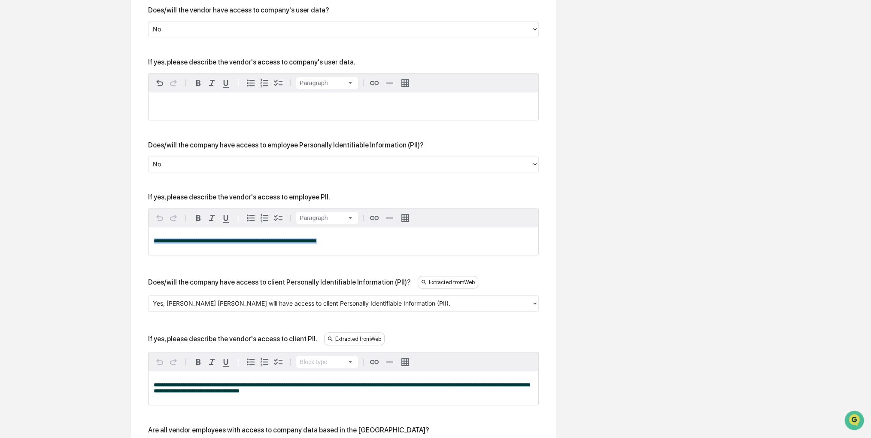
drag, startPoint x: 338, startPoint y: 240, endPoint x: 98, endPoint y: 245, distance: 240.1
click at [114, 240] on div "Review Vendor Data Review the vendor's information and fill in any missing fiel…" at bounding box center [343, 349] width 472 height 1474
click at [196, 295] on div "Yes, [PERSON_NAME] [PERSON_NAME] will have access to client Personally Identifi…" at bounding box center [343, 303] width 391 height 16
click at [195, 303] on div at bounding box center [340, 303] width 375 height 10
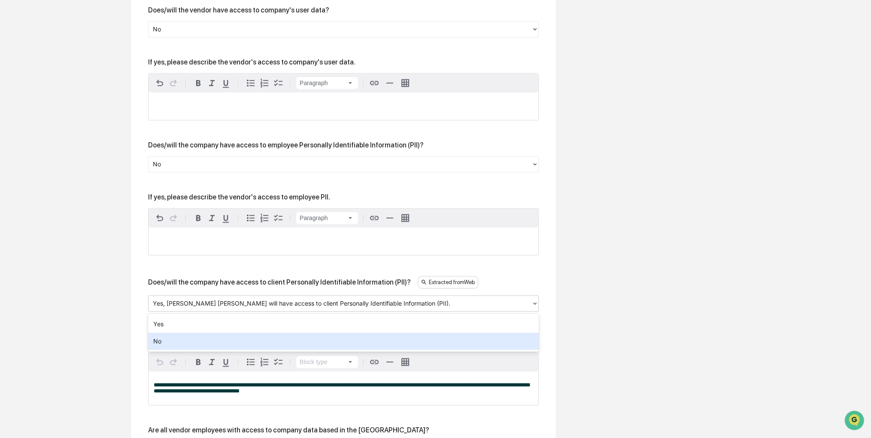
click at [192, 335] on div "No" at bounding box center [343, 340] width 391 height 17
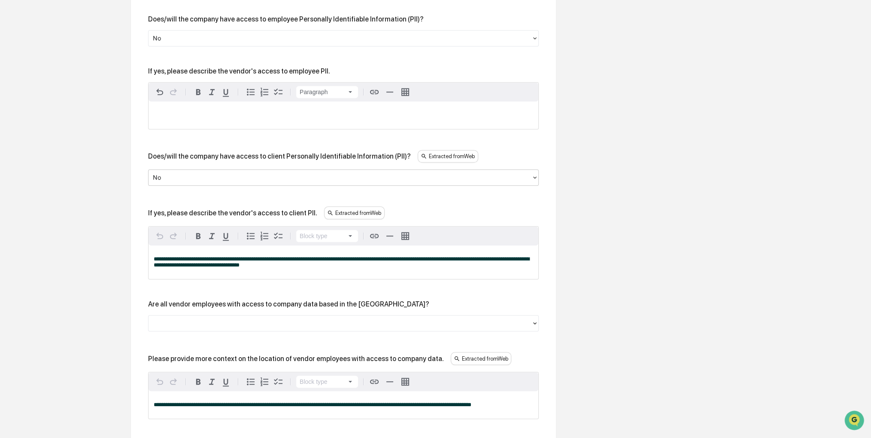
scroll to position [619, 0]
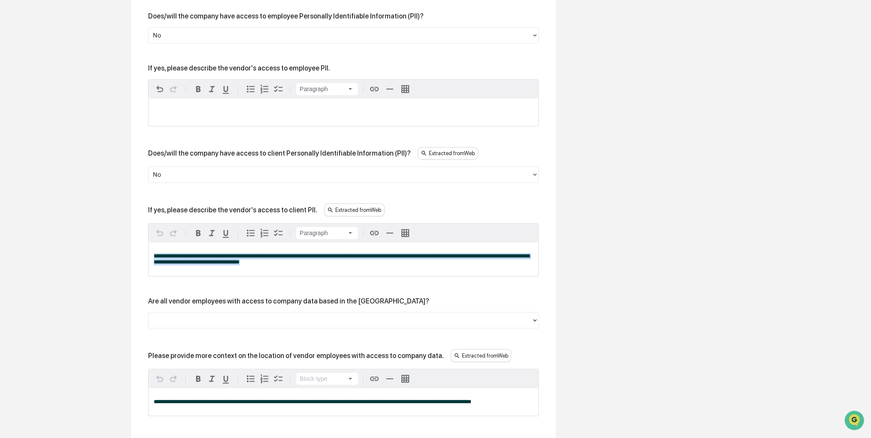
drag, startPoint x: 221, startPoint y: 262, endPoint x: 104, endPoint y: 258, distance: 117.3
click at [104, 258] on div "Overview Vendor Details Entry Details Review Vendor Data Vendor Risk Assessment…" at bounding box center [435, 220] width 863 height 1474
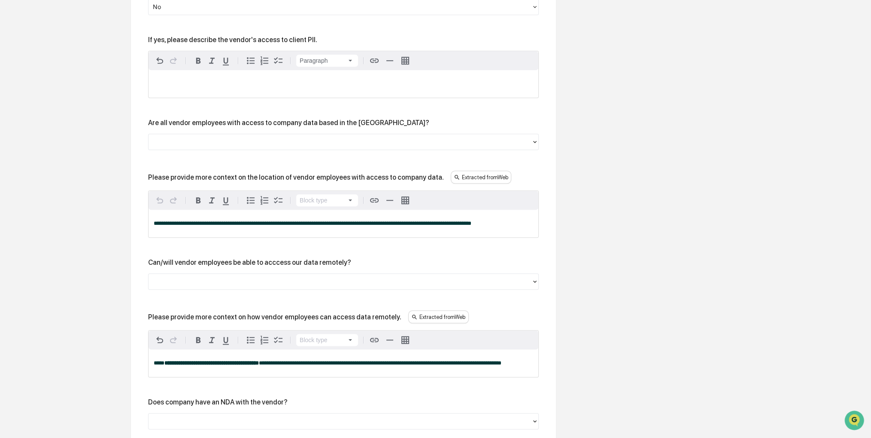
scroll to position [791, 0]
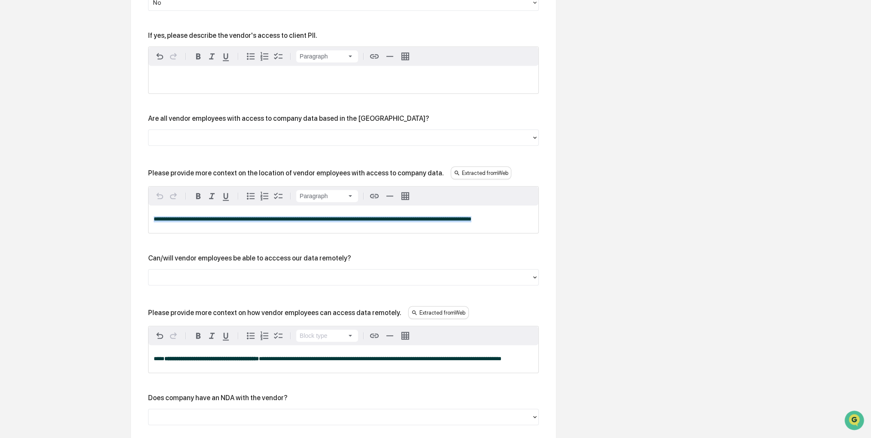
drag, startPoint x: 417, startPoint y: 219, endPoint x: 92, endPoint y: 223, distance: 325.1
click at [92, 223] on div "Overview Vendor Details Entry Details Review Vendor Data Vendor Risk Assessment…" at bounding box center [435, 43] width 863 height 1463
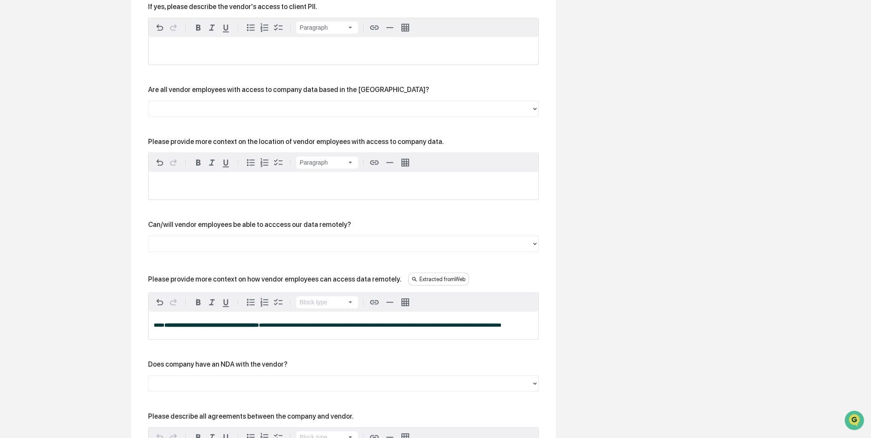
scroll to position [920, 0]
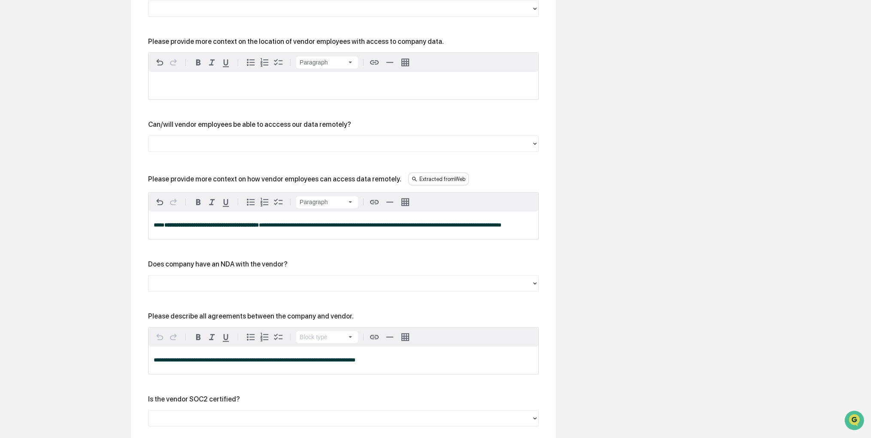
click at [502, 225] on span "**********" at bounding box center [380, 225] width 243 height 6
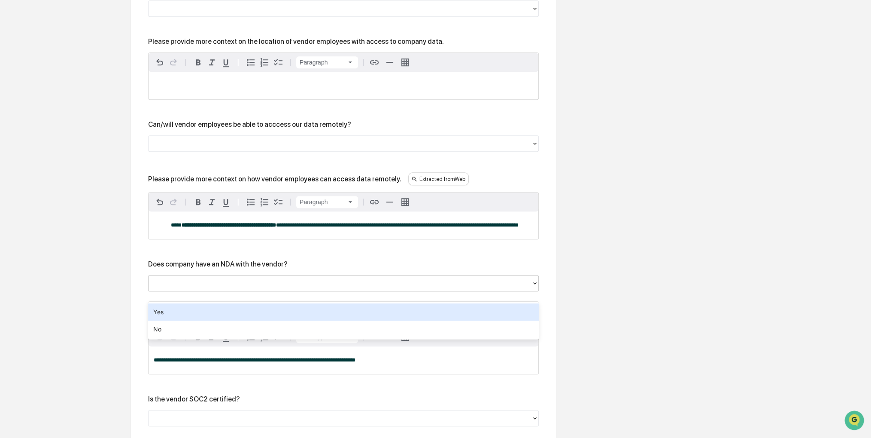
click at [319, 288] on div at bounding box center [340, 283] width 375 height 10
click at [344, 268] on div "Does company have an NDA with the vendor?" at bounding box center [343, 264] width 391 height 8
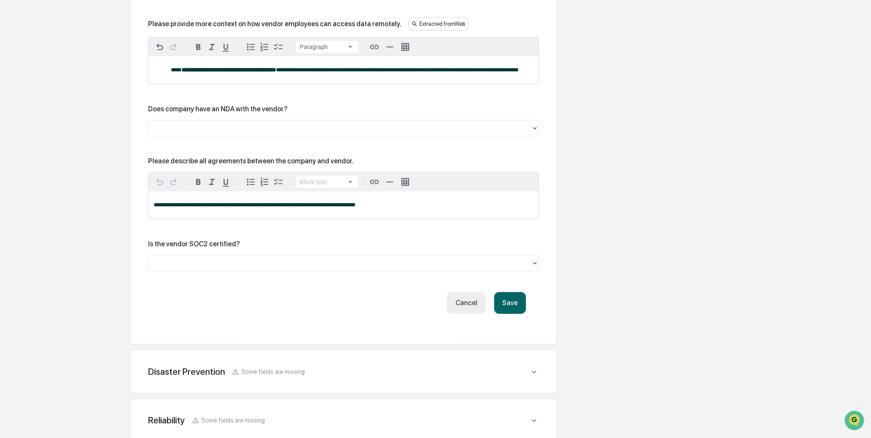
scroll to position [1091, 0]
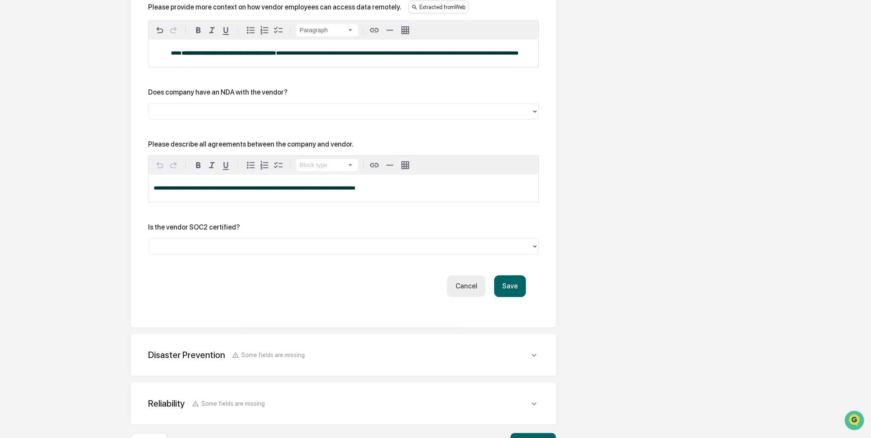
click at [514, 288] on button "Save" at bounding box center [510, 286] width 32 height 22
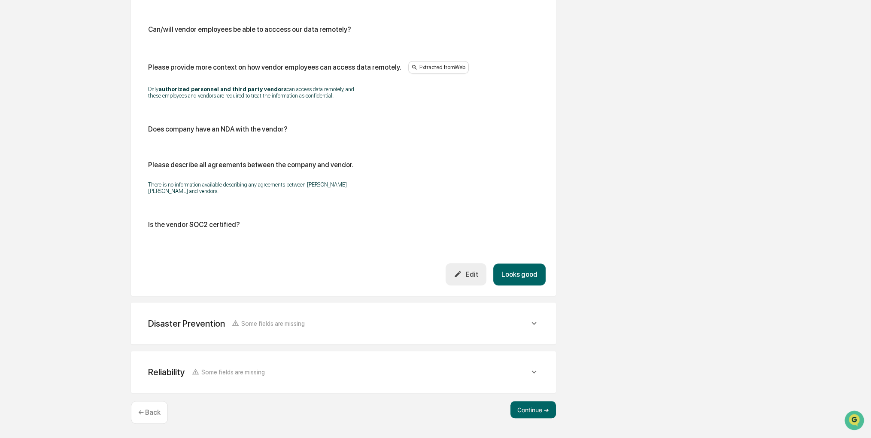
click at [516, 273] on button "Looks good" at bounding box center [519, 274] width 52 height 22
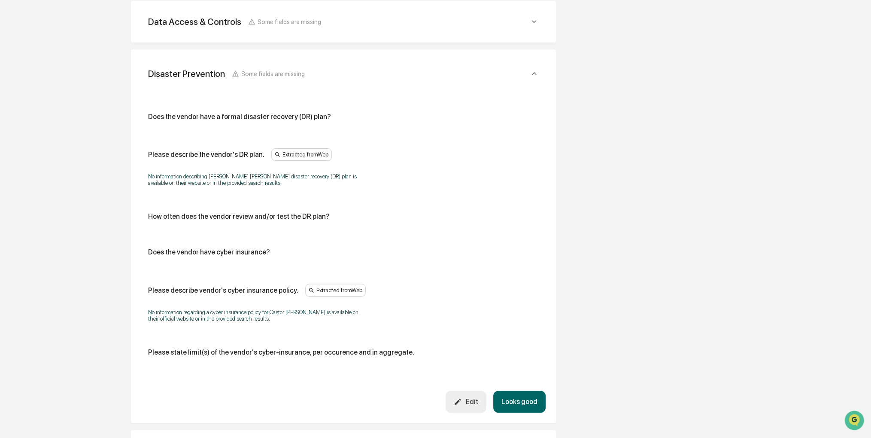
click at [524, 395] on button "Looks good" at bounding box center [519, 401] width 52 height 22
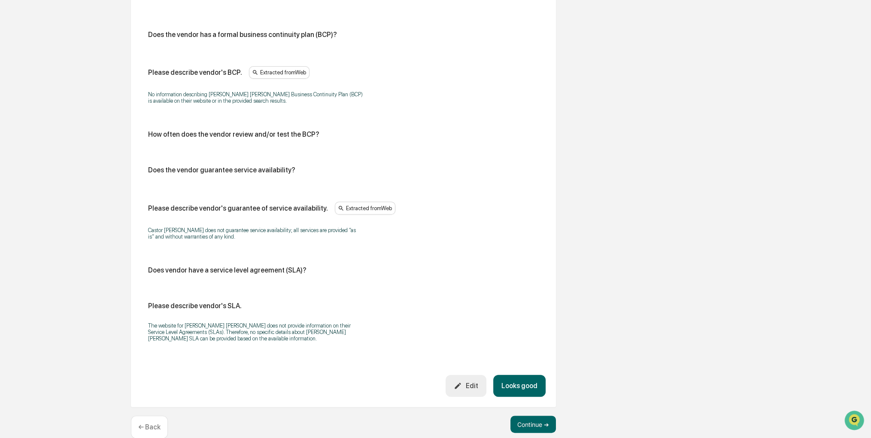
click at [527, 410] on div "Review Vendor Data Review the vendor's information and fill in any missing fiel…" at bounding box center [343, 63] width 472 height 778
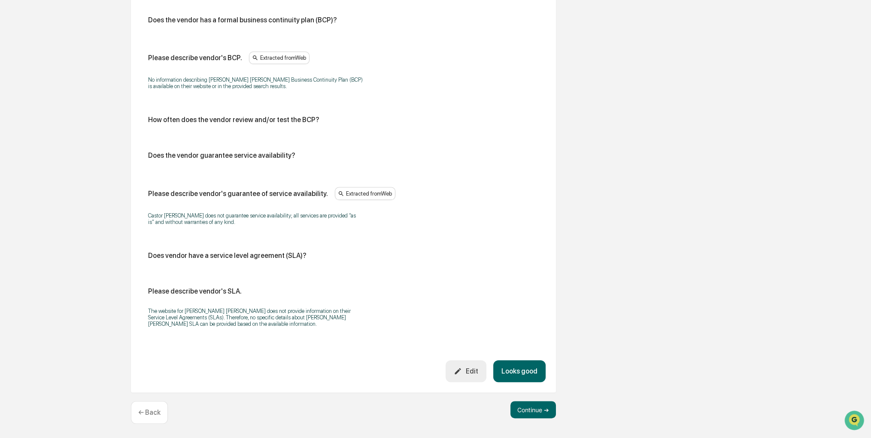
click at [524, 374] on button "Looks good" at bounding box center [519, 371] width 52 height 22
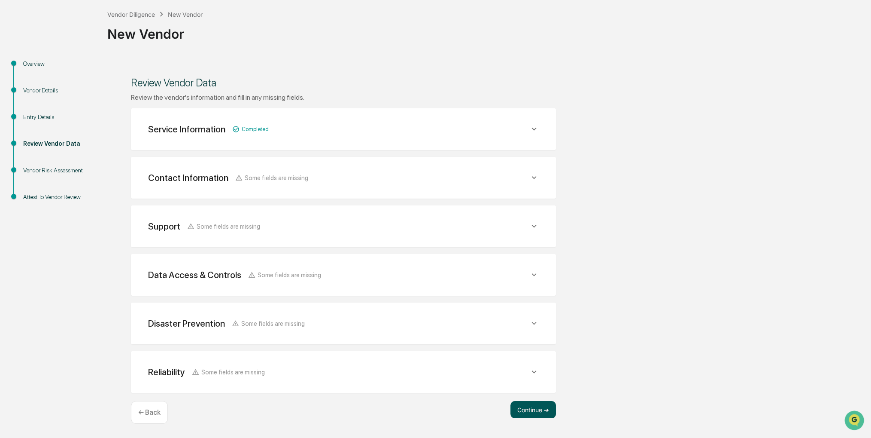
scroll to position [43, 0]
click at [530, 406] on button "Continue ➔" at bounding box center [534, 410] width 46 height 17
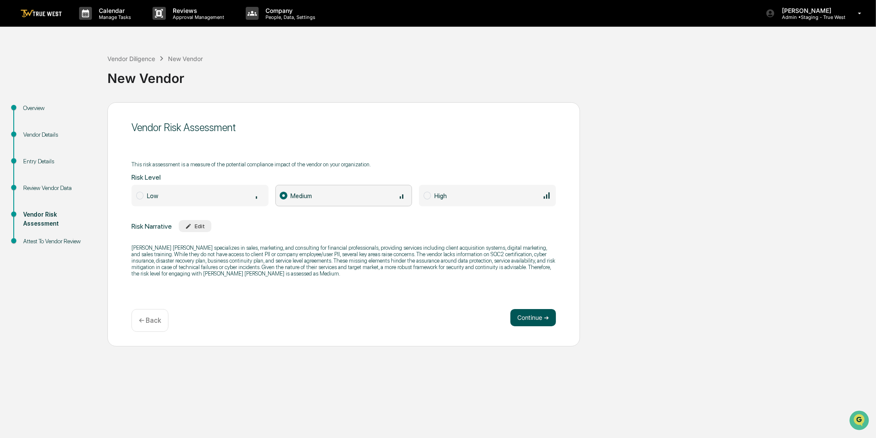
click at [528, 316] on button "Continue ➔" at bounding box center [533, 317] width 46 height 17
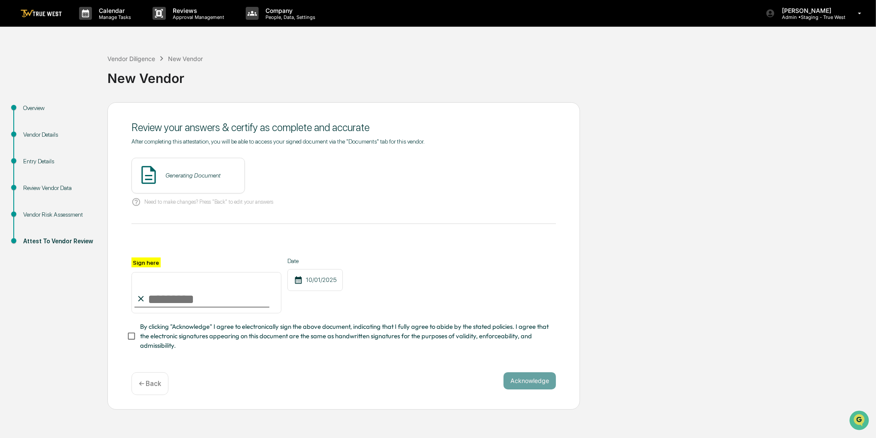
click at [263, 293] on input "Sign here" at bounding box center [206, 292] width 150 height 41
type input "**********"
click at [230, 339] on span "By clicking "Acknowledge" I agree to electronically sign the above document, in…" at bounding box center [344, 336] width 409 height 29
click at [275, 174] on button "View" at bounding box center [286, 175] width 22 height 14
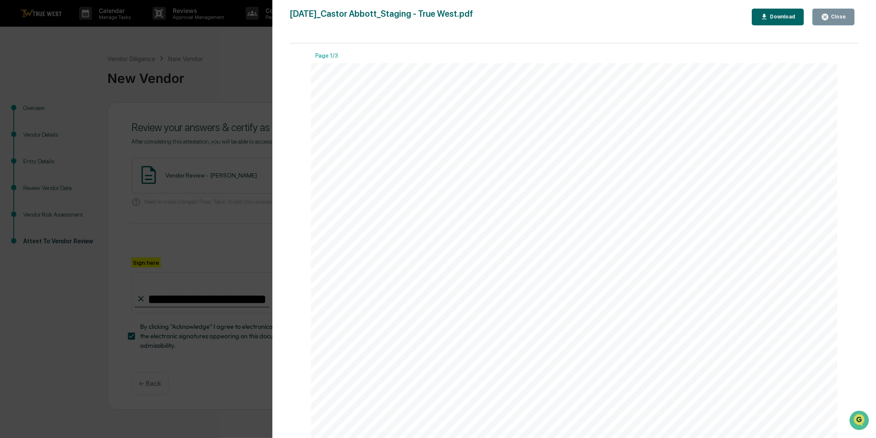
click at [840, 21] on button "Close" at bounding box center [833, 17] width 42 height 17
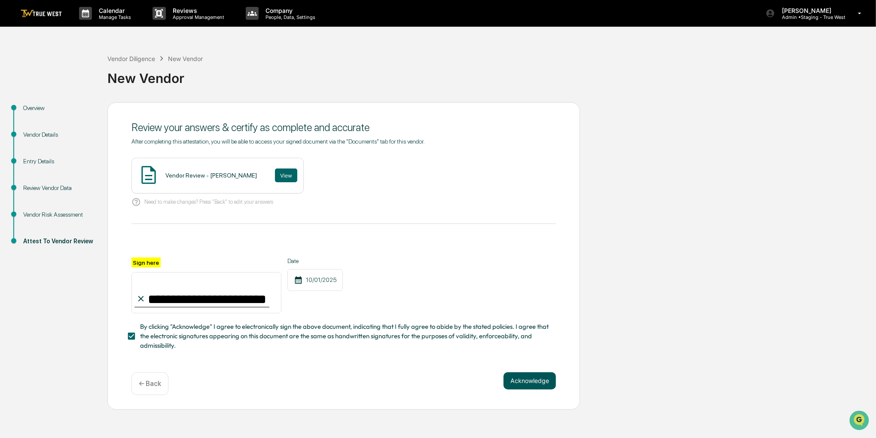
click at [516, 379] on button "Acknowledge" at bounding box center [529, 380] width 52 height 17
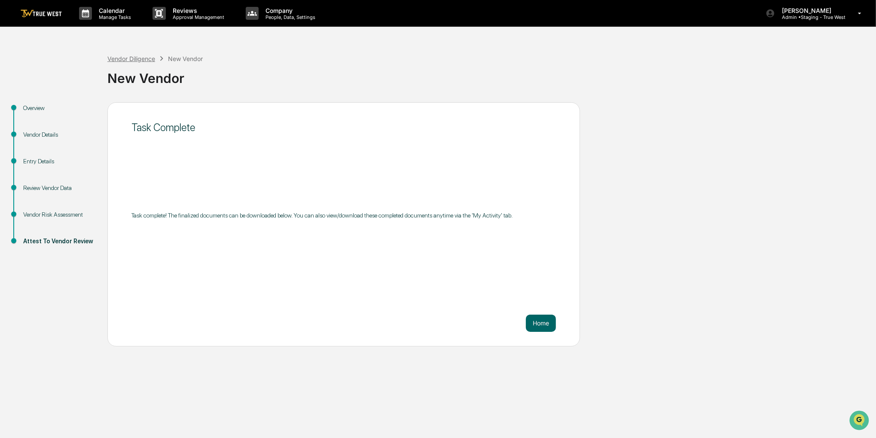
click at [145, 61] on div "Vendor Diligence" at bounding box center [131, 58] width 48 height 7
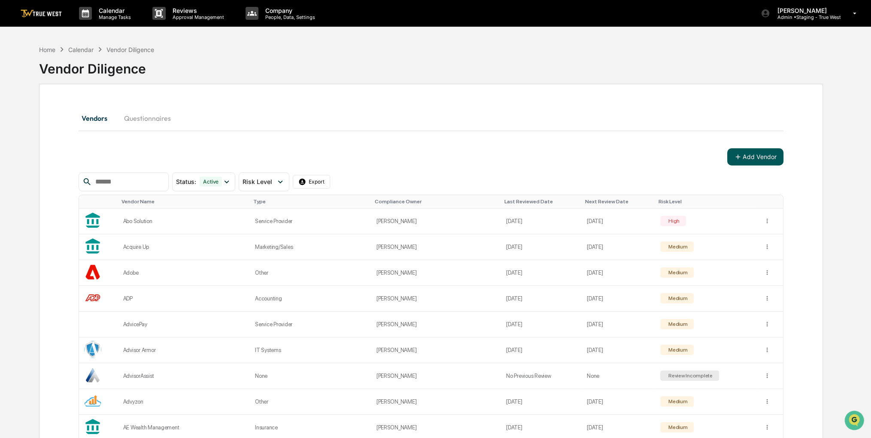
click at [752, 160] on button "Add Vendor" at bounding box center [756, 156] width 56 height 17
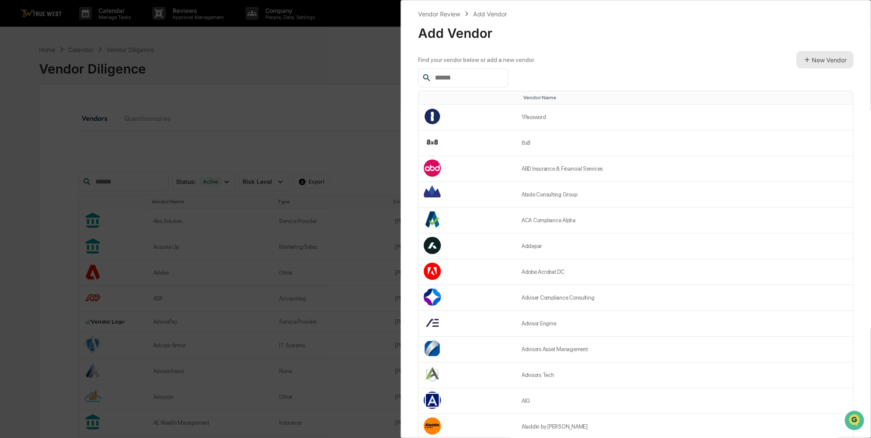
click at [813, 56] on button "New Vendor" at bounding box center [825, 59] width 57 height 17
